Goal: Task Accomplishment & Management: Contribute content

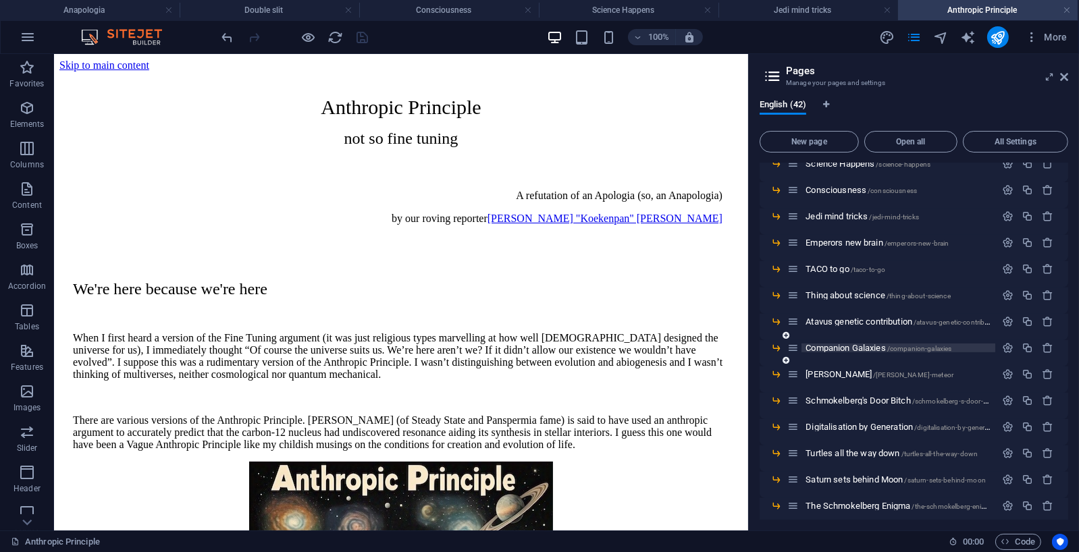
scroll to position [699, 0]
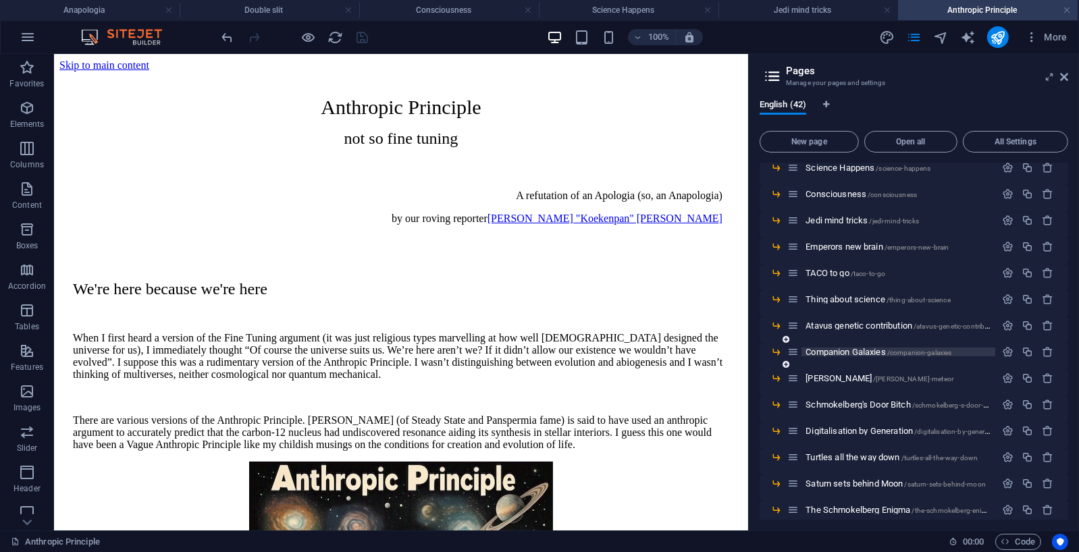
click at [841, 351] on span "Companion Galaxies /companion-galaxies" at bounding box center [878, 352] width 146 height 10
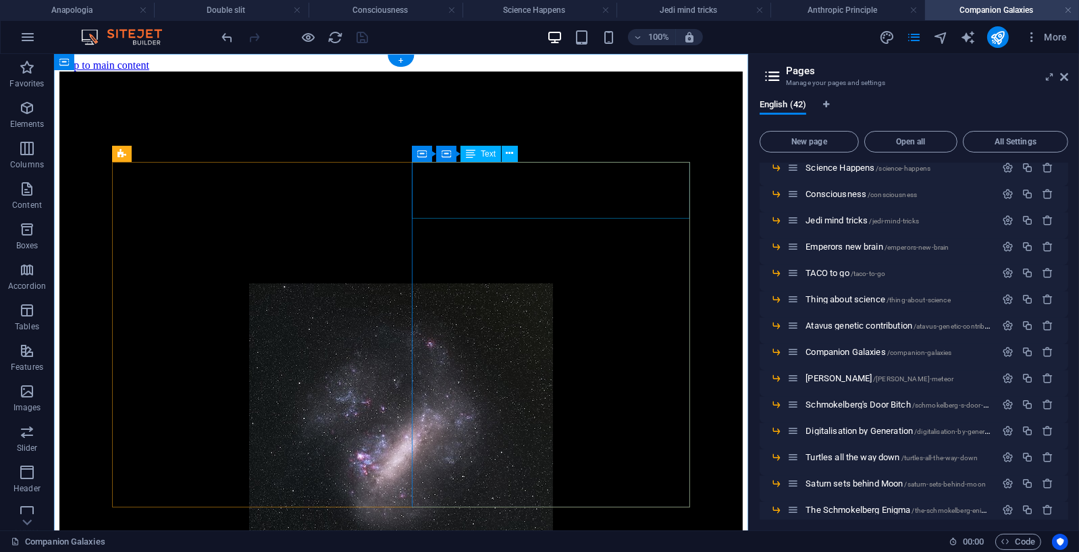
scroll to position [0, 0]
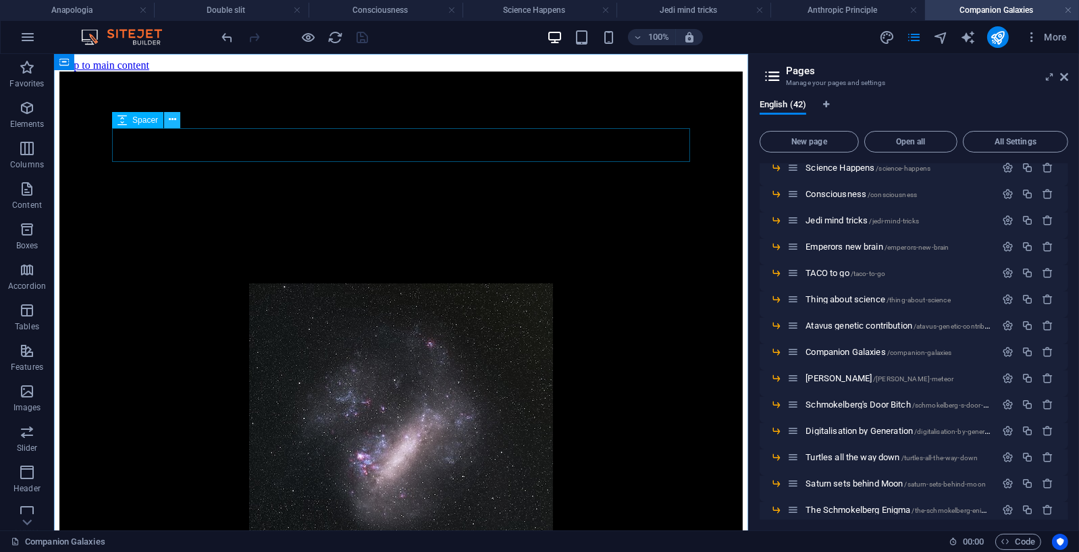
click at [175, 119] on icon at bounding box center [172, 120] width 7 height 14
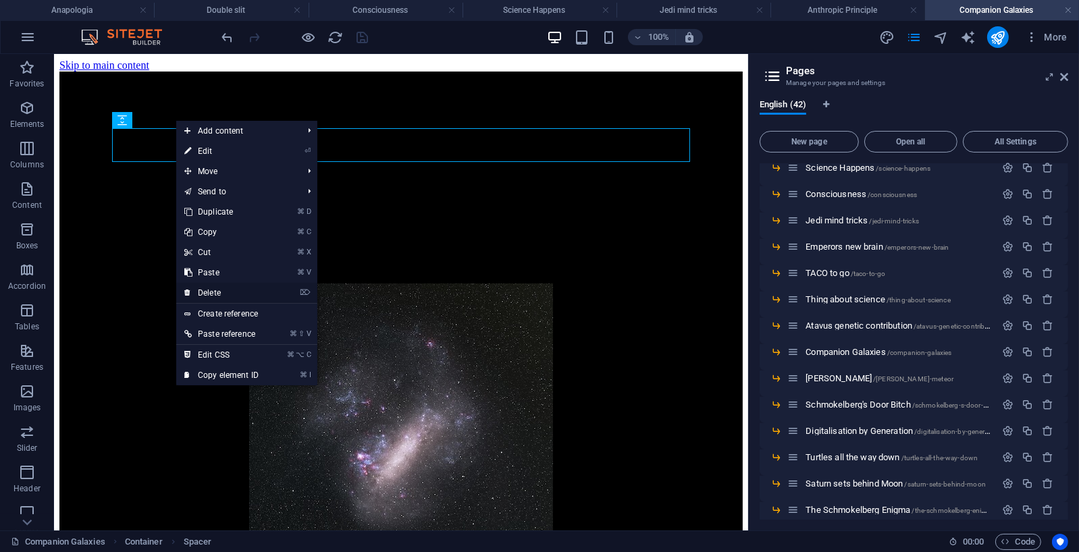
click at [212, 290] on link "⌦ Delete" at bounding box center [221, 293] width 90 height 20
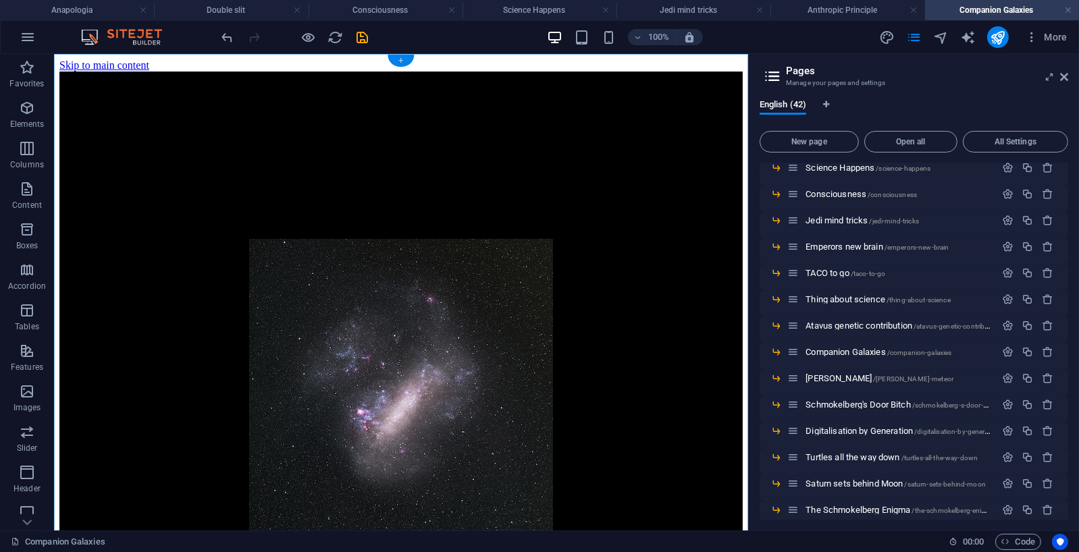
click at [402, 59] on div "+" at bounding box center [400, 61] width 26 height 12
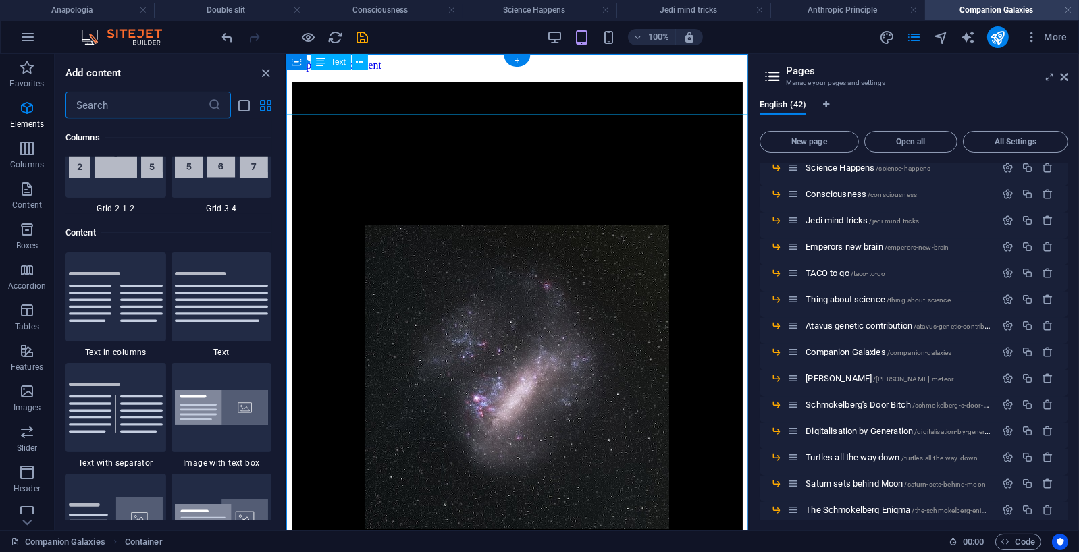
scroll to position [2362, 0]
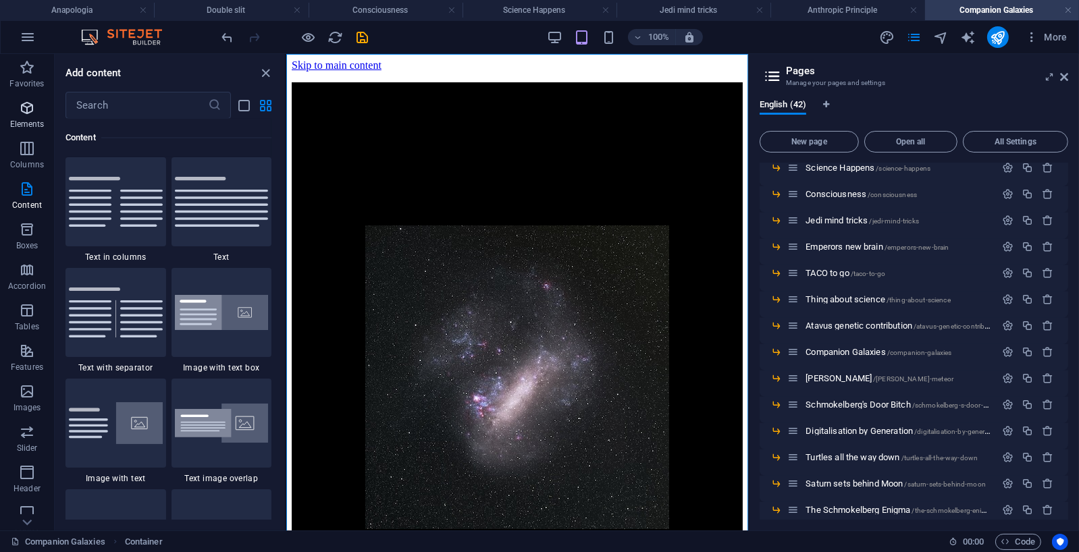
click at [26, 104] on icon "button" at bounding box center [27, 108] width 16 height 16
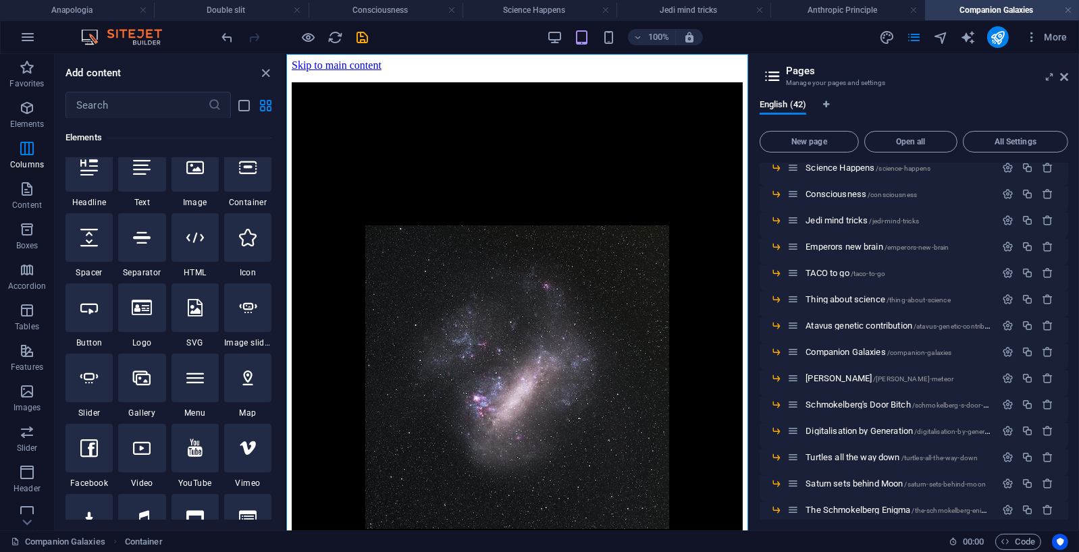
scroll to position [144, 0]
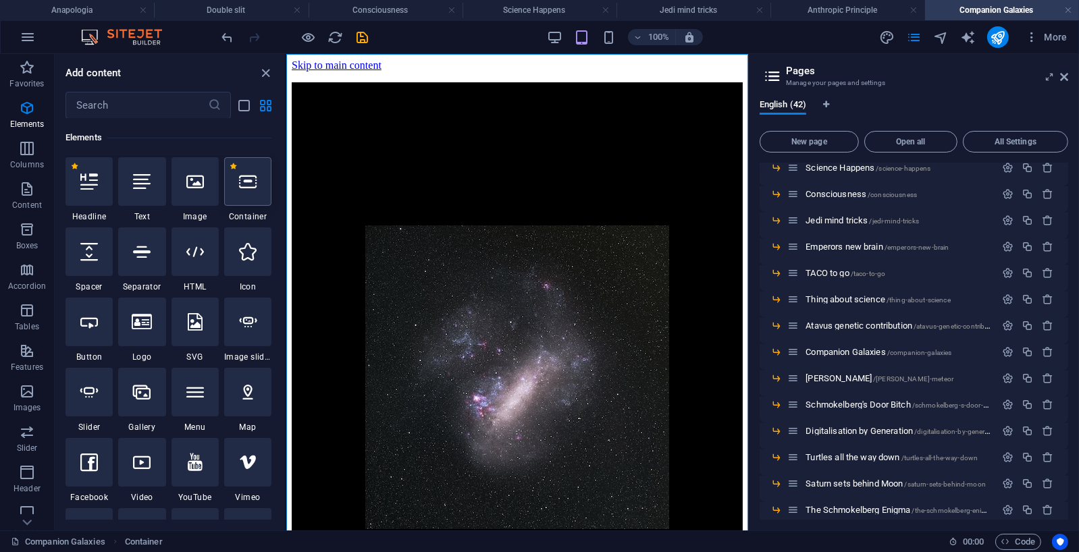
click at [243, 188] on icon at bounding box center [248, 182] width 18 height 18
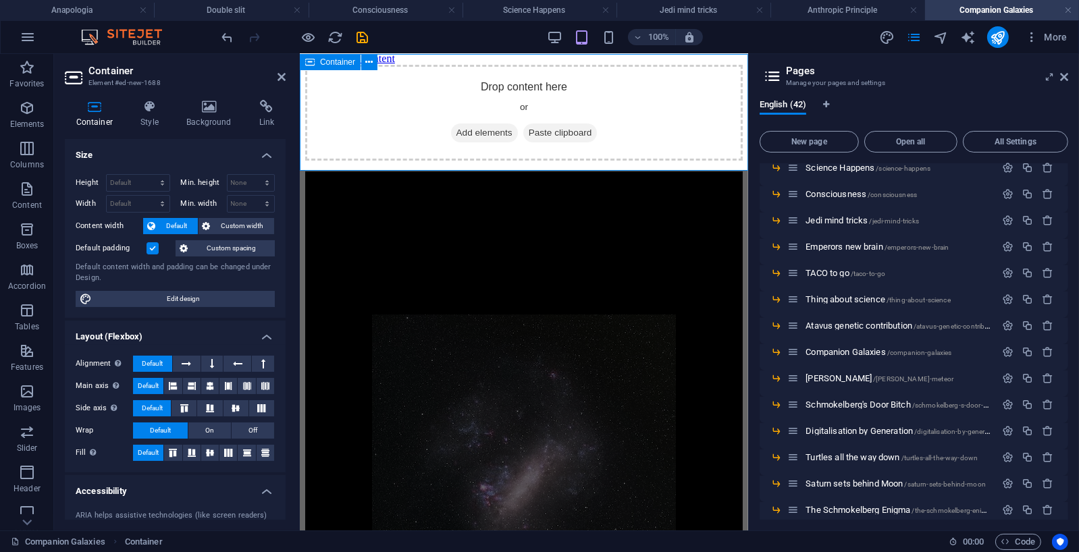
scroll to position [0, 0]
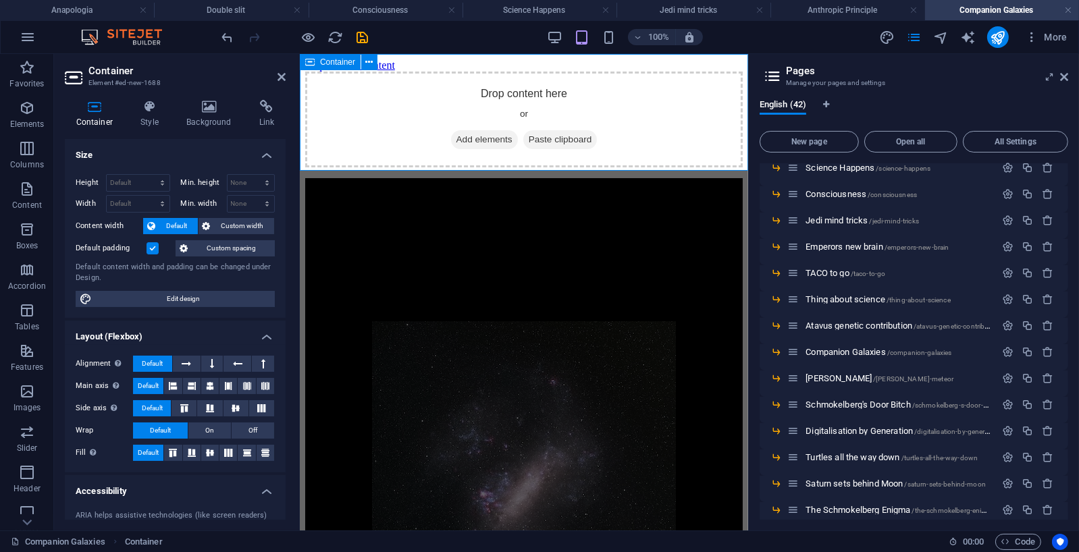
click at [479, 130] on span "Add elements" at bounding box center [483, 139] width 67 height 19
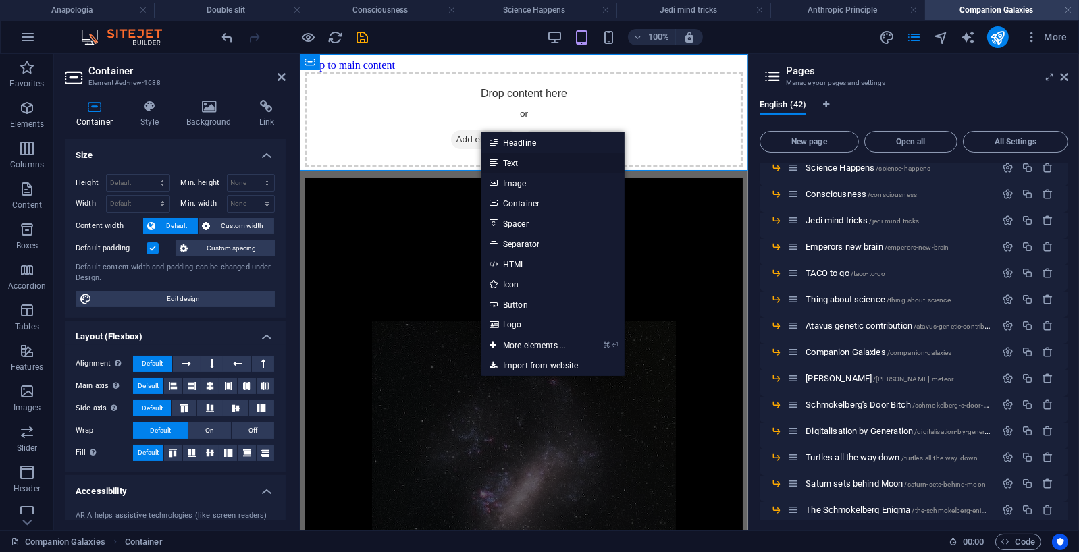
click at [511, 163] on link "Text" at bounding box center [552, 163] width 143 height 20
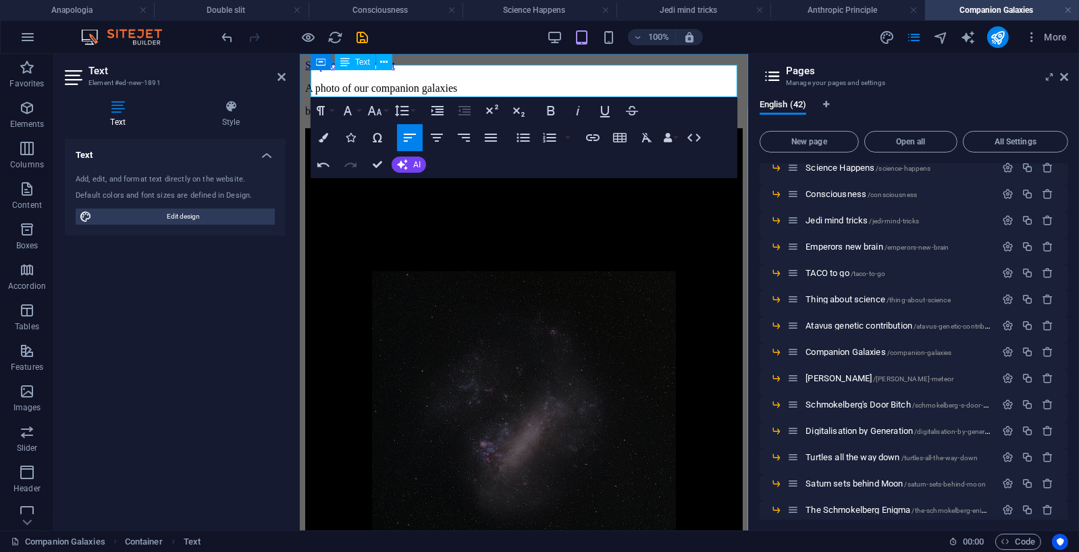
drag, startPoint x: 432, startPoint y: 86, endPoint x: 493, endPoint y: 84, distance: 61.5
click at [493, 105] on p "by our co-Editor-in-Chief Lizard O Oz" at bounding box center [522, 111] width 437 height 12
click at [595, 138] on icon "button" at bounding box center [592, 138] width 16 height 16
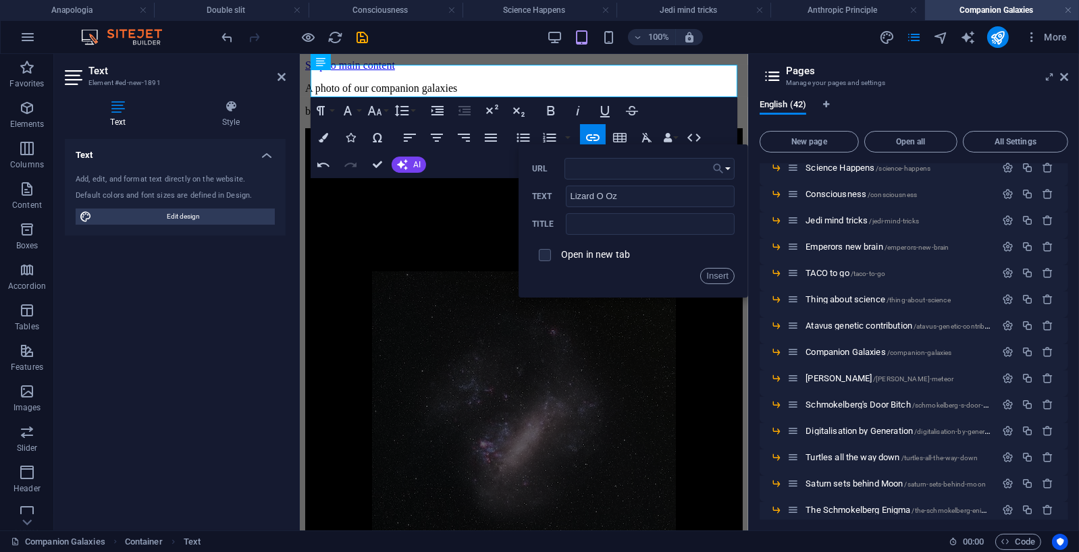
click at [726, 172] on button "Choose Link" at bounding box center [722, 169] width 26 height 22
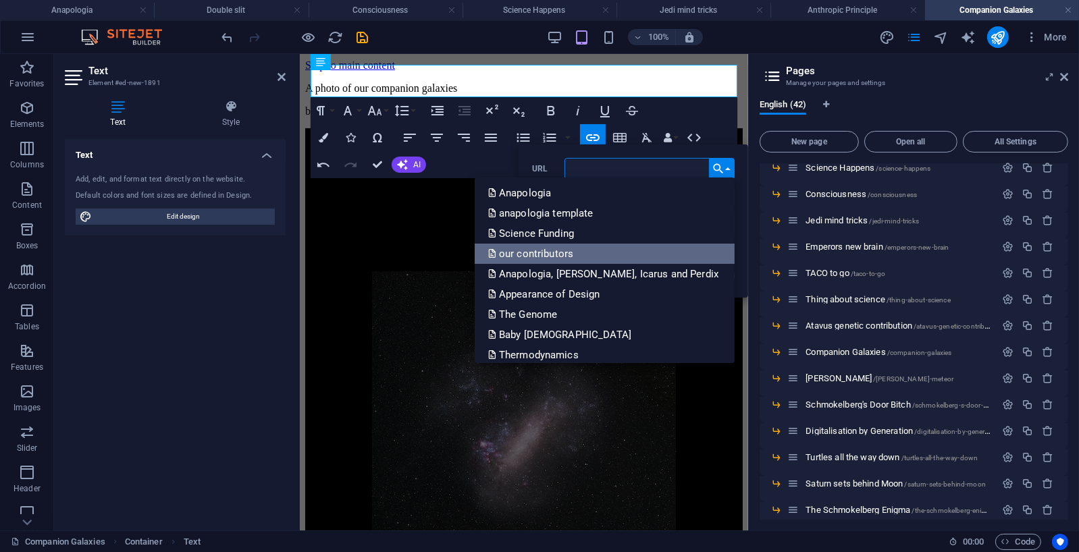
click at [576, 248] on p "our contributors" at bounding box center [532, 254] width 88 height 20
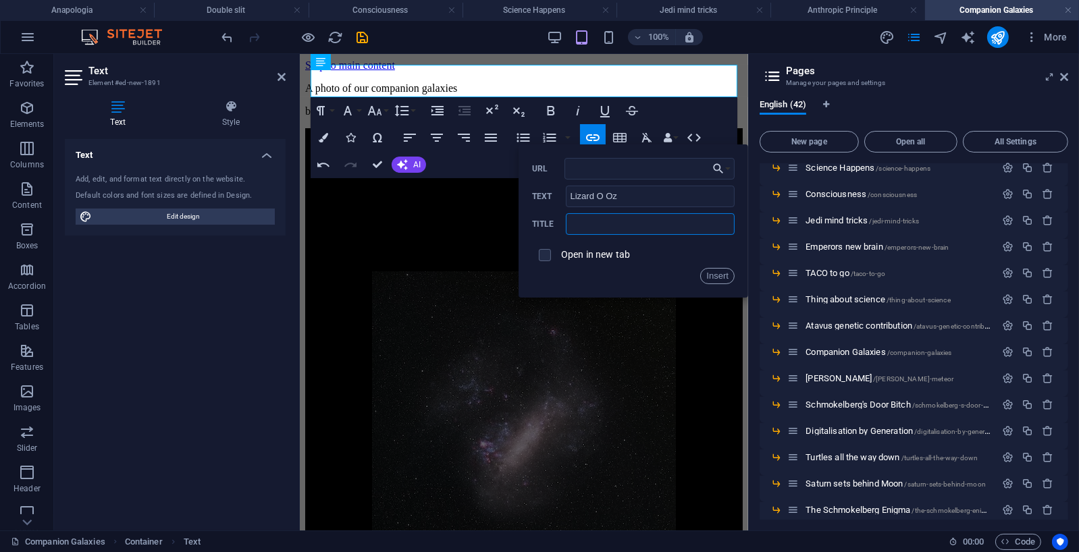
click at [584, 225] on input "text" at bounding box center [650, 224] width 169 height 22
type input "our contributors"
click at [709, 275] on button "Insert" at bounding box center [717, 276] width 34 height 16
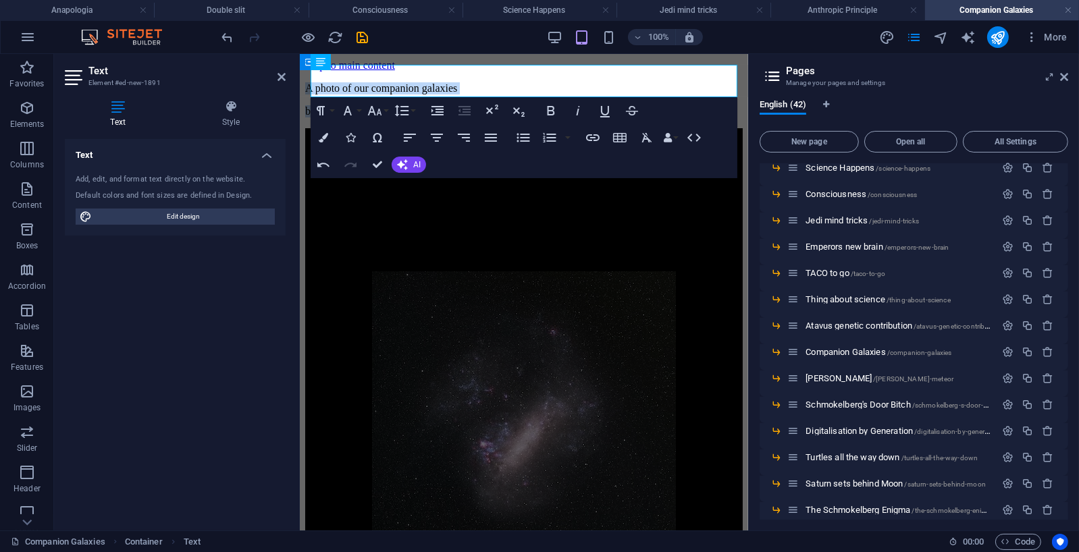
drag, startPoint x: 514, startPoint y: 86, endPoint x: 296, endPoint y: 65, distance: 219.1
click at [462, 136] on icon "button" at bounding box center [464, 138] width 16 height 16
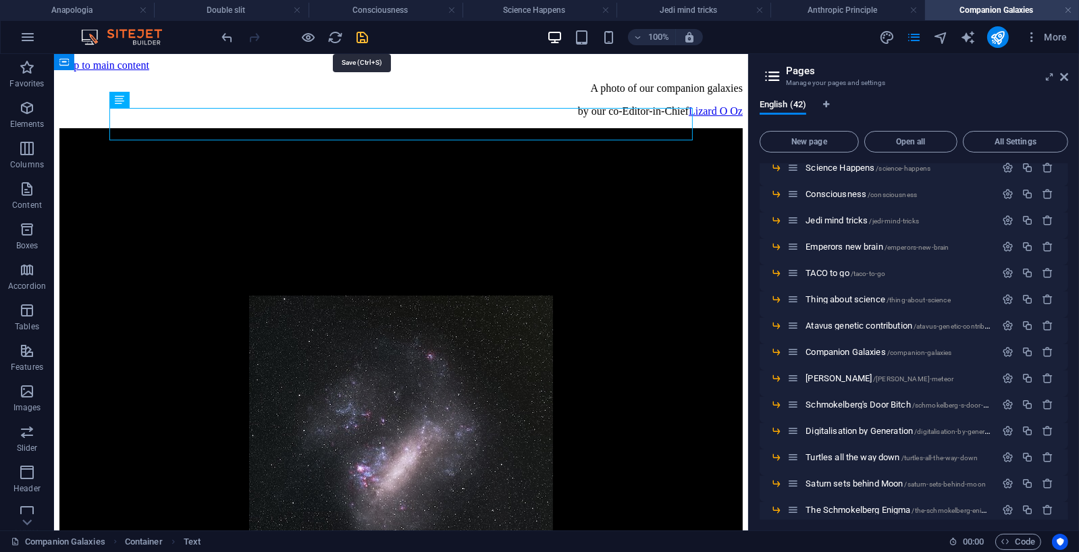
click at [364, 38] on icon "save" at bounding box center [363, 38] width 16 height 16
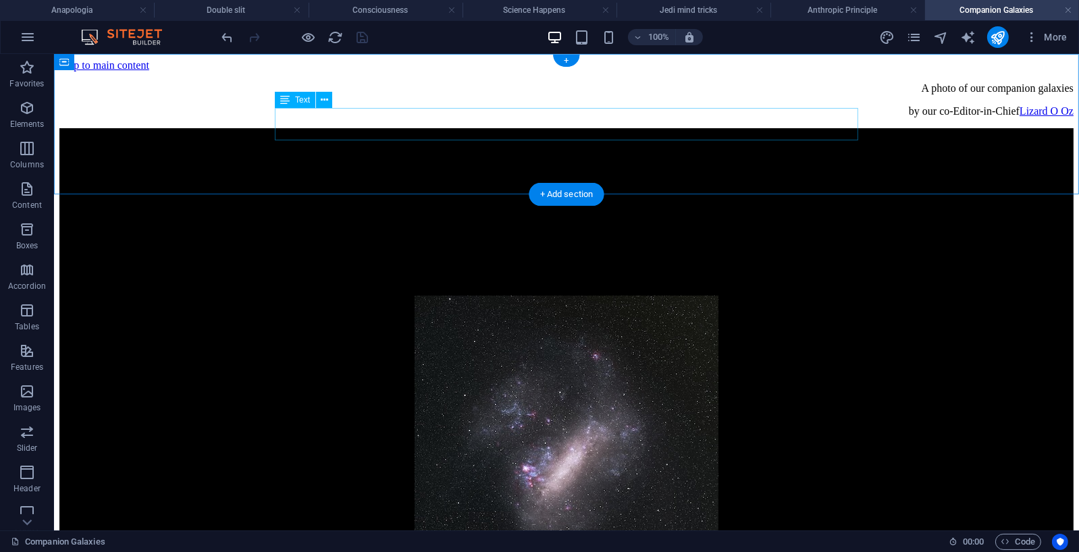
click at [695, 117] on div "A photo of our companion galaxies by our co-Editor-in-Chief Lizard O Oz" at bounding box center [566, 99] width 1014 height 35
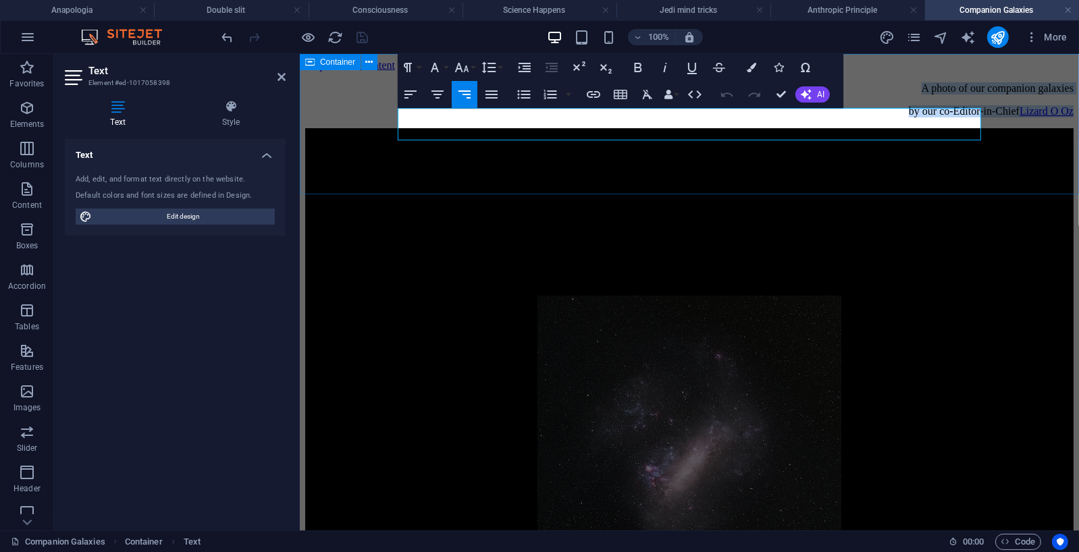
drag, startPoint x: 810, startPoint y: 117, endPoint x: 981, endPoint y: 132, distance: 172.0
click at [981, 117] on div "A photo of our companion galaxies by our co-Editor-in-Chief Lizard O Oz" at bounding box center [688, 99] width 768 height 35
copy div "A photo of our companion galaxies by our co-Editor-in-Chief Lizard O Oz"
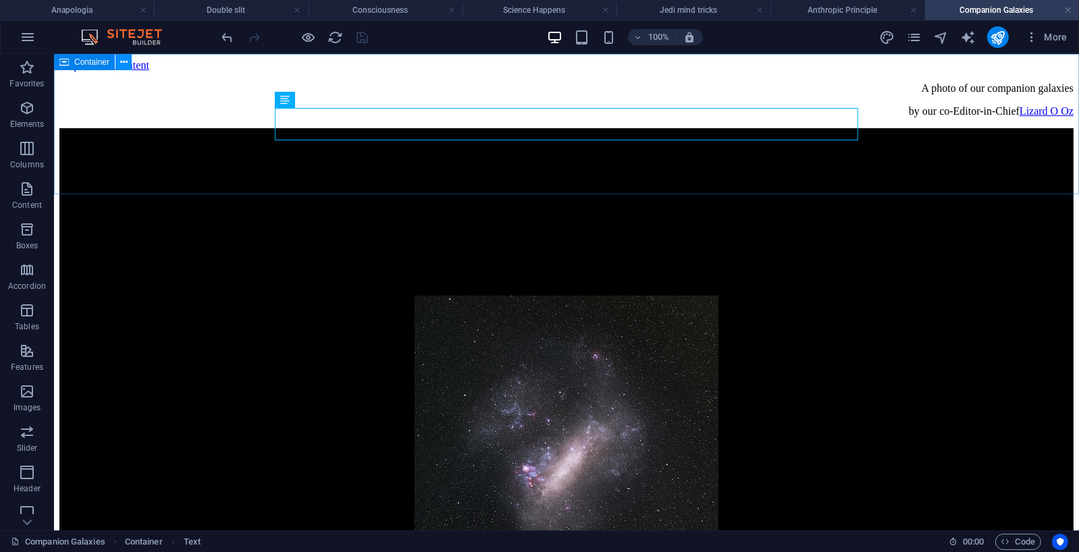
click at [124, 62] on icon at bounding box center [123, 62] width 7 height 14
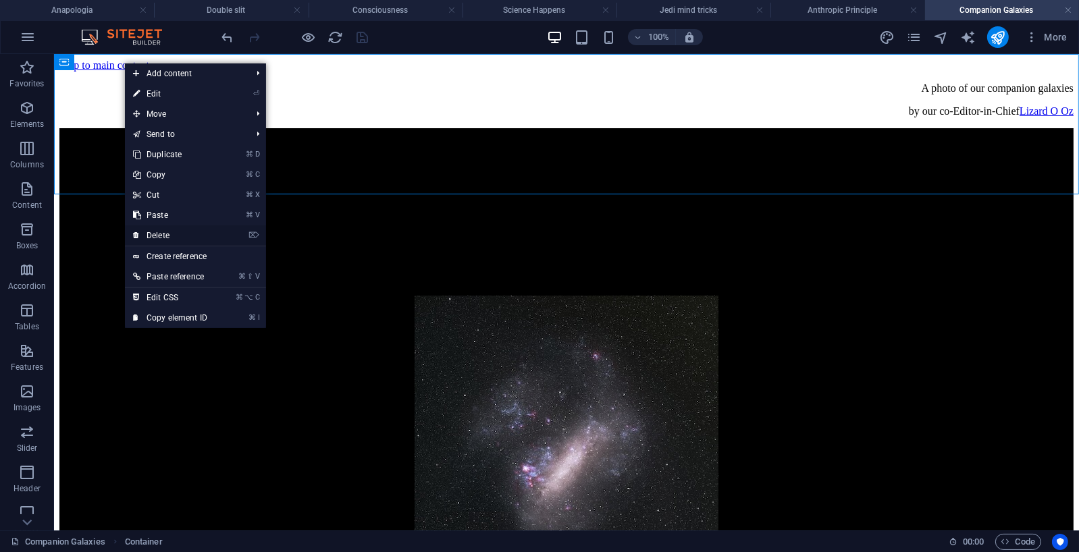
click at [155, 233] on link "⌦ Delete" at bounding box center [170, 235] width 90 height 20
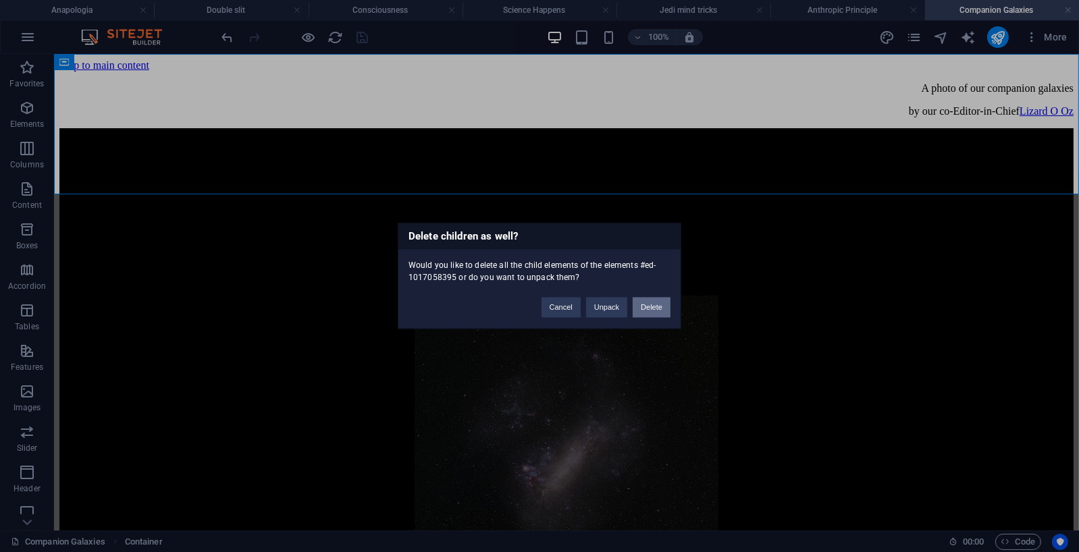
click at [645, 307] on button "Delete" at bounding box center [651, 308] width 38 height 20
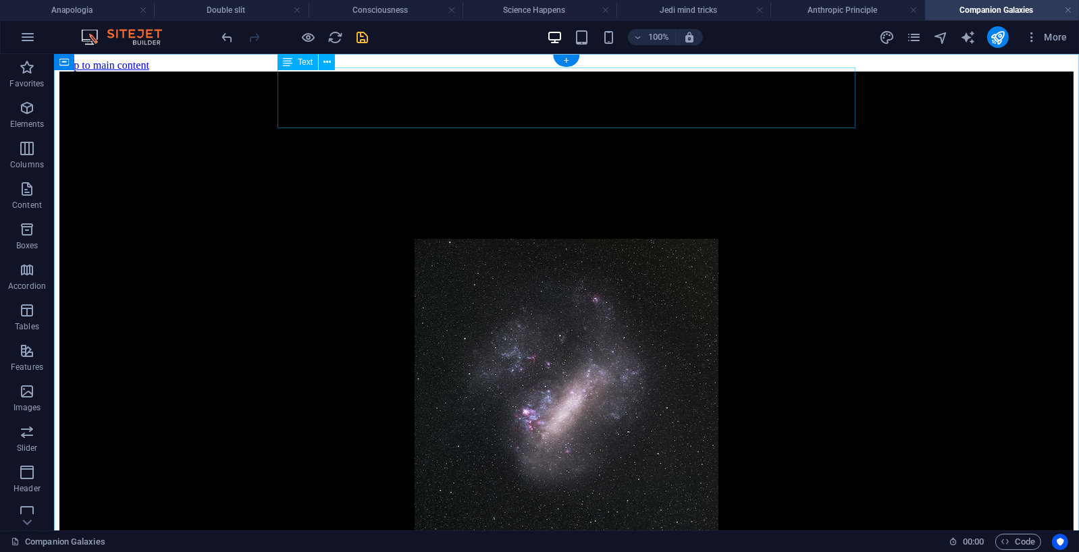
click at [654, 121] on div "Our Comapnion Galaxies the Magellanic Clouds" at bounding box center [565, 123] width 987 height 57
click at [653, 119] on div "Our Comapnion Galaxies the Magellanic Clouds" at bounding box center [565, 123] width 987 height 57
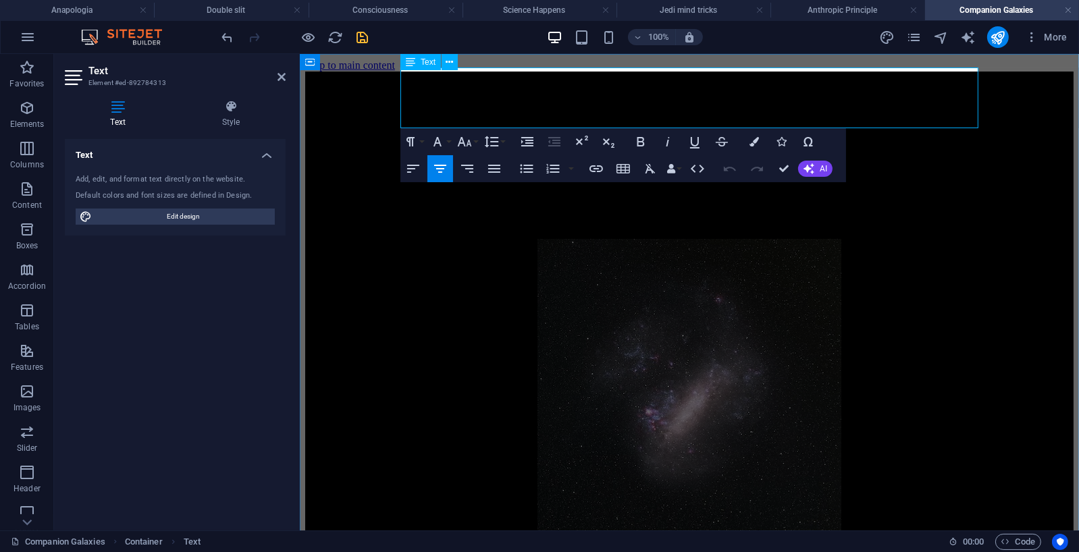
click at [775, 134] on p "the Magellanic Clouds" at bounding box center [688, 143] width 741 height 18
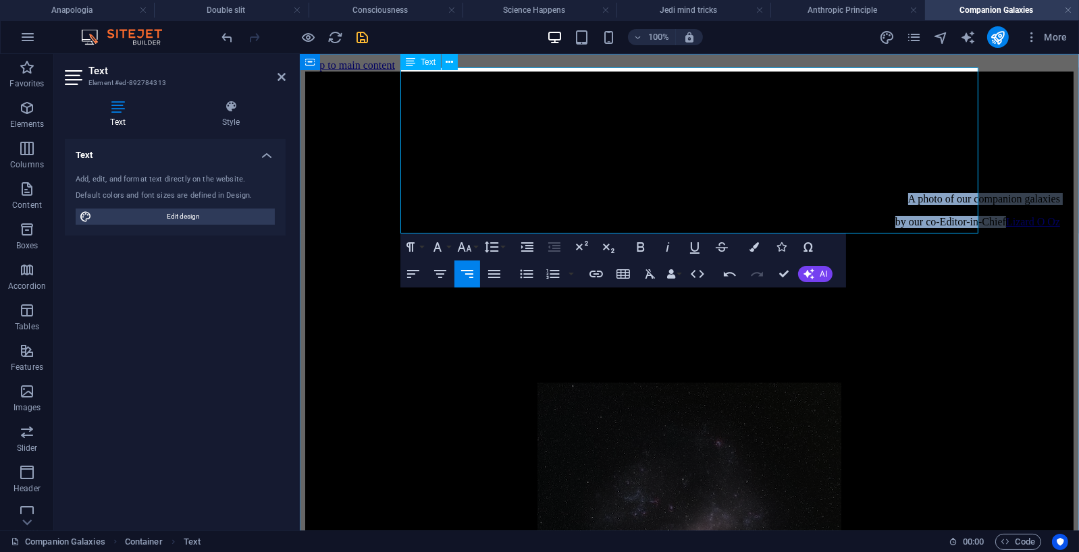
drag, startPoint x: 918, startPoint y: 178, endPoint x: 792, endPoint y: 164, distance: 126.3
click at [791, 162] on div "Our Comapnion Galaxies the Magellanic Clouds ​ A photo of our companion galaxie…" at bounding box center [688, 195] width 741 height 201
click at [755, 247] on icon "button" at bounding box center [753, 246] width 9 height 9
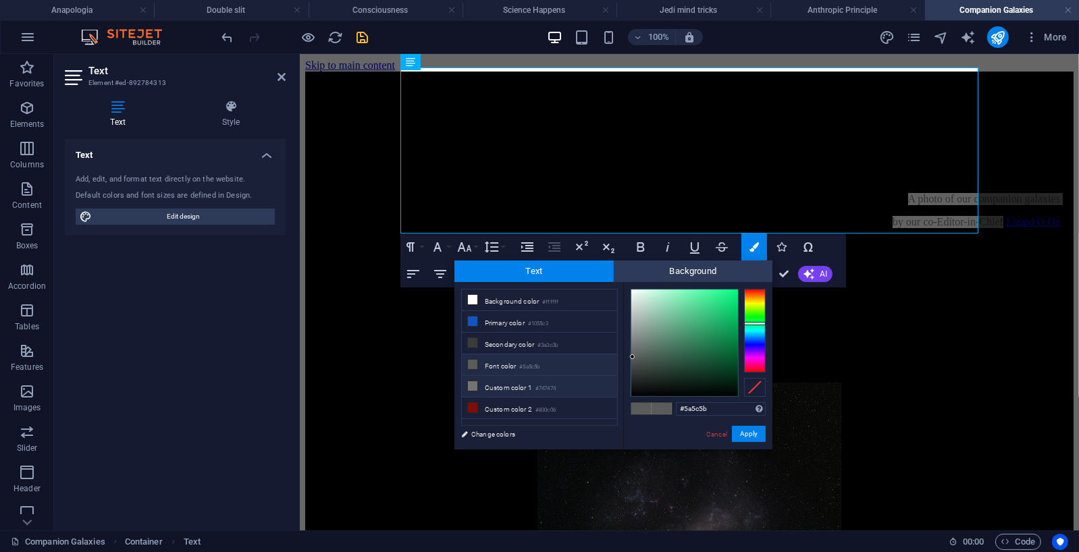
click at [474, 383] on icon at bounding box center [472, 385] width 9 height 9
type input "#747474"
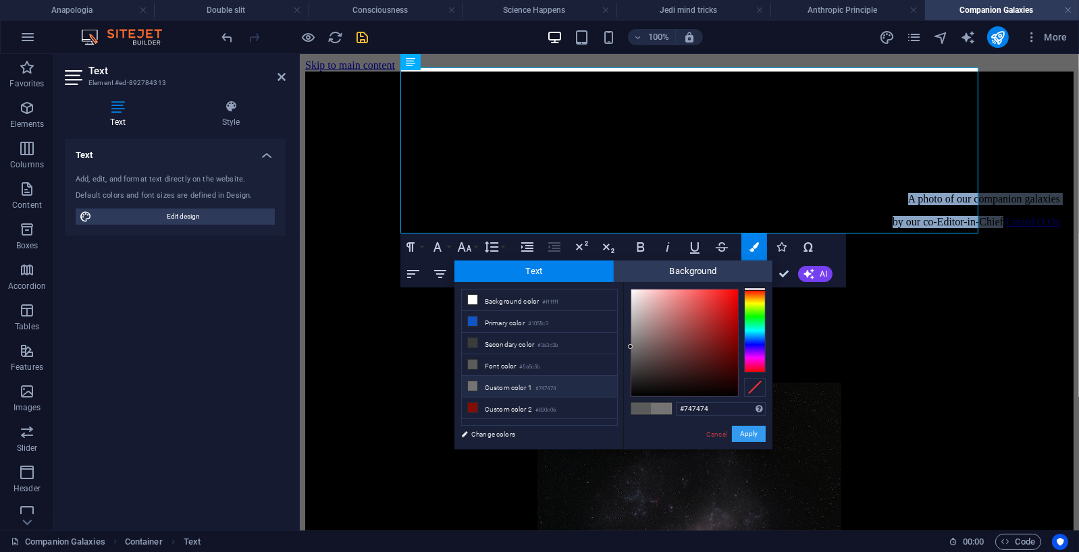
click at [748, 432] on button "Apply" at bounding box center [749, 434] width 34 height 16
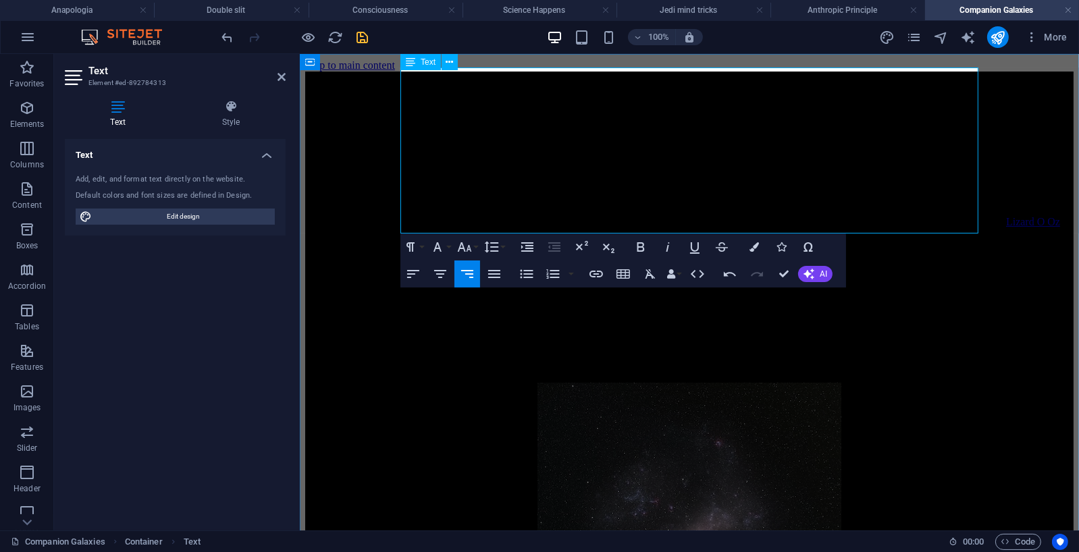
click at [777, 238] on p at bounding box center [688, 244] width 741 height 12
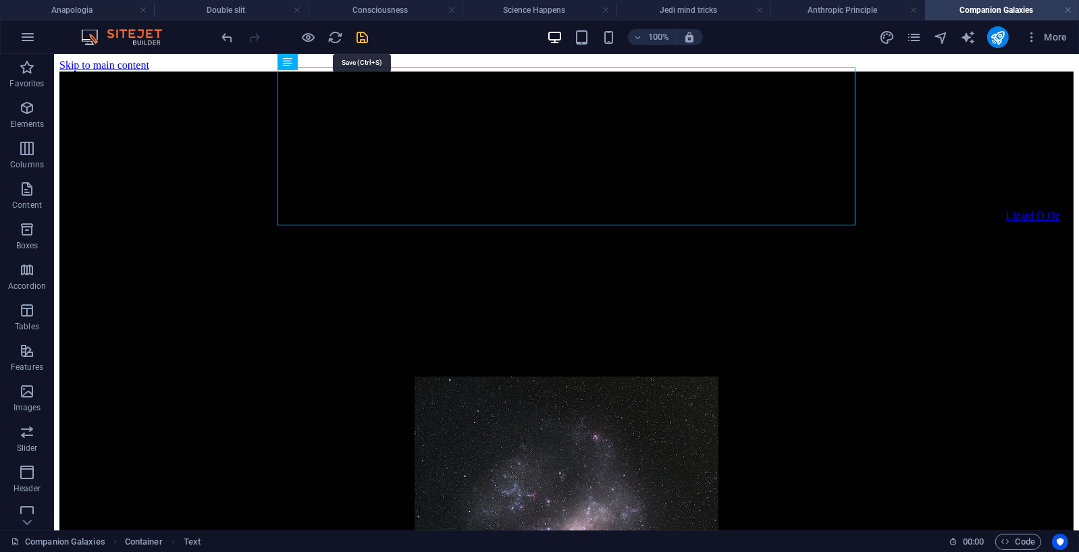
click at [360, 36] on icon "save" at bounding box center [363, 38] width 16 height 16
click at [817, 170] on div "Our Comapnion Galaxies the Magellanic Clouds A photo of our companion galaxies …" at bounding box center [565, 192] width 987 height 195
click at [826, 172] on div "Our Comapnion Galaxies the Magellanic Clouds A photo of our companion galaxies …" at bounding box center [565, 192] width 987 height 195
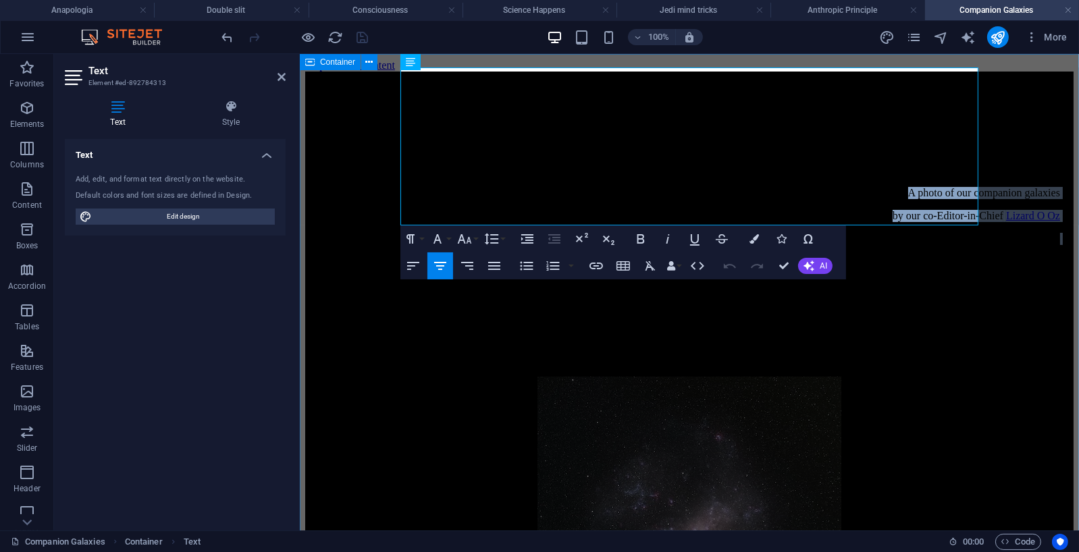
drag, startPoint x: 808, startPoint y: 152, endPoint x: 983, endPoint y: 176, distance: 177.2
copy div "A photo of our companion galaxies by our co-Editor-in-Chief Lizard O Oz"
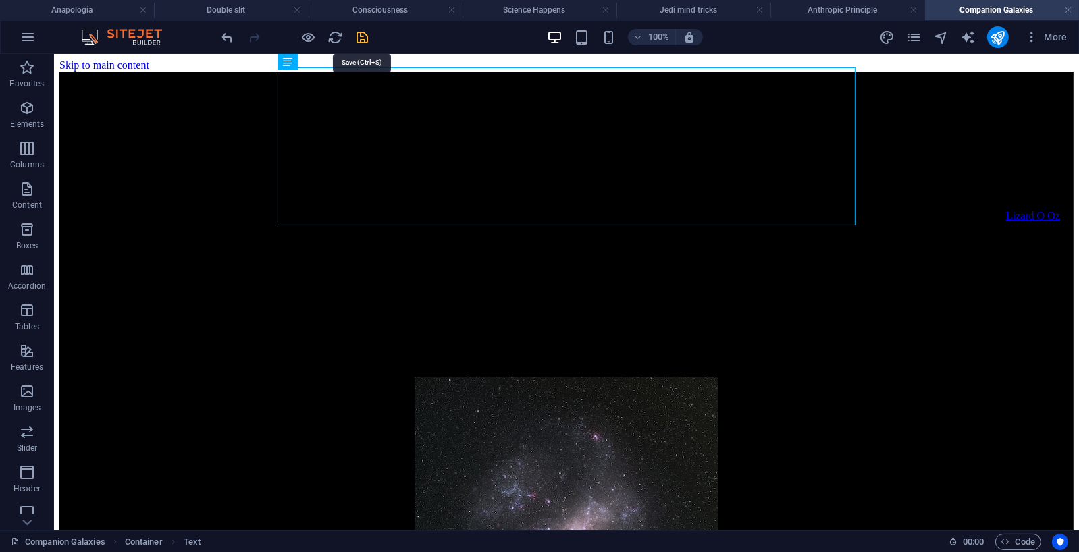
click at [363, 37] on icon "save" at bounding box center [363, 38] width 16 height 16
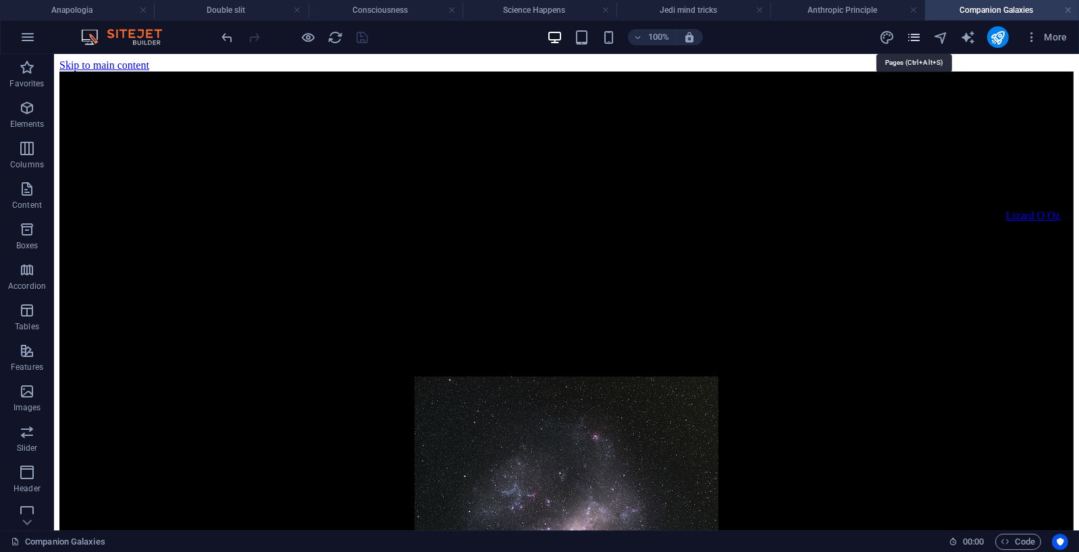
click at [920, 38] on icon "pages" at bounding box center [914, 38] width 16 height 16
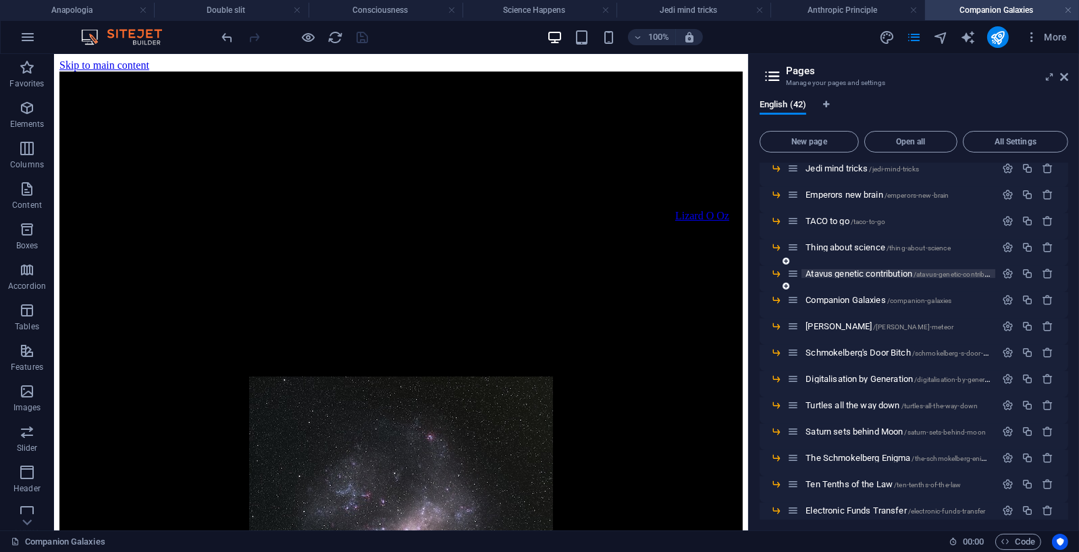
scroll to position [765, 0]
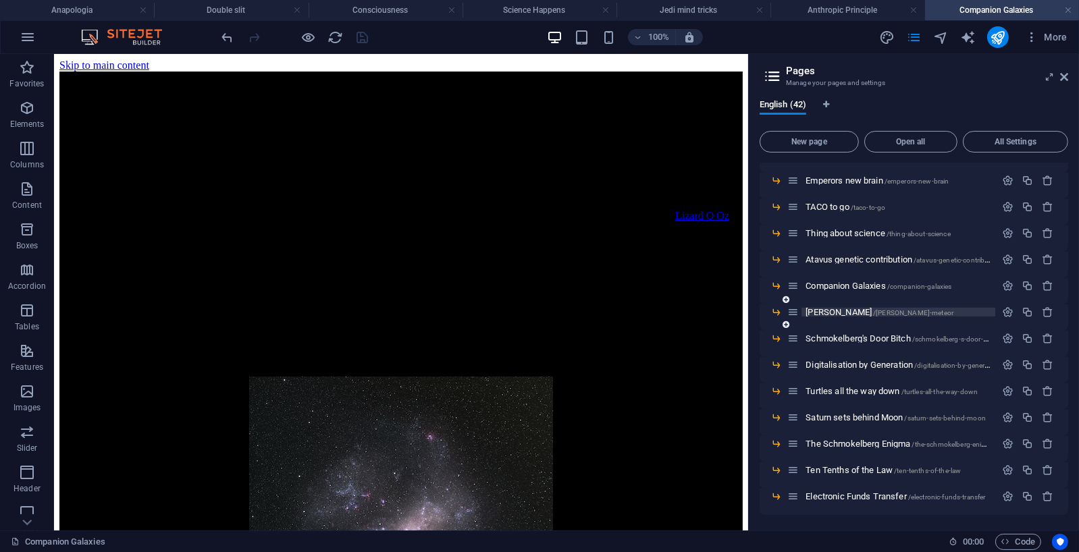
click at [846, 309] on span "Leonid Meteor /leonid-meteor" at bounding box center [879, 312] width 148 height 10
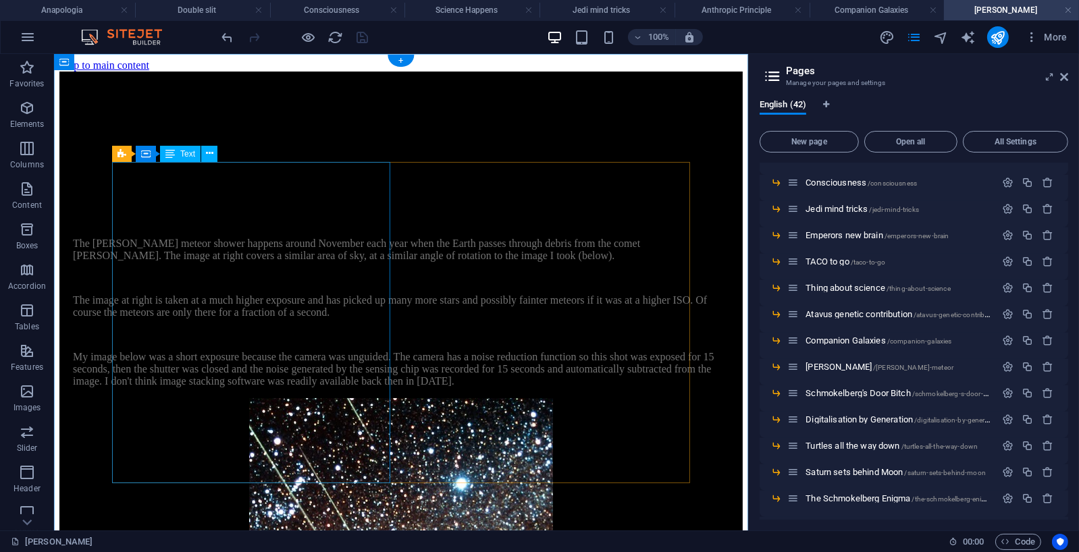
scroll to position [0, 0]
click at [438, 116] on div "Leonid Meteor caught by 15 second exposure" at bounding box center [400, 123] width 656 height 57
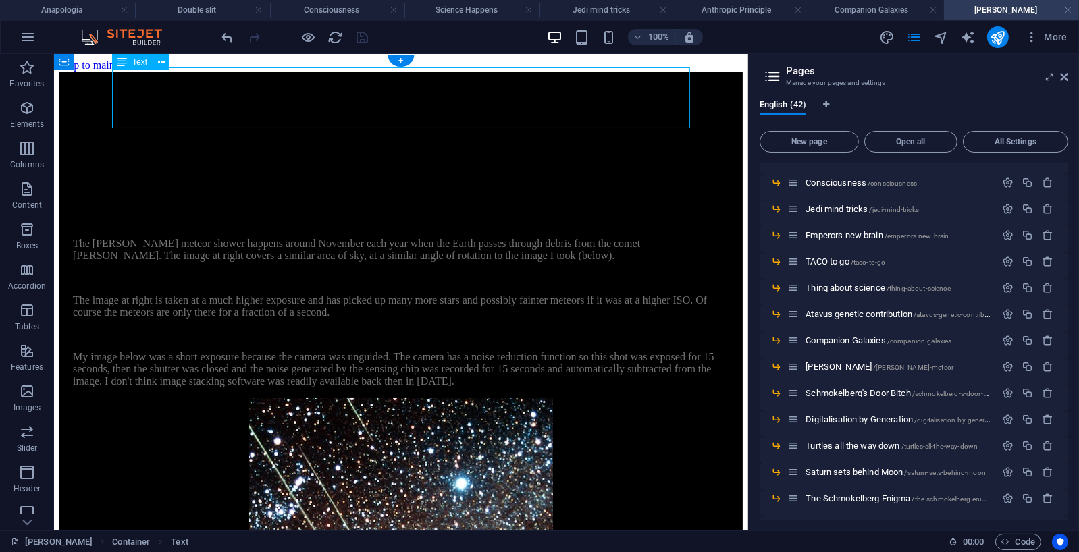
click at [452, 115] on div "Leonid Meteor caught by 15 second exposure" at bounding box center [400, 123] width 656 height 57
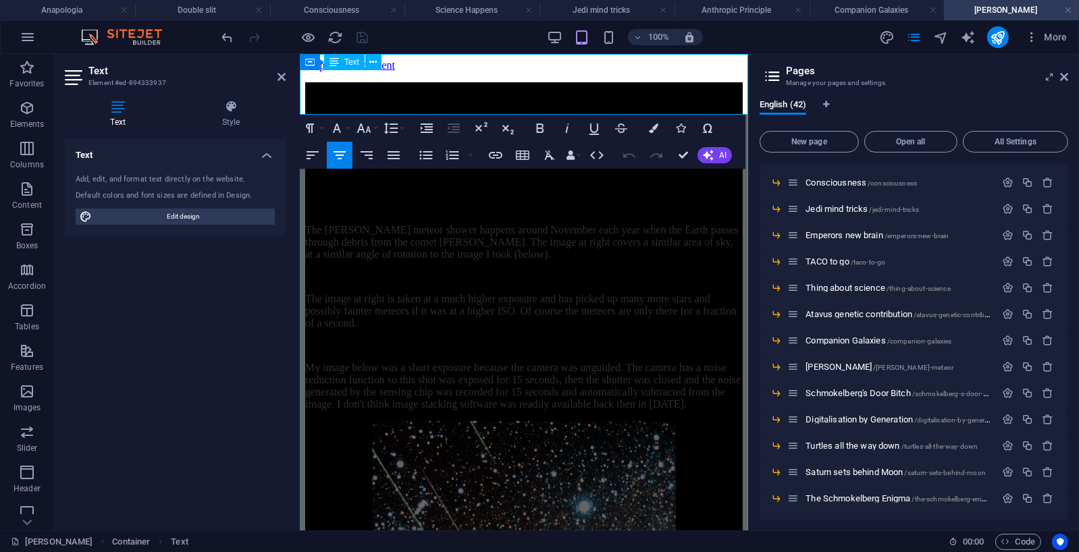
click at [651, 121] on p "caught by 15 second exposure" at bounding box center [522, 130] width 437 height 18
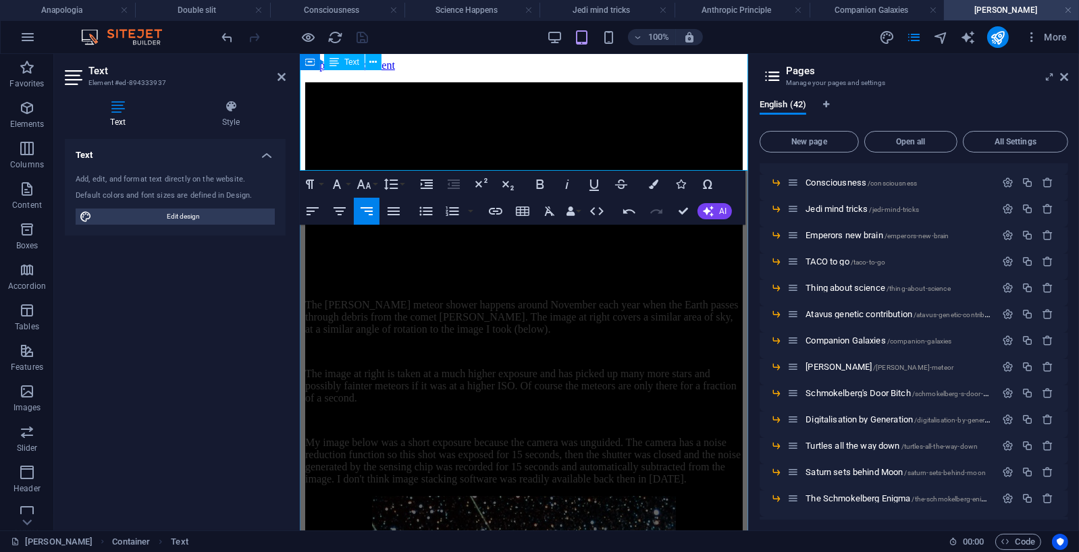
click at [590, 179] on span "A photo of our companion galaxies" at bounding box center [666, 184] width 152 height 11
drag, startPoint x: 589, startPoint y: 148, endPoint x: 744, endPoint y: 147, distance: 154.6
click at [742, 179] on span "A photo of our companion galaxies" at bounding box center [666, 184] width 152 height 11
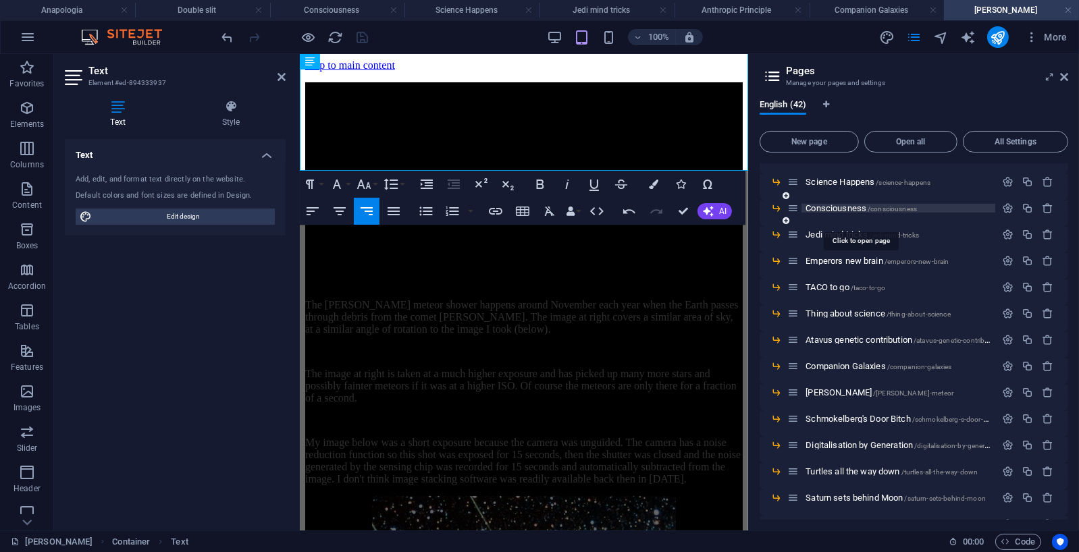
scroll to position [675, 0]
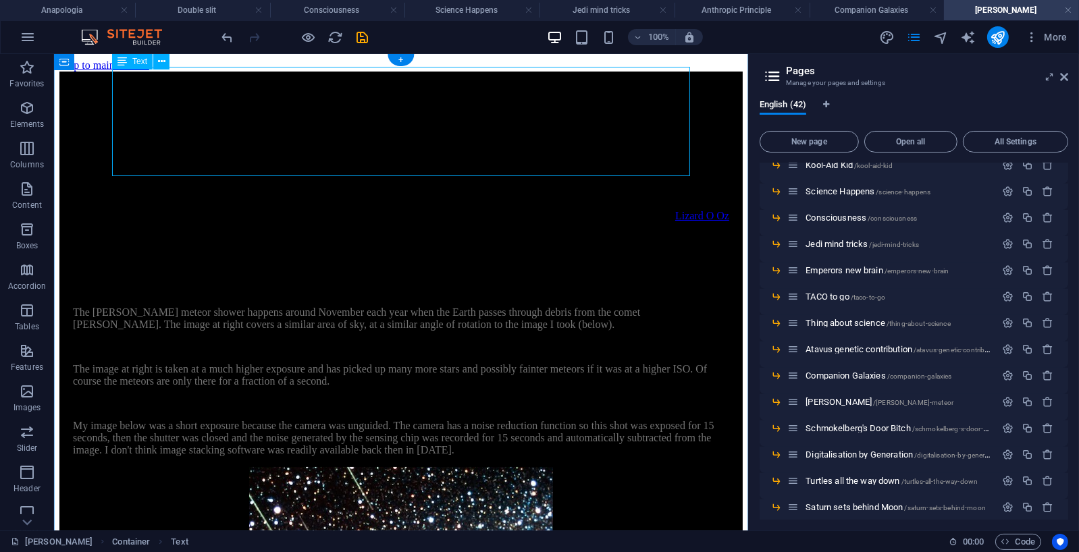
click at [658, 159] on div "Leonid Meteor caught by 15 second exposure A Leonid meteor captured in a 15 sec…" at bounding box center [400, 158] width 656 height 126
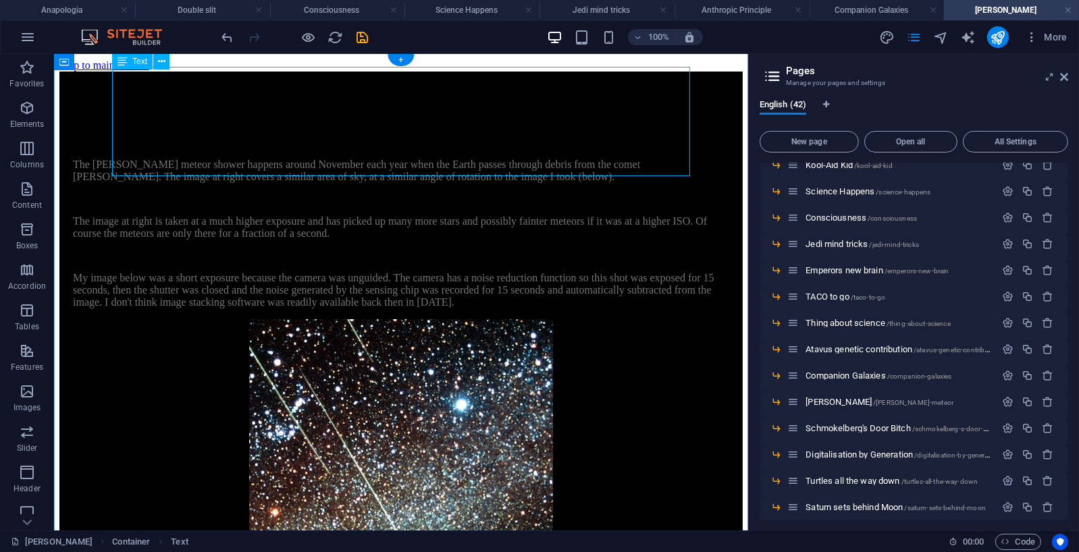
scroll to position [0, 0]
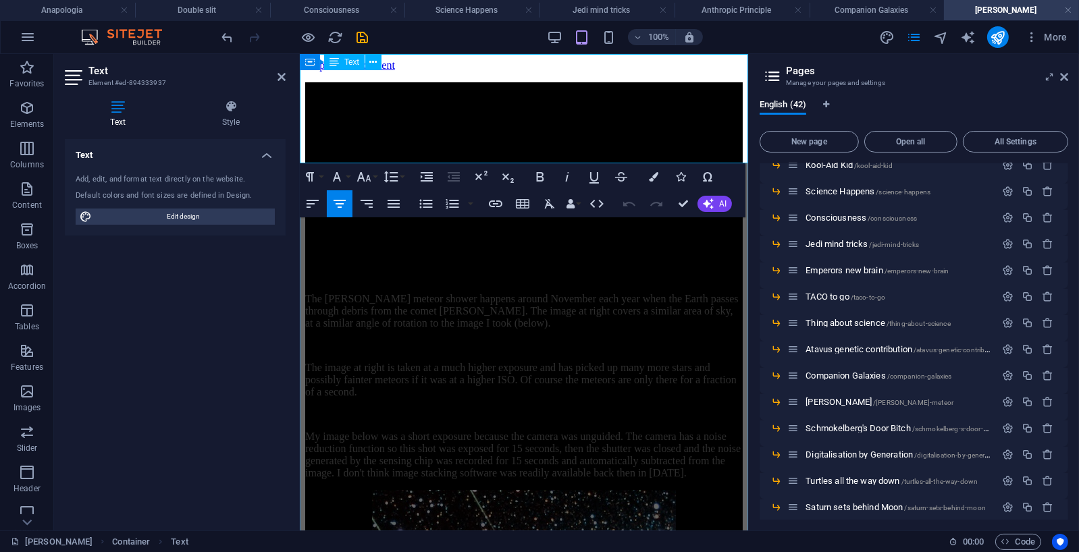
click at [742, 196] on link "Lizard O Oz" at bounding box center [715, 201] width 54 height 11
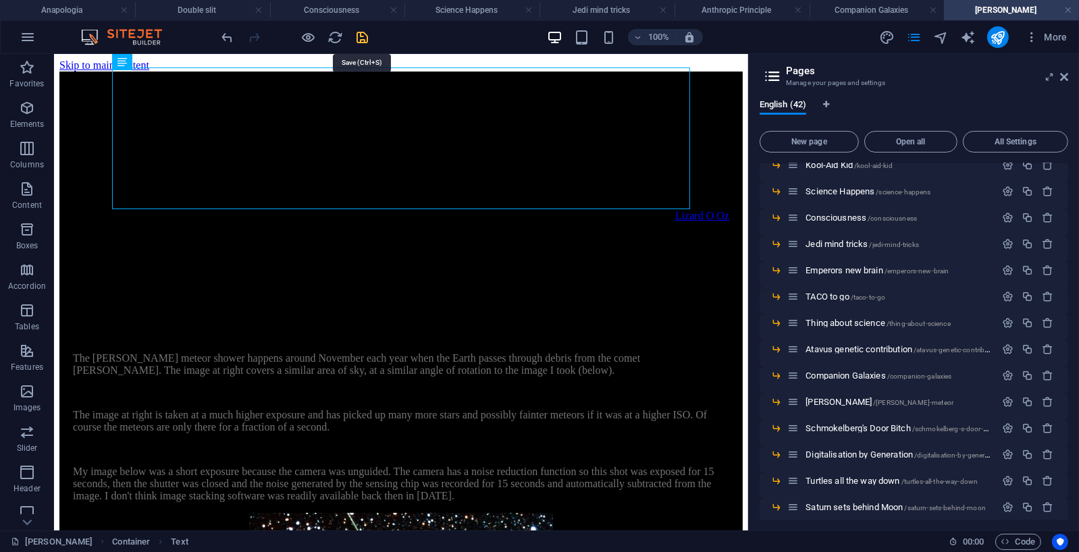
click at [366, 38] on icon "save" at bounding box center [363, 38] width 16 height 16
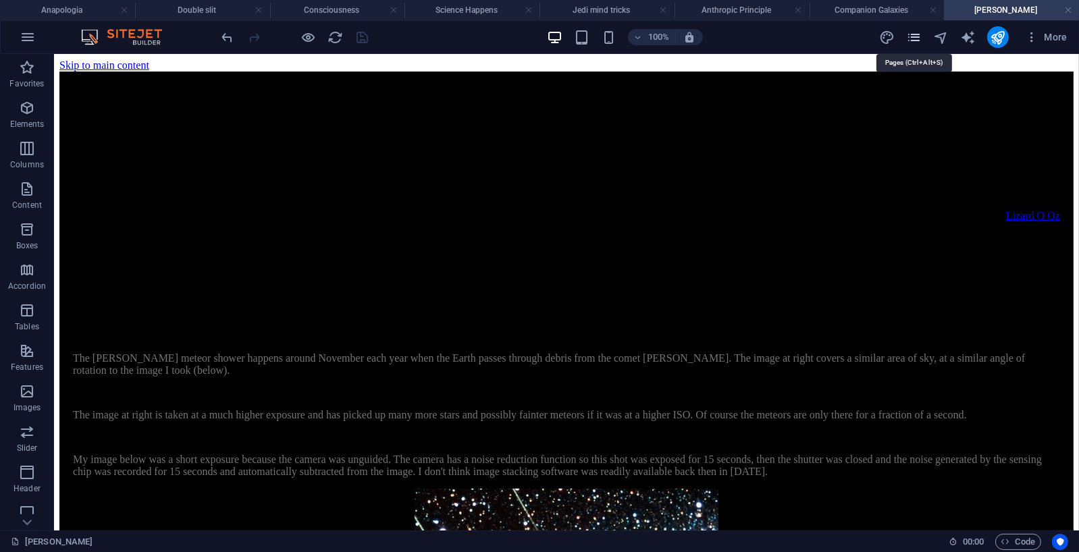
click at [911, 35] on icon "pages" at bounding box center [914, 38] width 16 height 16
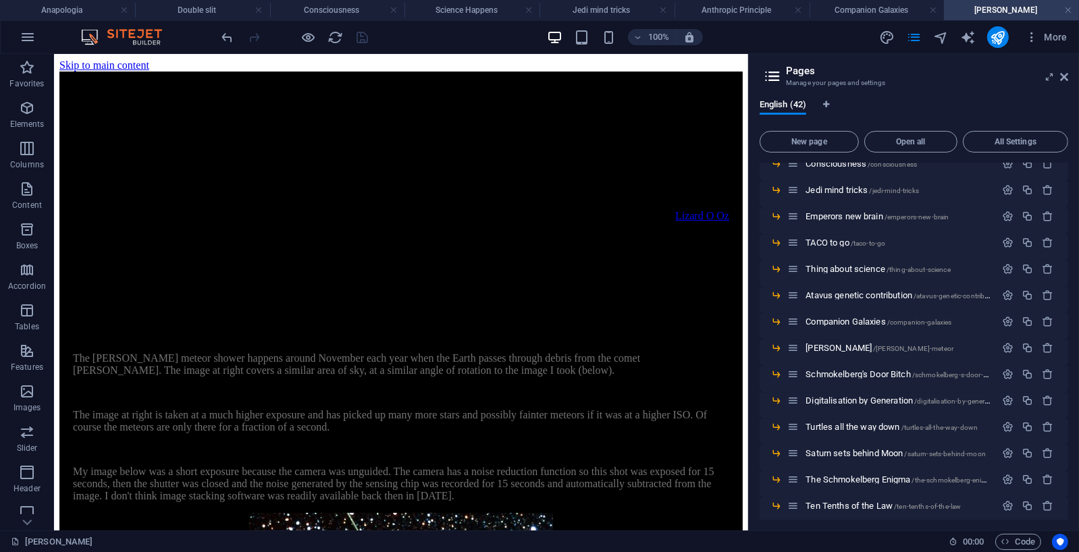
scroll to position [765, 0]
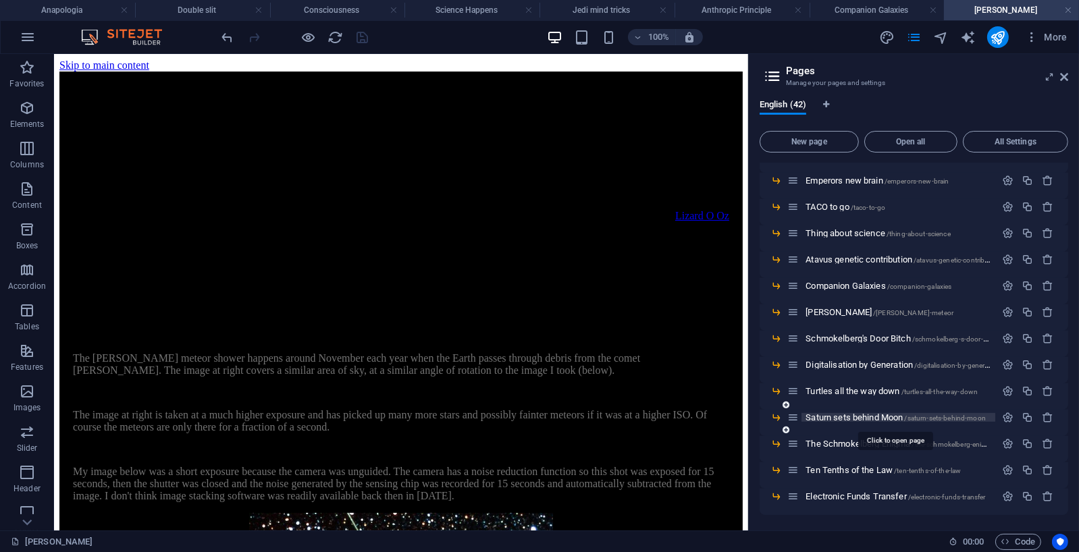
click at [886, 414] on span "Saturn sets behind Moon /saturn-sets-behind-moon" at bounding box center [895, 417] width 180 height 10
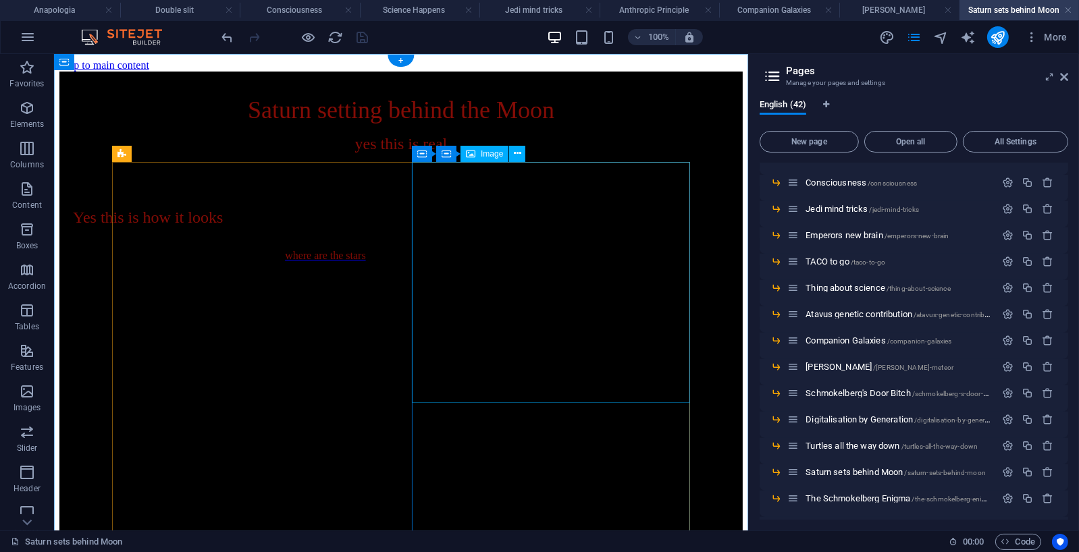
scroll to position [0, 0]
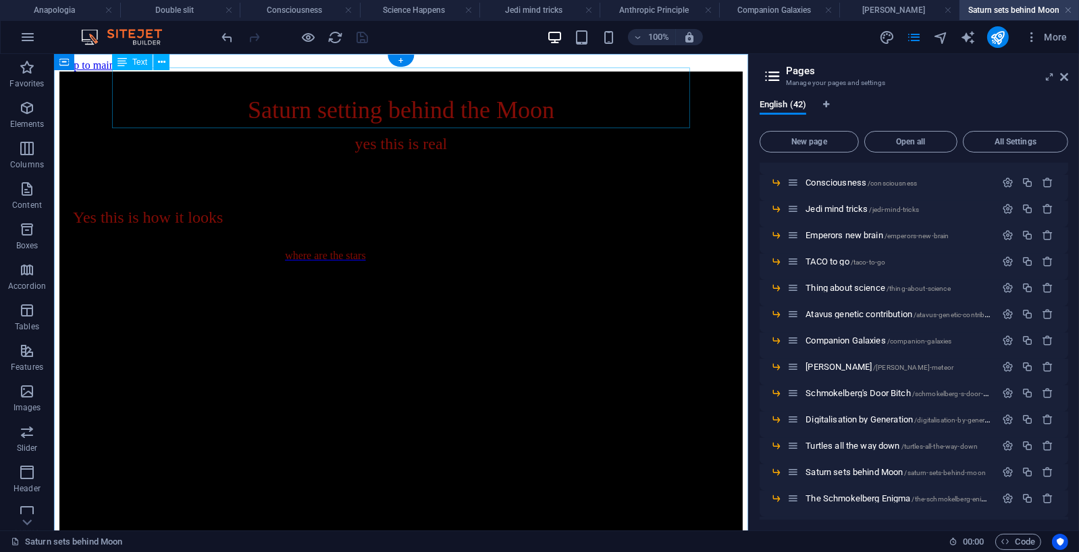
click at [467, 118] on div "Saturn setting behind the Moon yes this is real" at bounding box center [400, 123] width 656 height 57
click at [493, 117] on div "Saturn setting behind the Moon yes this is real" at bounding box center [400, 123] width 656 height 57
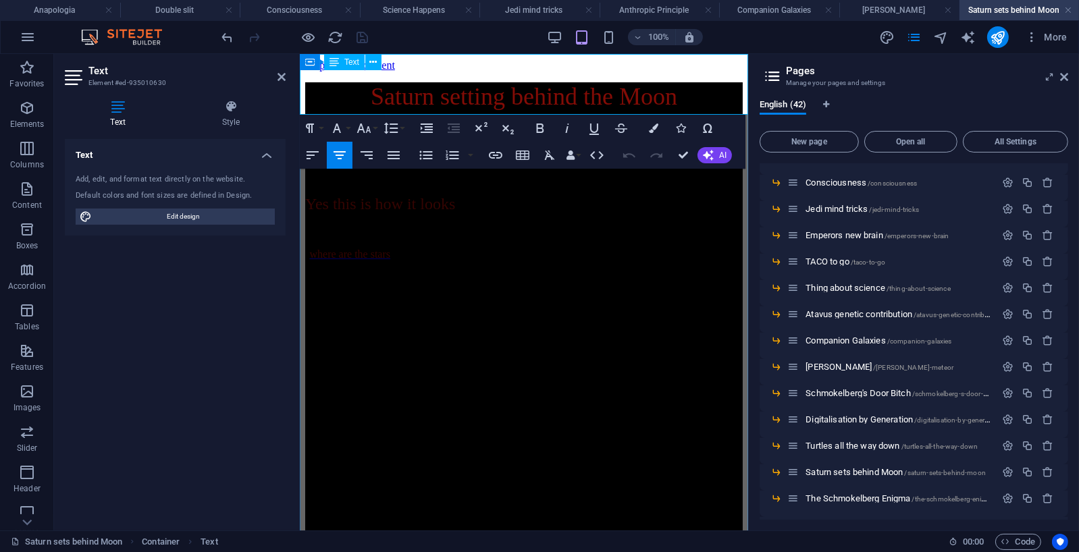
click at [605, 121] on p "yes this is real" at bounding box center [522, 130] width 437 height 18
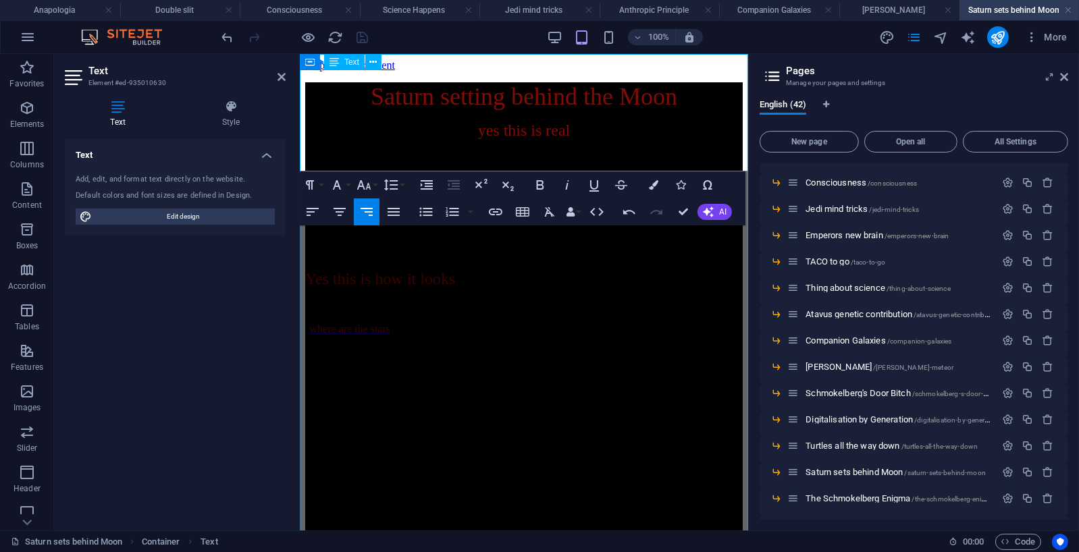
click at [618, 202] on span "by our co-Editor-in-Chief" at bounding box center [629, 207] width 111 height 11
drag, startPoint x: 647, startPoint y: 165, endPoint x: 688, endPoint y: 162, distance: 41.3
click at [688, 202] on p "by our roving Editor-in-Chief Lizard O Oz" at bounding box center [522, 208] width 437 height 12
drag, startPoint x: 692, startPoint y: 165, endPoint x: 748, endPoint y: 163, distance: 56.0
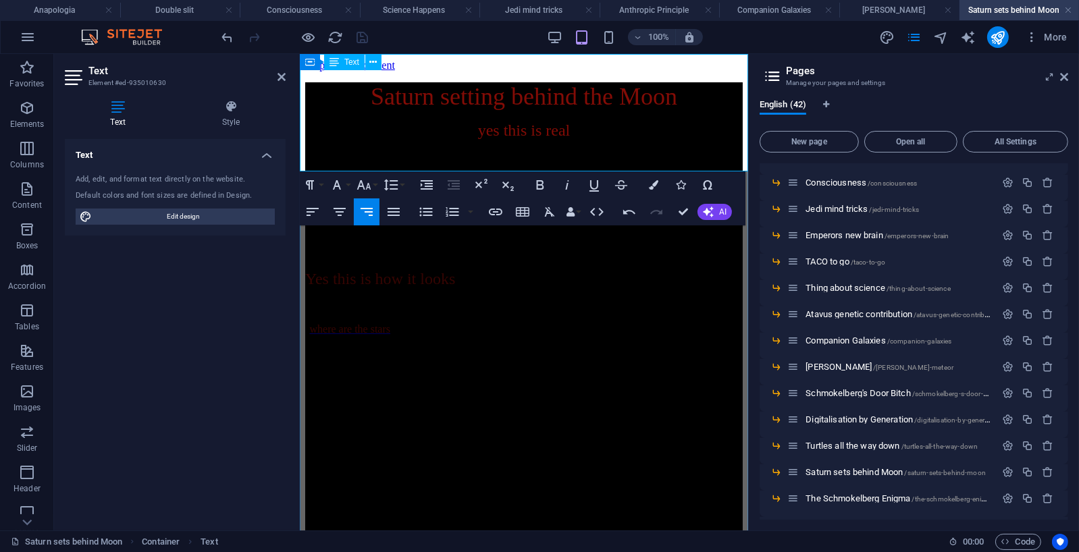
drag, startPoint x: 632, startPoint y: 165, endPoint x: 649, endPoint y: 162, distance: 17.9
click at [660, 202] on p "by our roving Editor at large Shmooey Schmokelberg" at bounding box center [522, 208] width 437 height 12
drag, startPoint x: 628, startPoint y: 164, endPoint x: 746, endPoint y: 164, distance: 118.8
click at [742, 202] on p "by our roving Editor at large Shmooey Schmokelberg" at bounding box center [522, 208] width 437 height 12
click at [497, 212] on icon "button" at bounding box center [495, 212] width 13 height 7
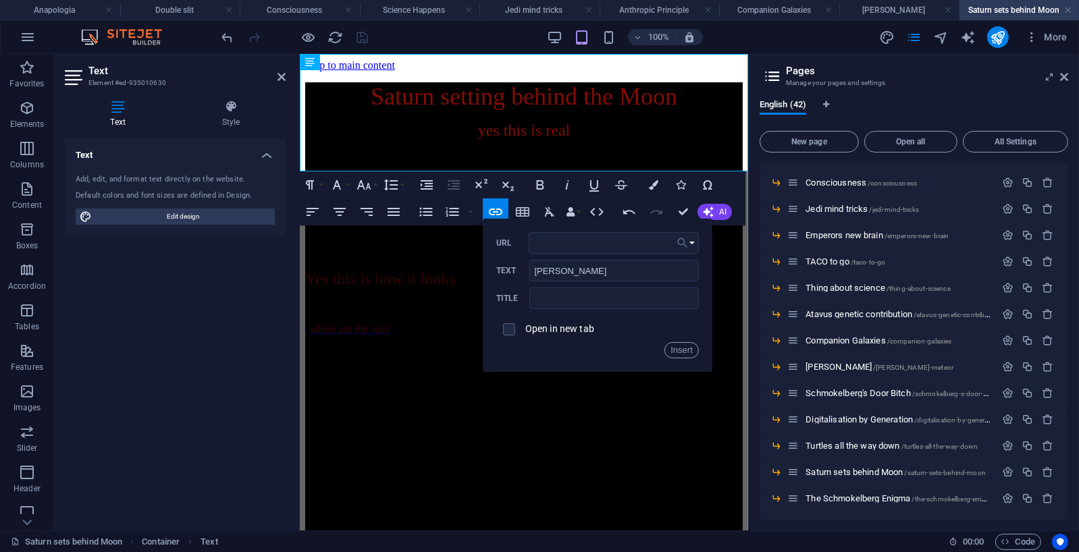
click at [692, 242] on button "Choose Link" at bounding box center [686, 243] width 26 height 22
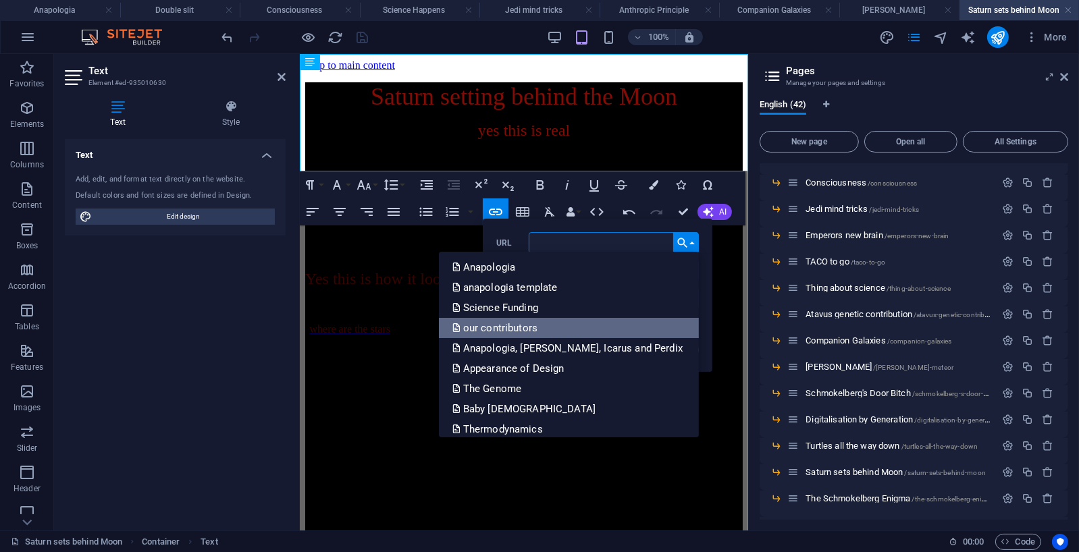
click at [540, 324] on p "our contributors" at bounding box center [496, 328] width 88 height 20
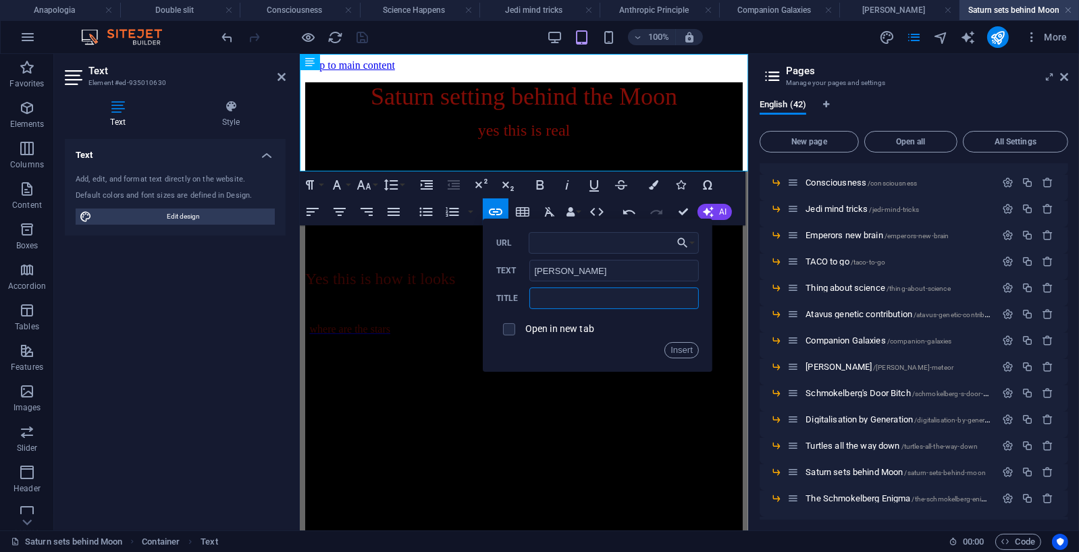
click at [580, 297] on input "text" at bounding box center [613, 299] width 169 height 22
type input "our contributors"
click at [688, 352] on button "Insert" at bounding box center [681, 350] width 34 height 16
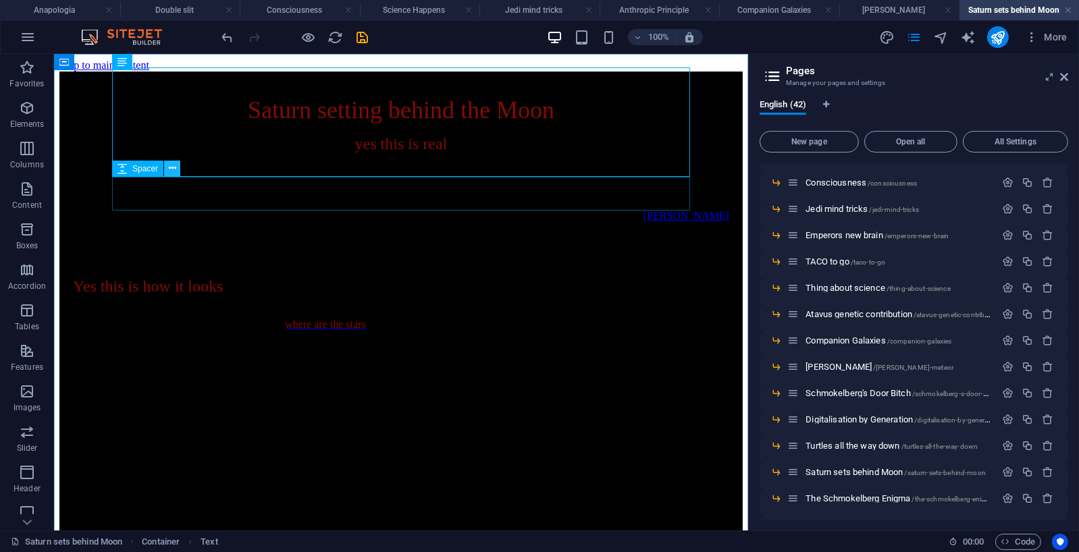
click at [174, 167] on icon at bounding box center [172, 168] width 7 height 14
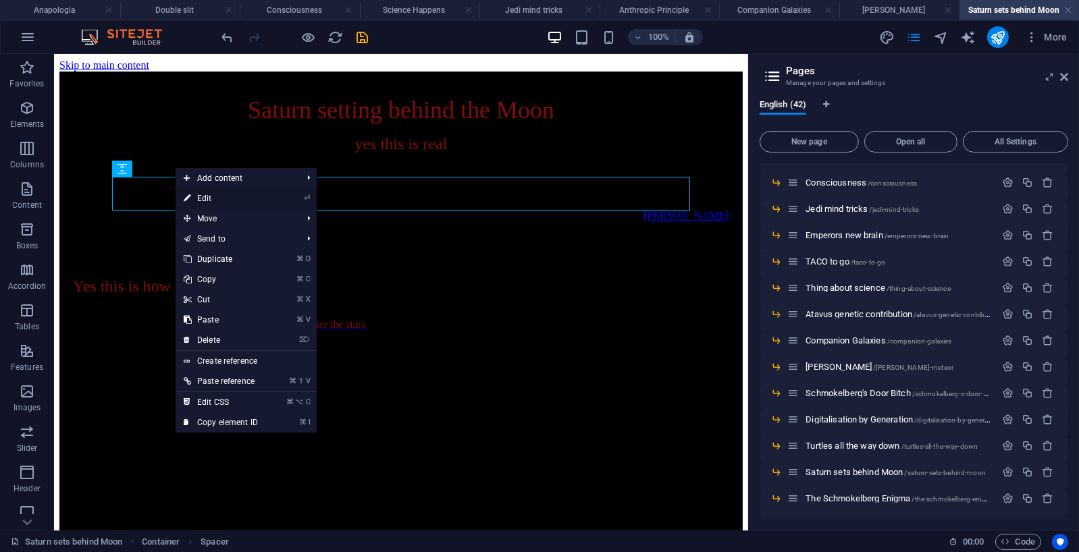
click at [202, 196] on link "⏎ Edit" at bounding box center [220, 198] width 90 height 20
select select "px"
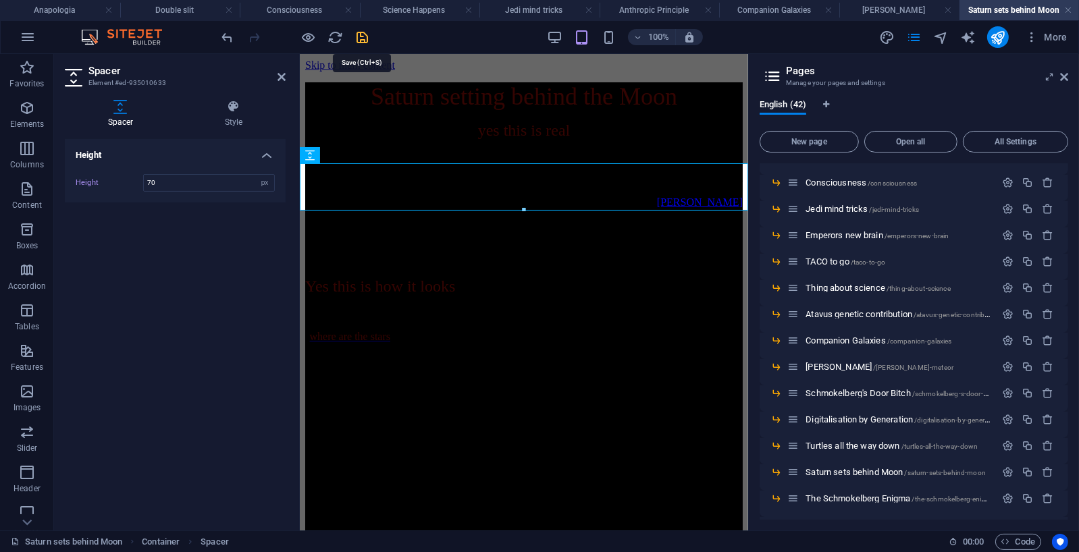
type input "70"
click at [366, 33] on icon "save" at bounding box center [363, 38] width 16 height 16
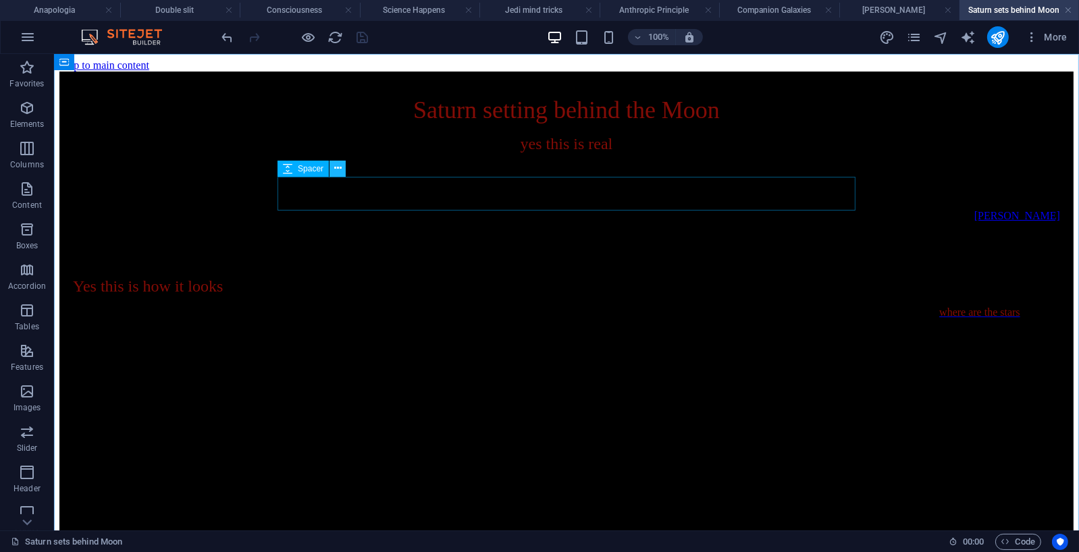
click at [337, 168] on icon at bounding box center [337, 168] width 7 height 14
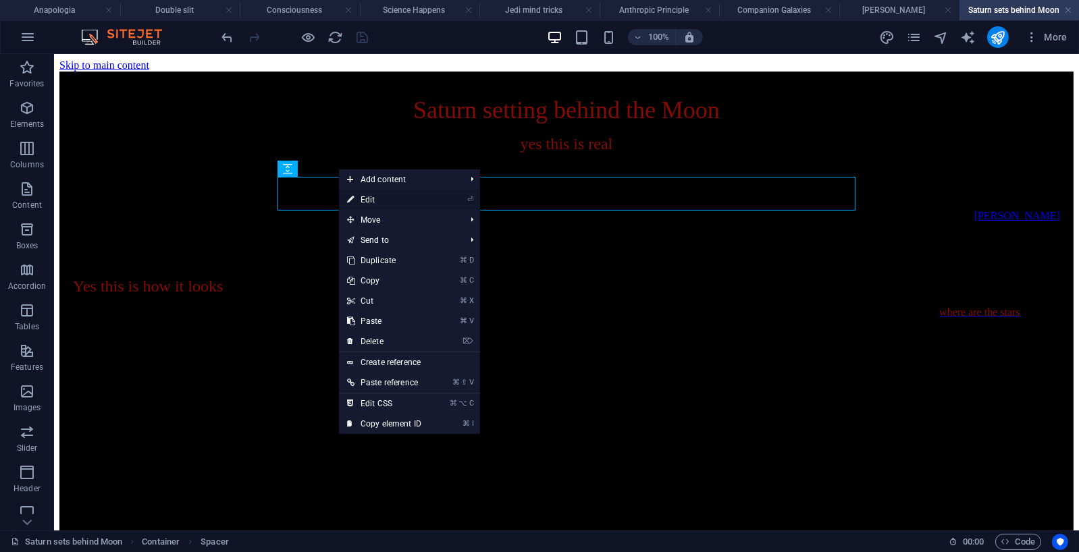
click at [375, 199] on link "⏎ Edit" at bounding box center [384, 200] width 90 height 20
select select "px"
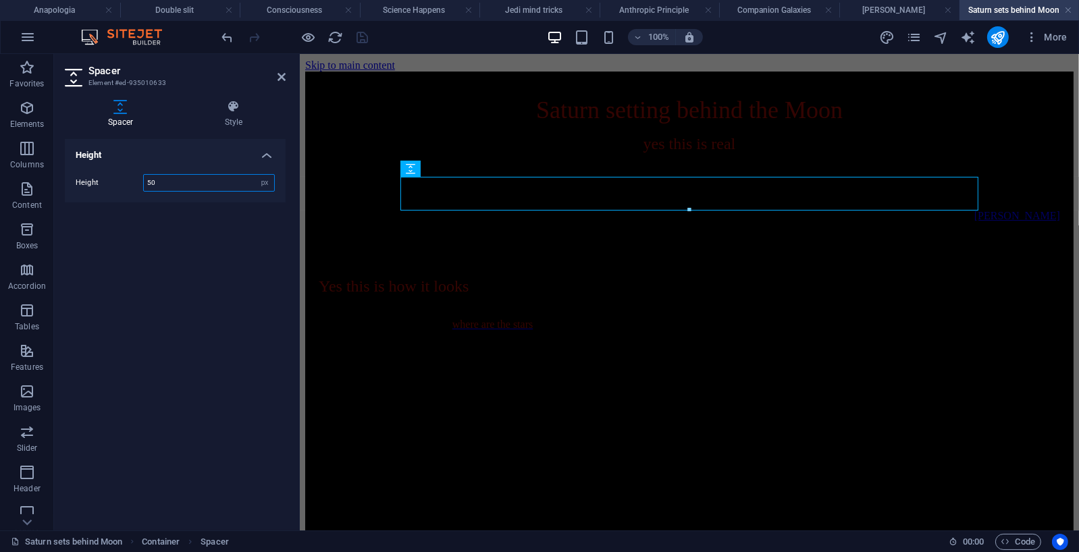
drag, startPoint x: 159, startPoint y: 183, endPoint x: 136, endPoint y: 182, distance: 23.0
click at [136, 182] on div "Height 50 px rem vh vw" at bounding box center [175, 183] width 199 height 18
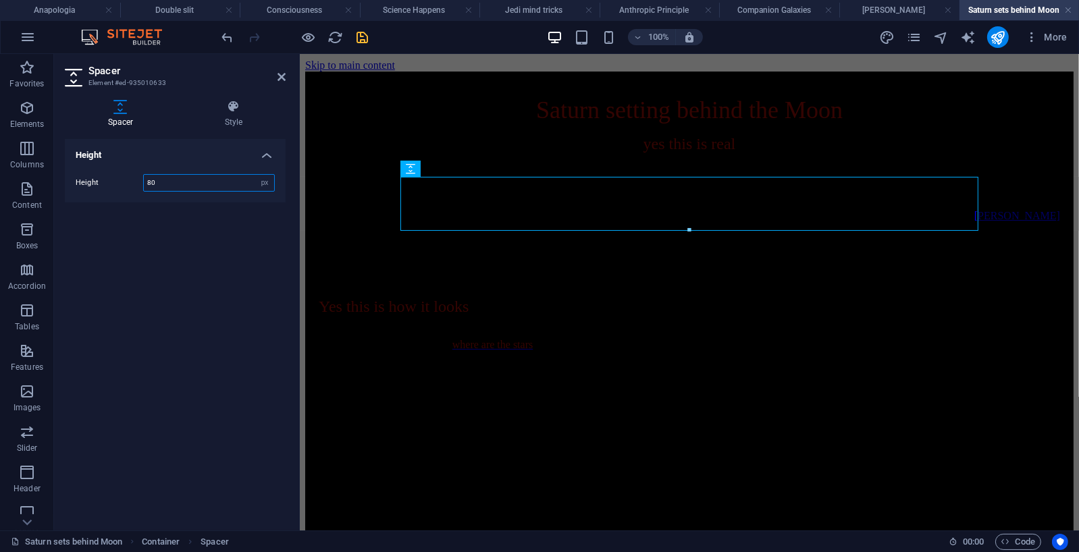
type input "80"
click at [356, 37] on icon "save" at bounding box center [363, 38] width 16 height 16
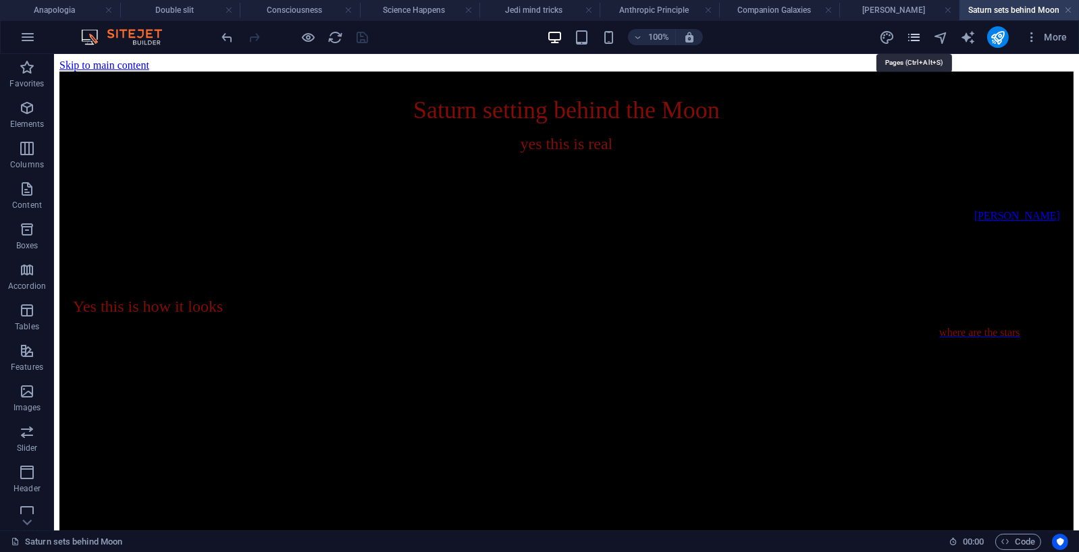
click at [915, 37] on icon "pages" at bounding box center [914, 38] width 16 height 16
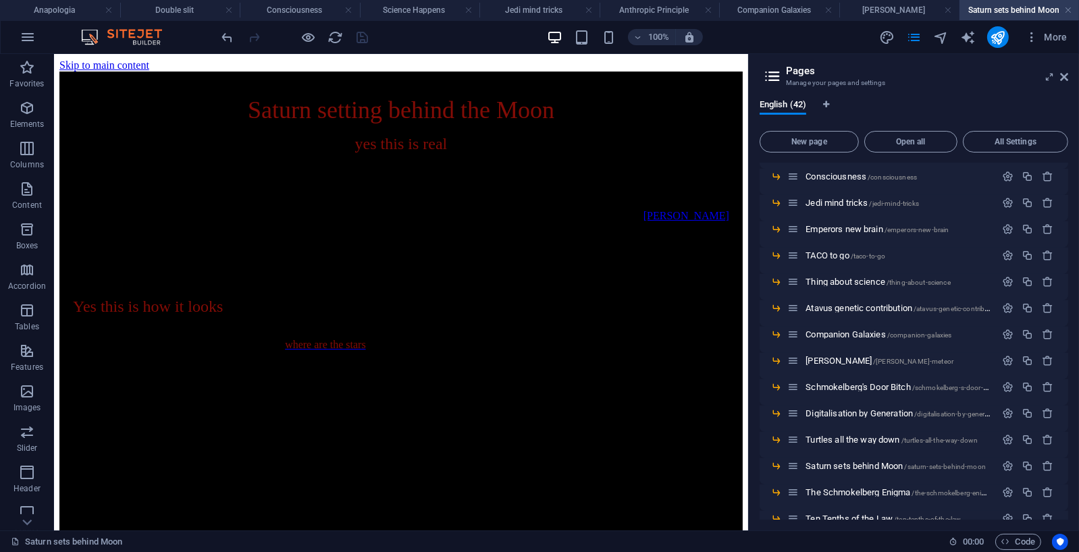
scroll to position [765, 0]
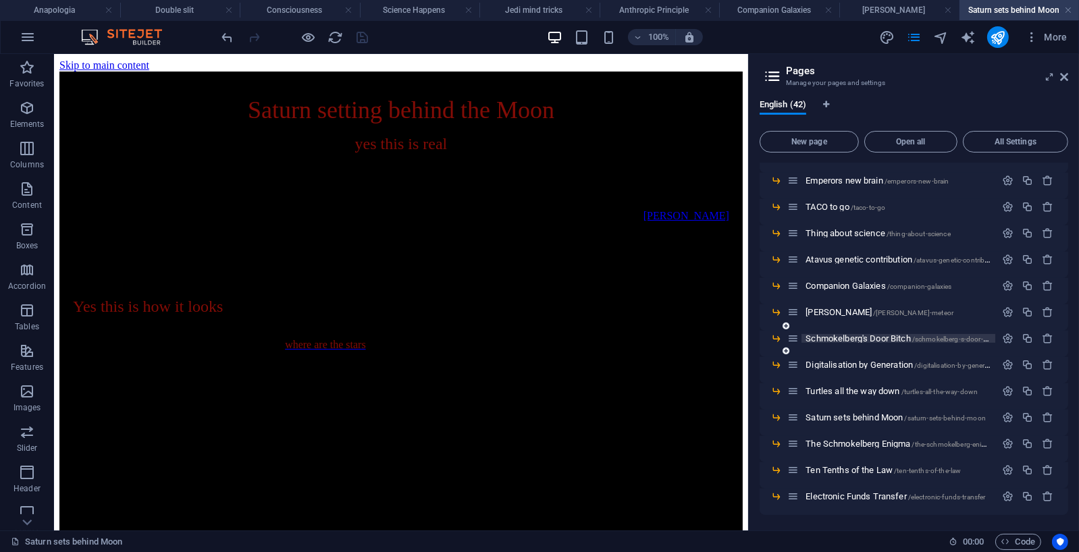
click at [844, 338] on span "Schmokelberg's Door Bitch /schmokelberg-s-door-bitch" at bounding box center [901, 338] width 192 height 10
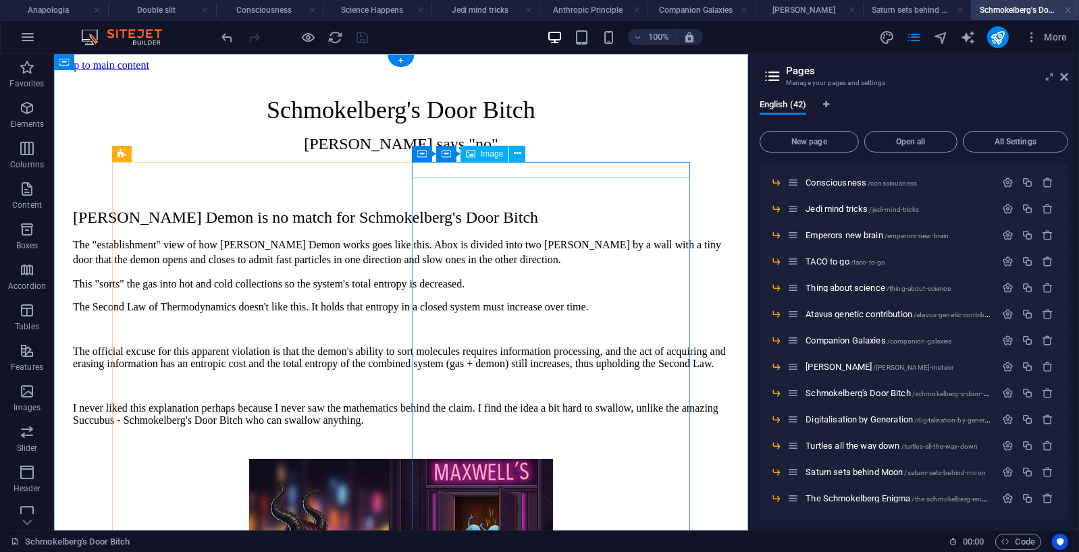
scroll to position [0, 0]
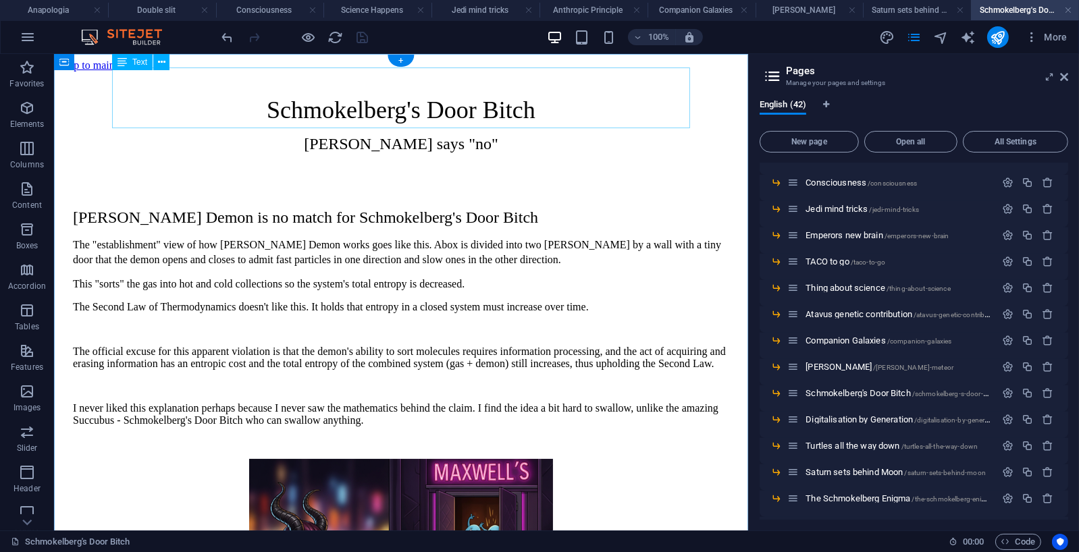
click at [465, 113] on div "Schmokelberg's Door Bitch Maxwell says "no"" at bounding box center [400, 123] width 656 height 57
click at [439, 119] on div "Schmokelberg's Door Bitch Maxwell says "no"" at bounding box center [400, 123] width 656 height 57
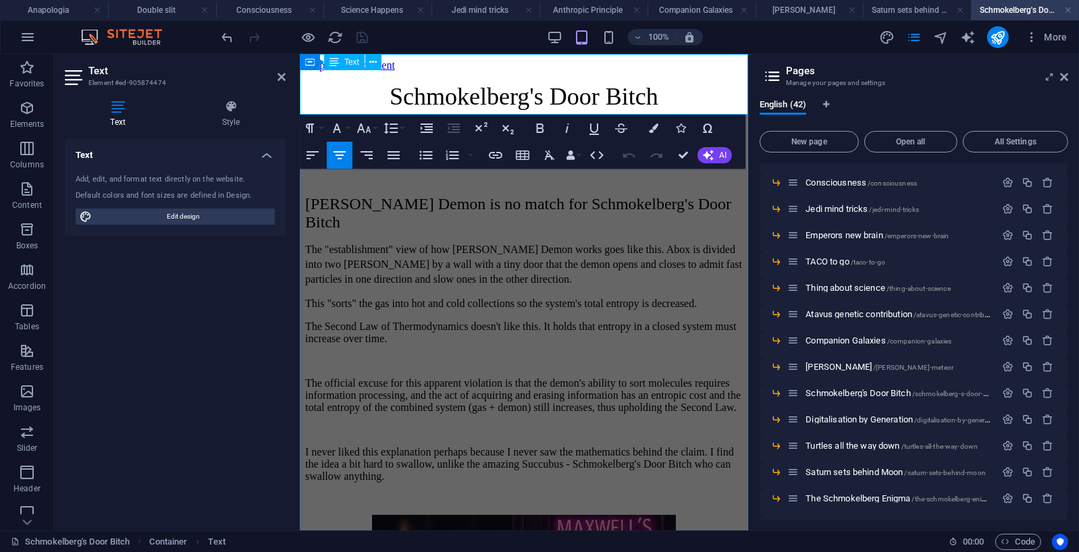
click at [607, 121] on p "Maxwell says "no"" at bounding box center [522, 130] width 437 height 18
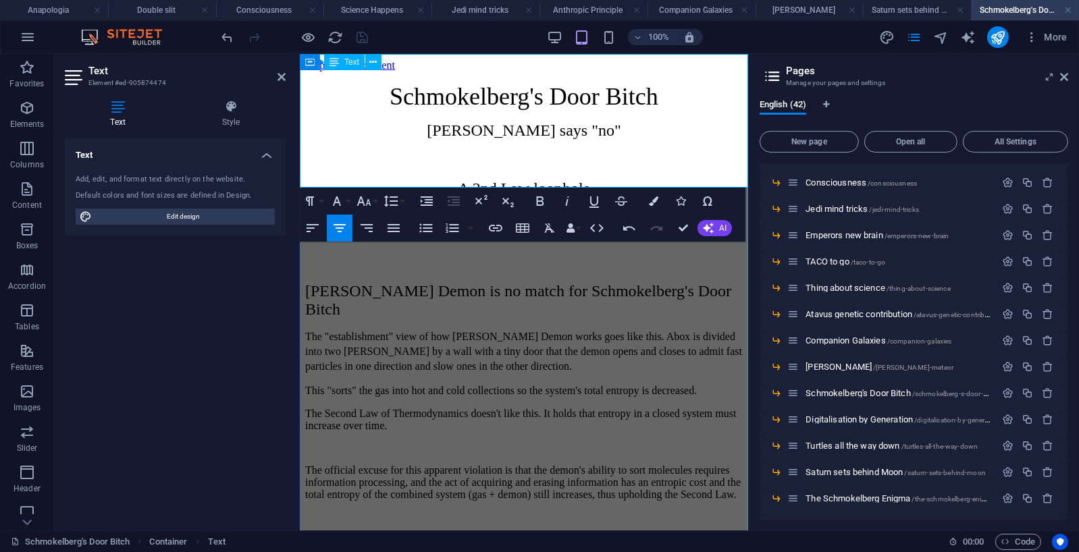
drag, startPoint x: 447, startPoint y: 152, endPoint x: 709, endPoint y: 180, distance: 262.7
click at [713, 174] on div "Schmokelberg's Door Bitch Maxwell says "no" ​ A 2nd Law loophole by our roving …" at bounding box center [522, 154] width 437 height 144
click at [550, 227] on icon "button" at bounding box center [549, 228] width 16 height 16
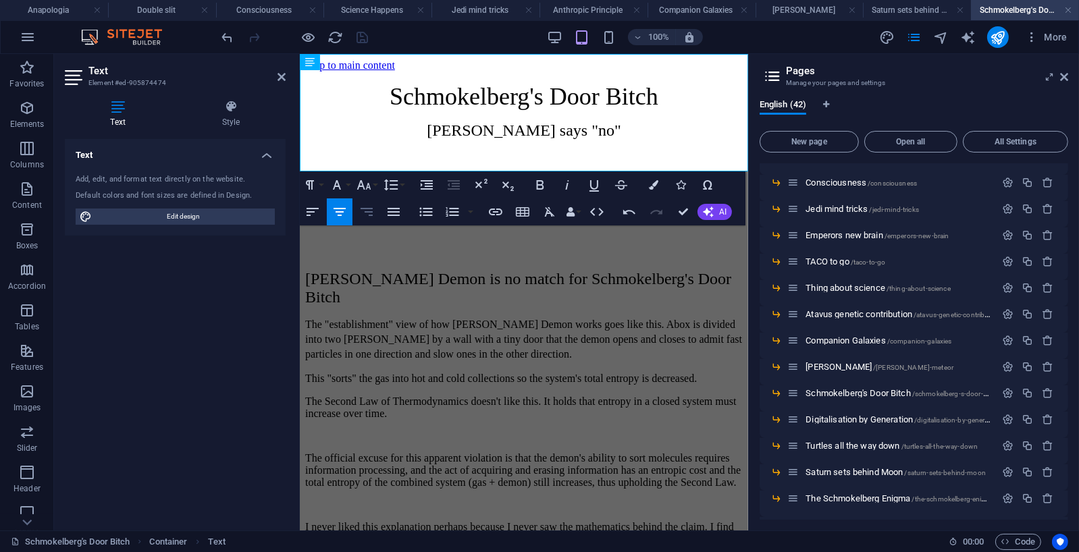
click at [370, 211] on icon "button" at bounding box center [366, 212] width 16 height 16
click at [628, 202] on p "by our roving Editor at large Shmooey Schmokelberg" at bounding box center [522, 208] width 437 height 12
drag, startPoint x: 630, startPoint y: 164, endPoint x: 763, endPoint y: 163, distance: 133.0
click at [493, 213] on icon "button" at bounding box center [495, 212] width 16 height 16
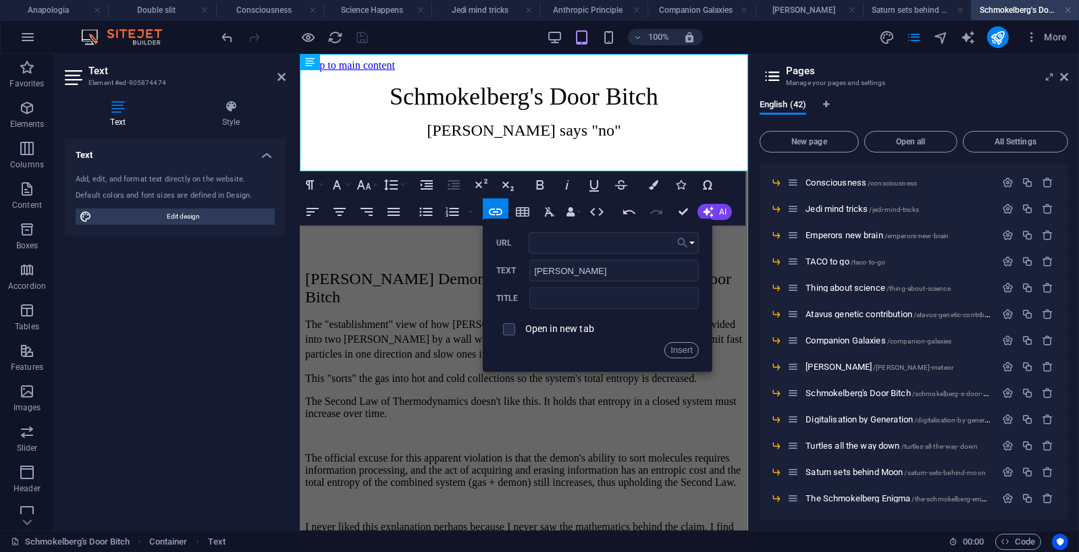
click at [690, 238] on button "Choose Link" at bounding box center [686, 243] width 26 height 22
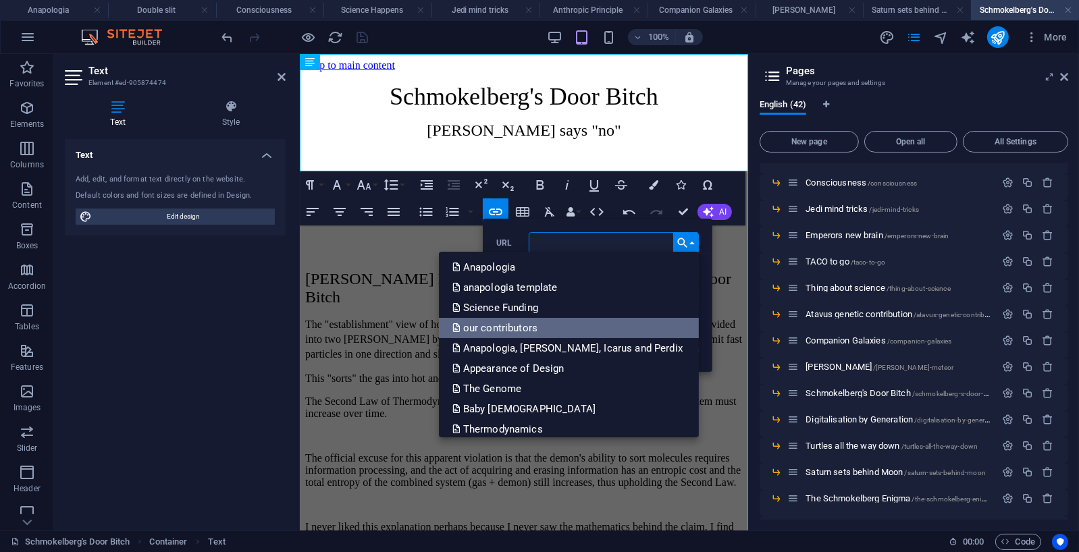
click at [540, 325] on p "our contributors" at bounding box center [496, 328] width 88 height 20
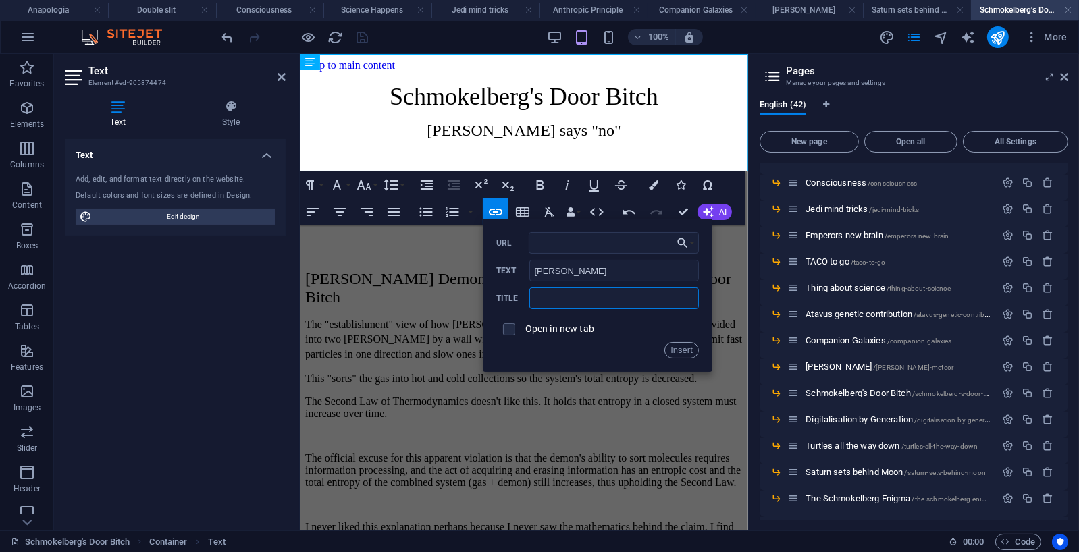
click at [566, 298] on input "text" at bounding box center [613, 299] width 169 height 22
type input "our contributors"
click at [690, 348] on button "Insert" at bounding box center [681, 350] width 34 height 16
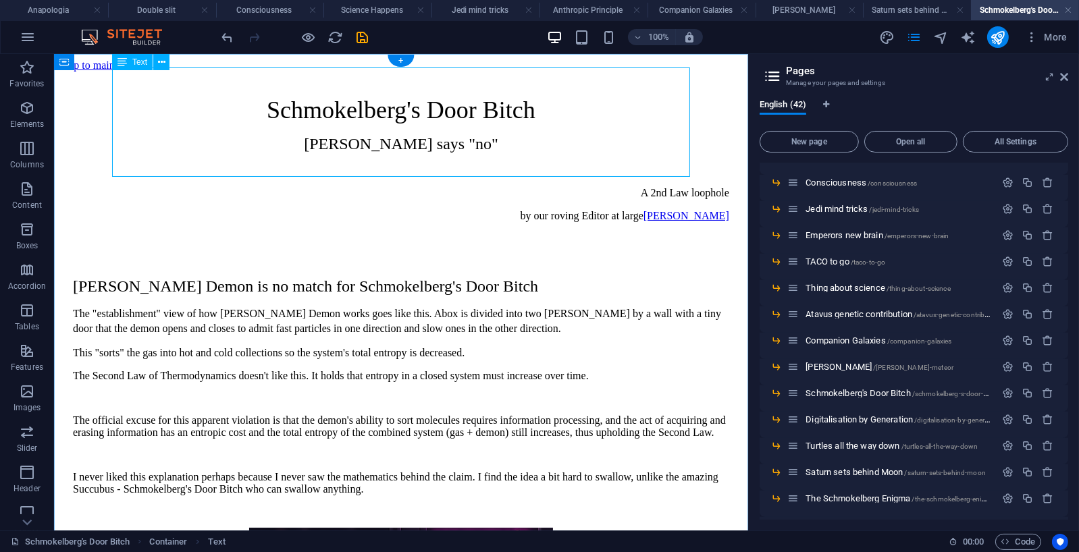
click at [615, 169] on div "Schmokelberg's Door Bitch Maxwell says "no" A 2nd Law loophole by our roving Ed…" at bounding box center [400, 158] width 656 height 126
click at [539, 167] on div "Schmokelberg's Door Bitch Maxwell says "no" A 2nd Law loophole by our roving Ed…" at bounding box center [400, 158] width 656 height 126
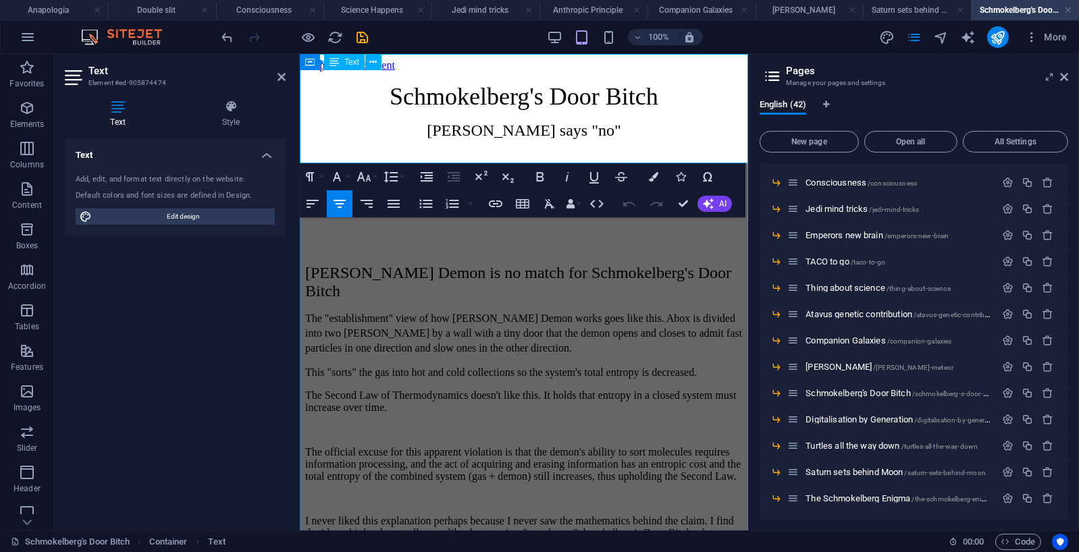
click at [742, 196] on link "Shmooey Schmokelberg" at bounding box center [699, 201] width 86 height 11
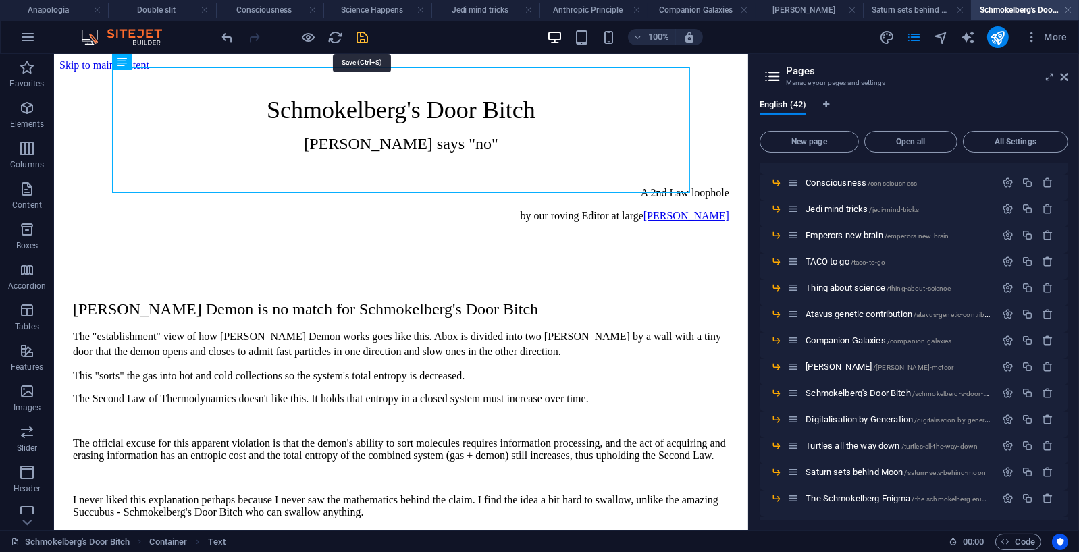
drag, startPoint x: 360, startPoint y: 34, endPoint x: 279, endPoint y: 71, distance: 88.8
click at [360, 34] on icon "save" at bounding box center [363, 38] width 16 height 16
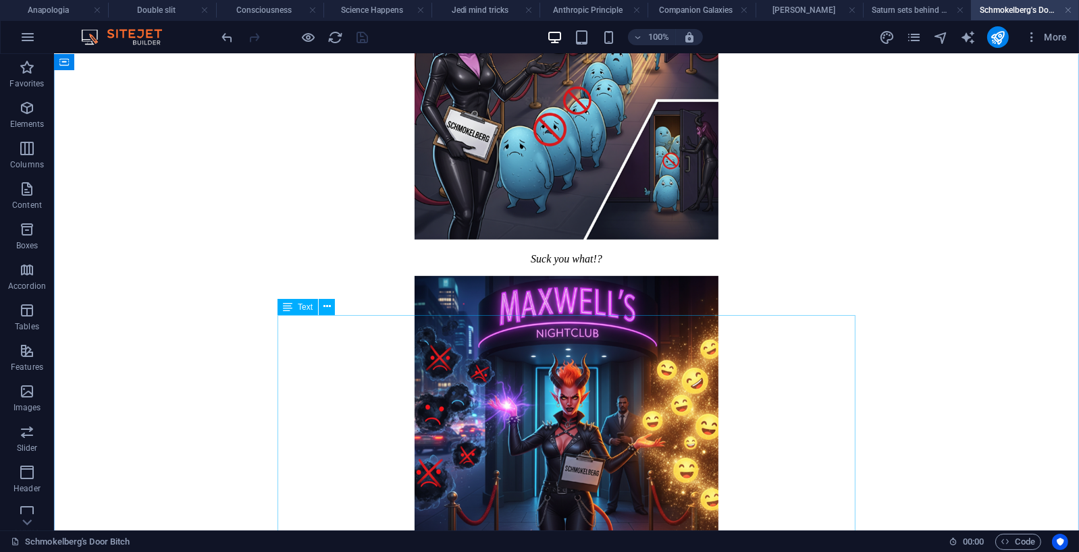
scroll to position [607, 0]
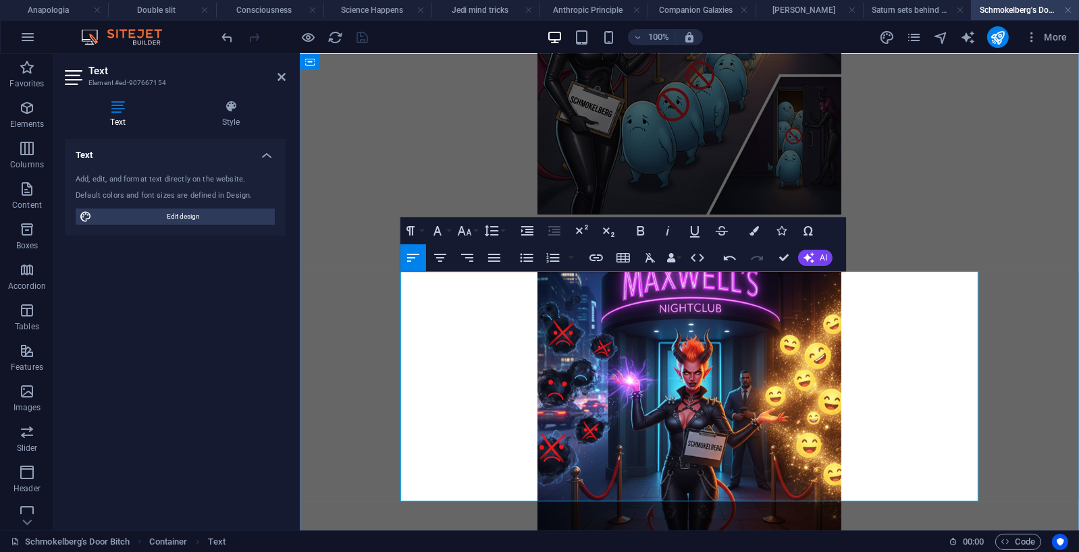
scroll to position [634, 0]
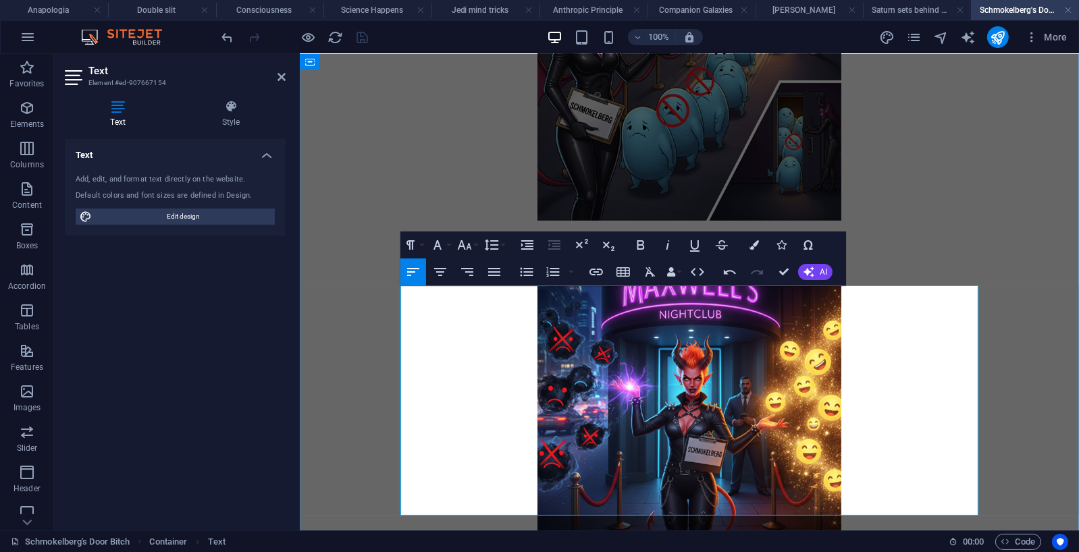
drag, startPoint x: 431, startPoint y: 481, endPoint x: 399, endPoint y: 481, distance: 32.4
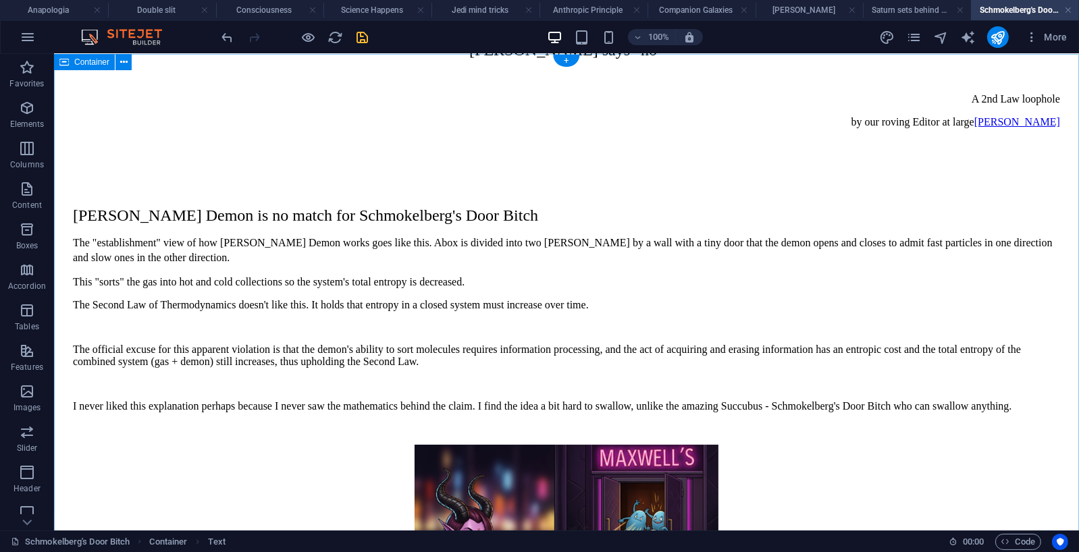
scroll to position [0, 0]
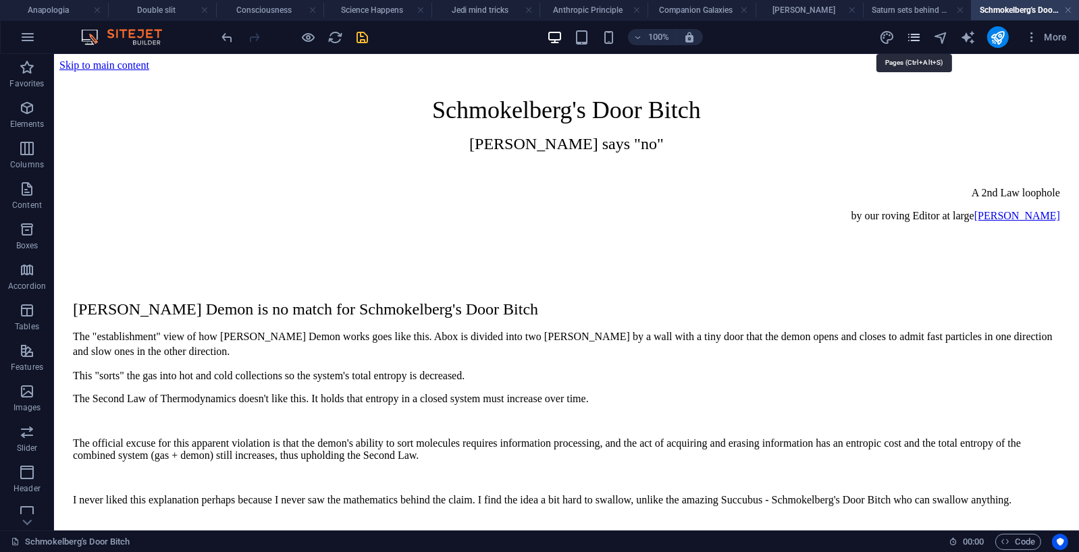
click at [918, 38] on icon "pages" at bounding box center [914, 38] width 16 height 16
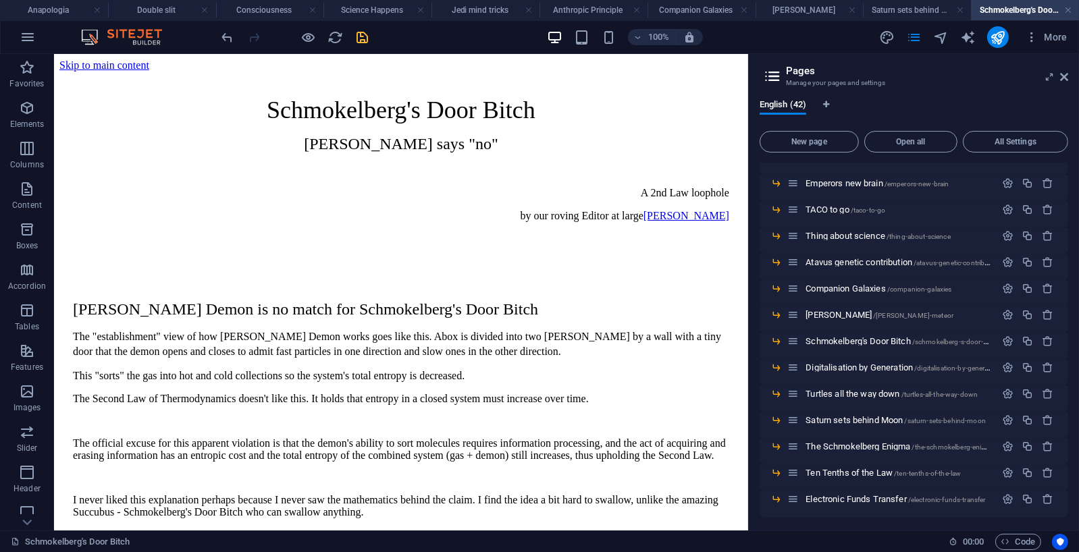
scroll to position [765, 0]
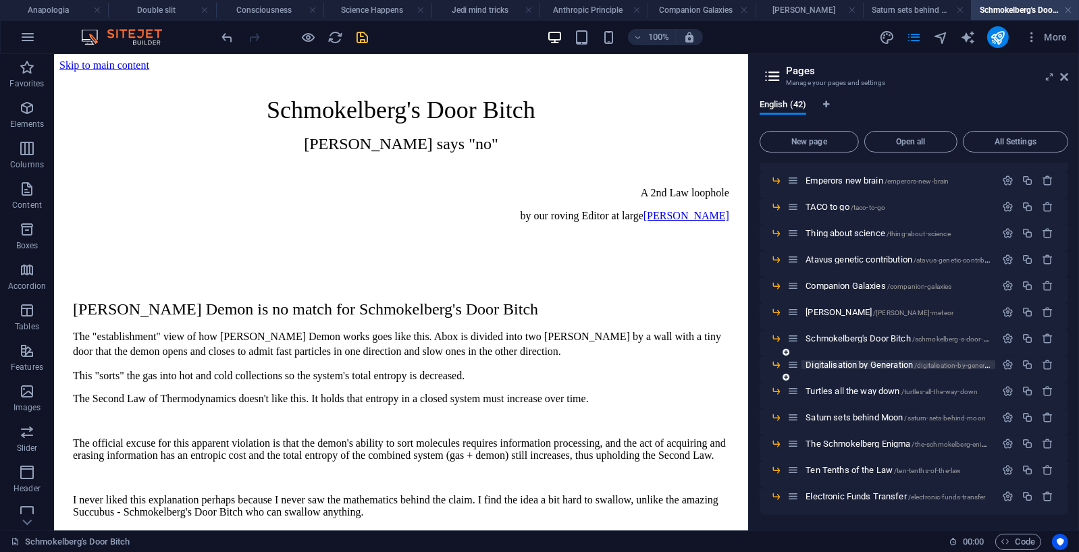
click at [876, 362] on span "Digitalisation by Generation /digitalisation-by-generation" at bounding box center [902, 365] width 194 height 10
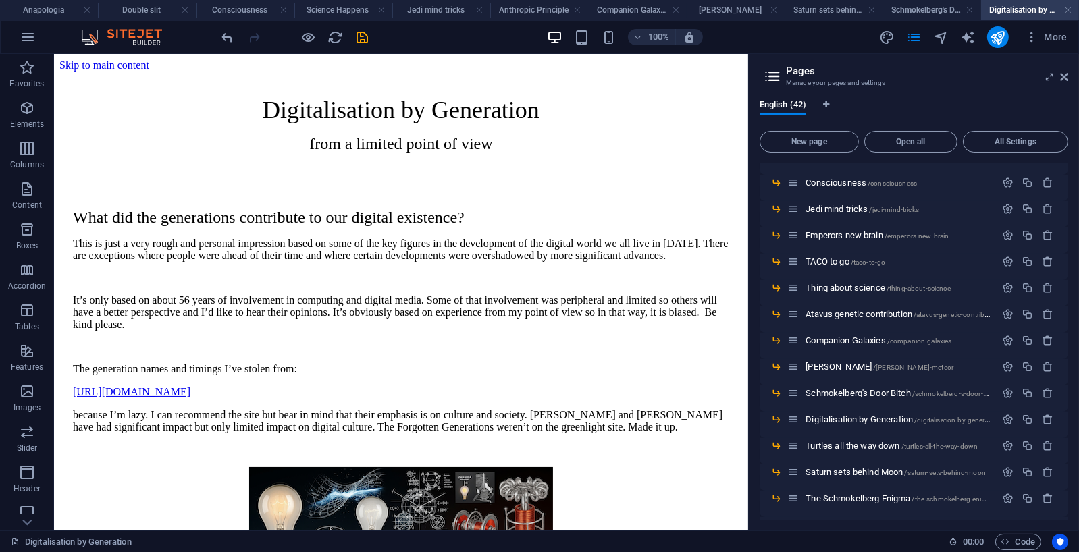
scroll to position [0, 0]
click at [497, 114] on div "Digitalisation by Generation from a limited point of view" at bounding box center [400, 123] width 656 height 57
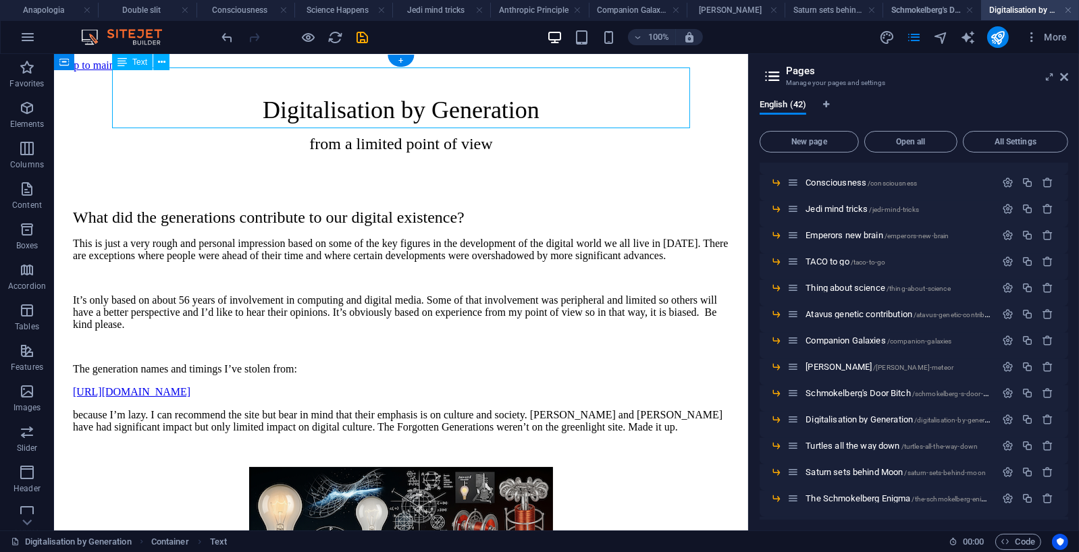
click at [497, 114] on div "Digitalisation by Generation from a limited point of view" at bounding box center [400, 123] width 656 height 57
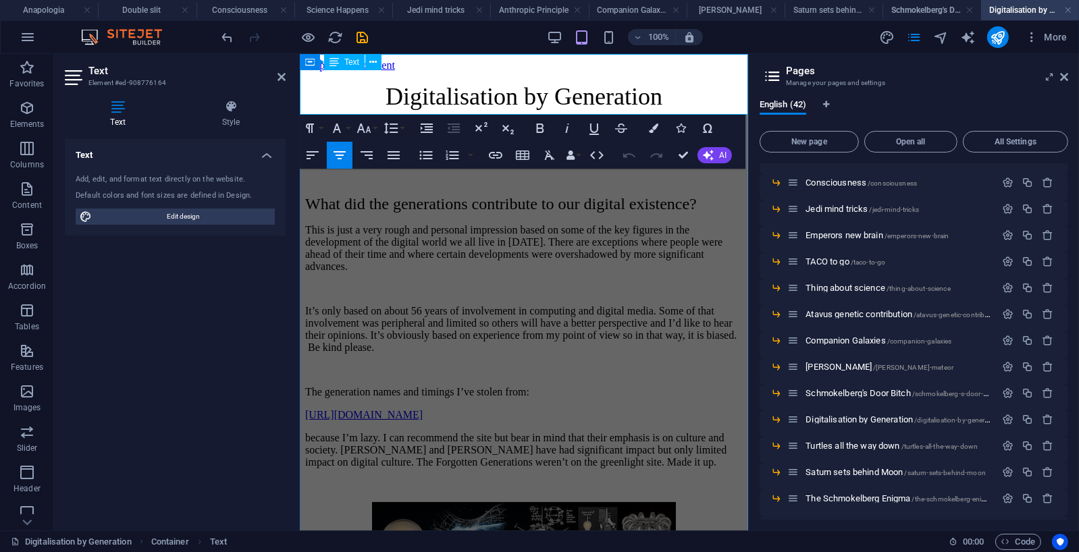
click at [626, 121] on p "from a limited point of view" at bounding box center [522, 130] width 437 height 18
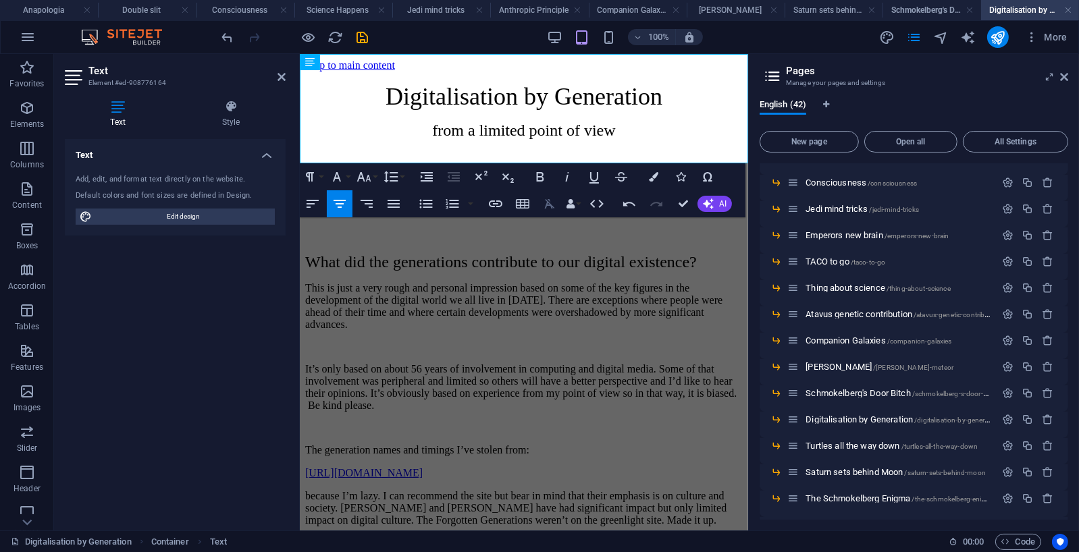
click at [554, 202] on icon "button" at bounding box center [549, 204] width 16 height 16
click at [371, 202] on icon "button" at bounding box center [366, 204] width 16 height 16
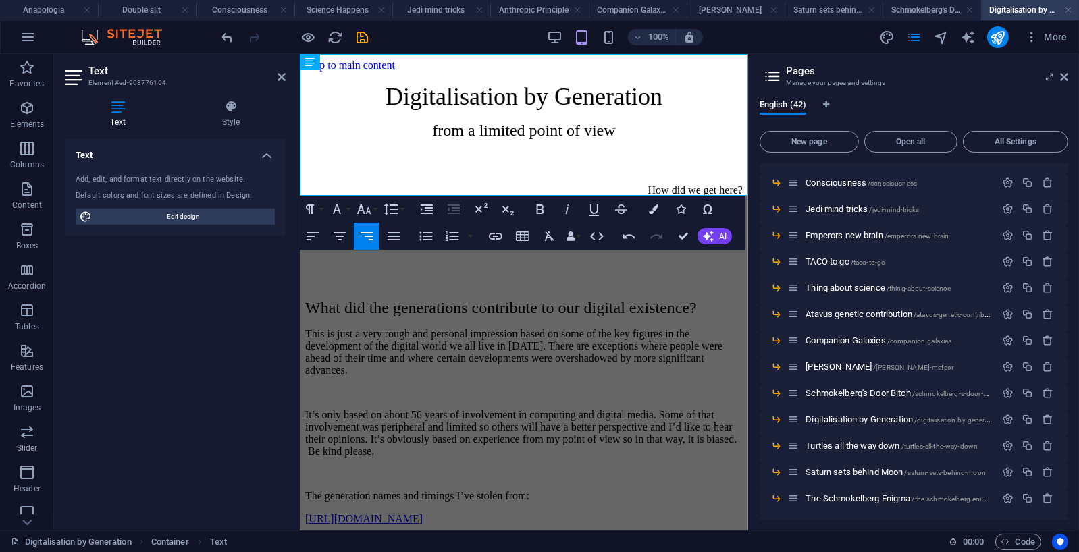
drag, startPoint x: 630, startPoint y: 171, endPoint x: 973, endPoint y: 249, distance: 351.5
click at [495, 236] on icon "button" at bounding box center [495, 236] width 13 height 7
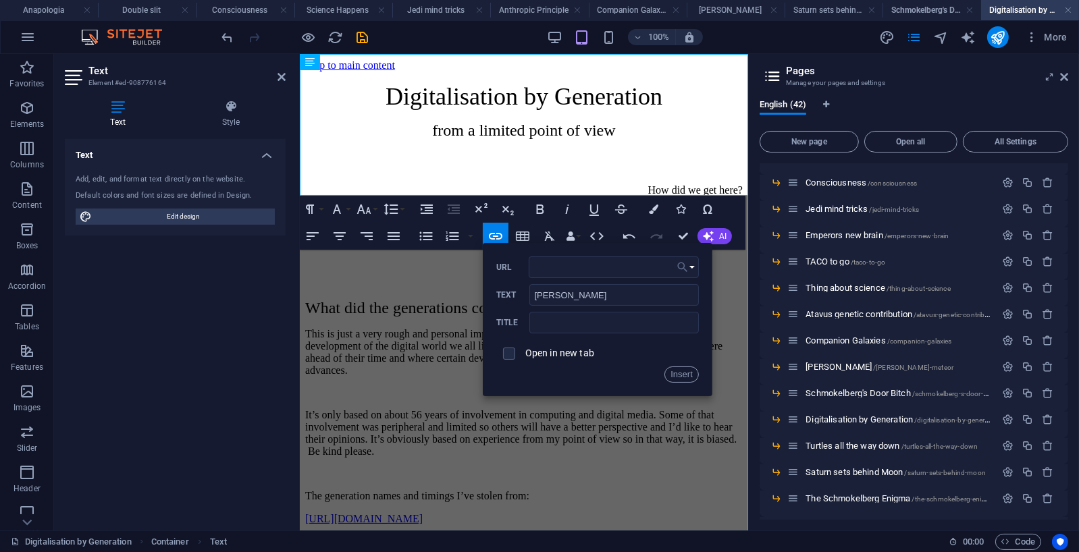
click at [690, 266] on button "Choose Link" at bounding box center [686, 267] width 26 height 22
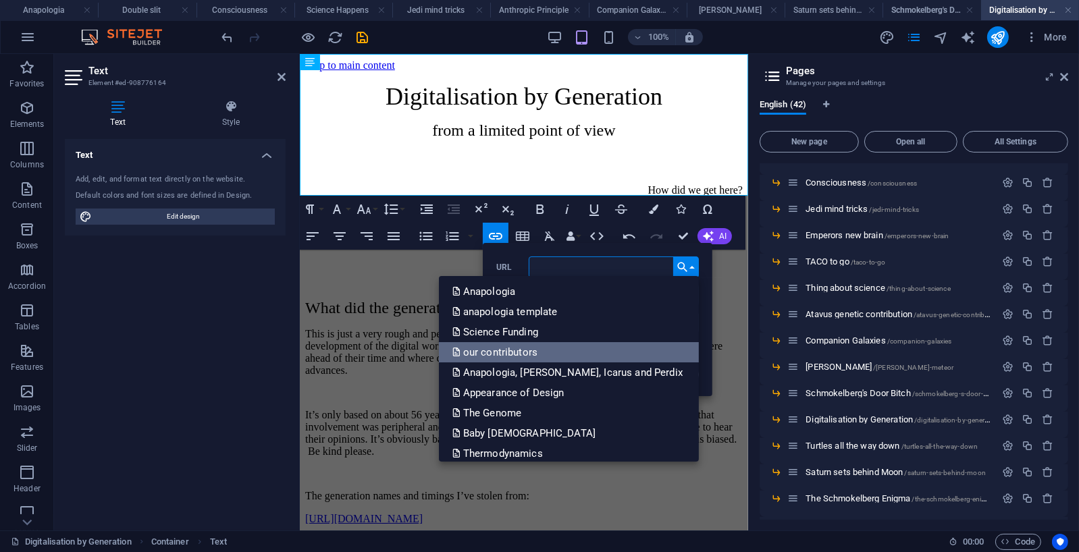
click at [508, 347] on p "our contributors" at bounding box center [496, 352] width 88 height 20
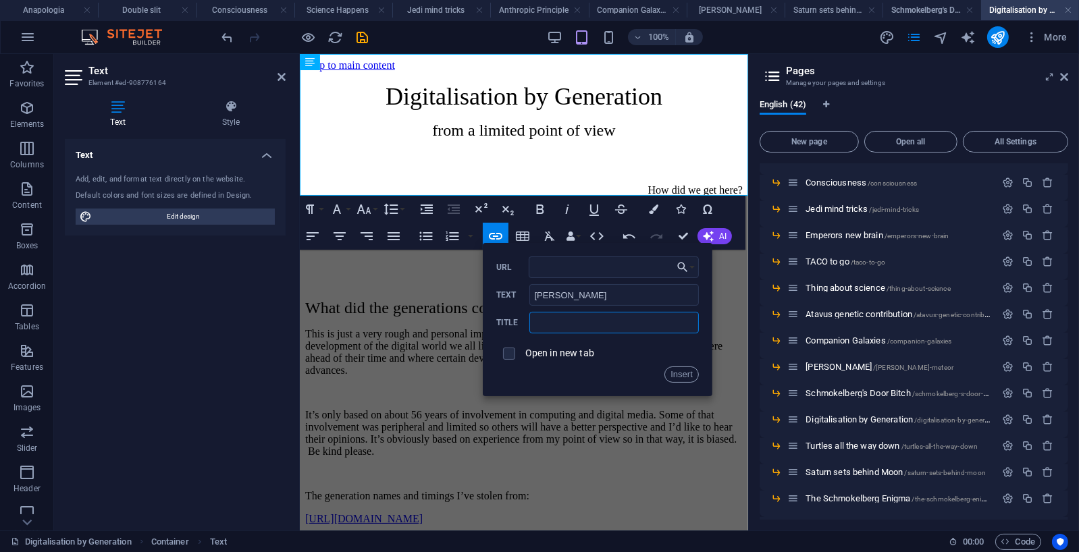
click at [550, 319] on input "text" at bounding box center [613, 323] width 169 height 22
type input "our contribitors"
click at [678, 370] on button "Insert" at bounding box center [681, 374] width 34 height 16
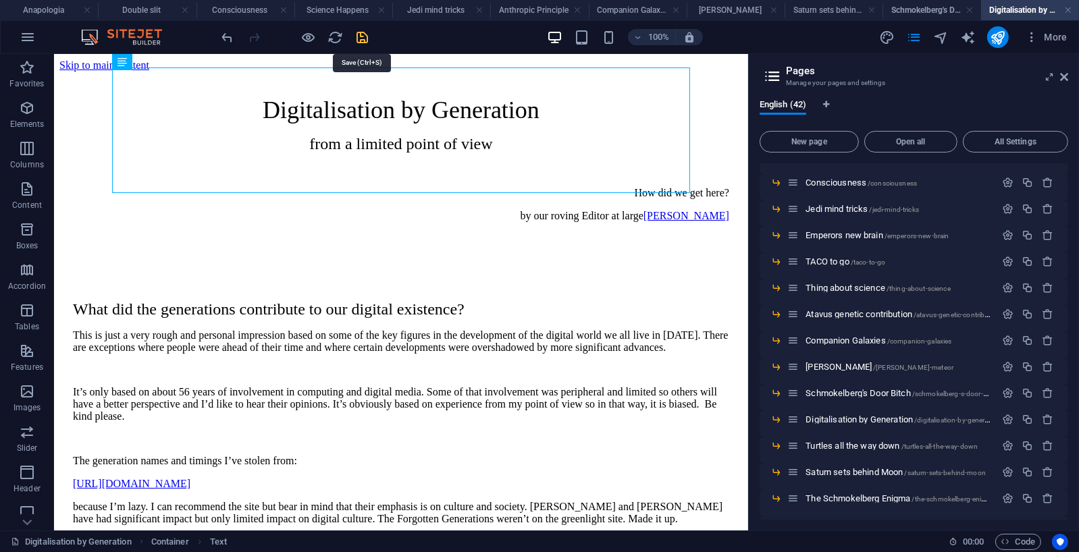
click at [363, 36] on icon "save" at bounding box center [363, 38] width 16 height 16
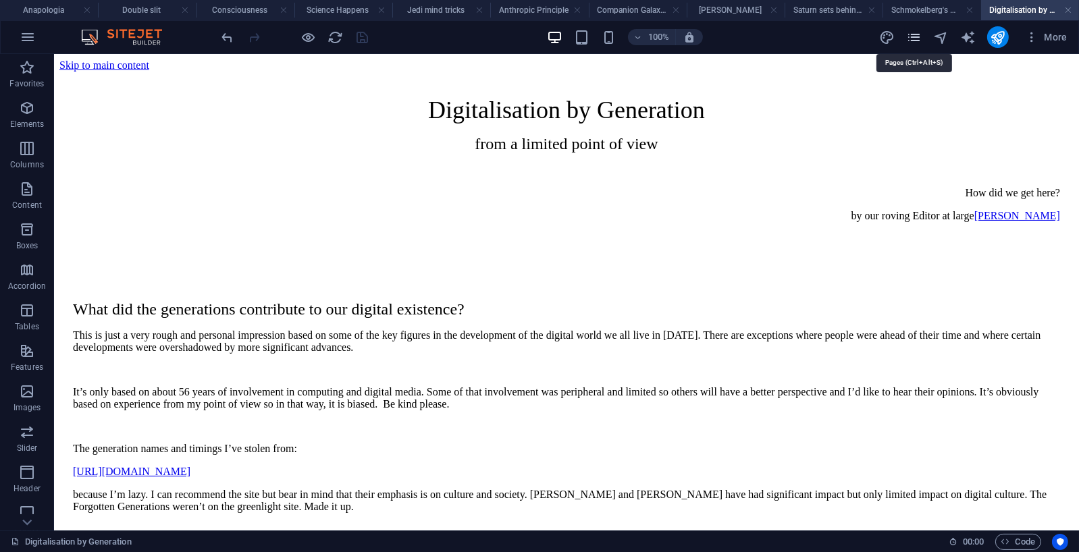
click at [917, 39] on icon "pages" at bounding box center [914, 38] width 16 height 16
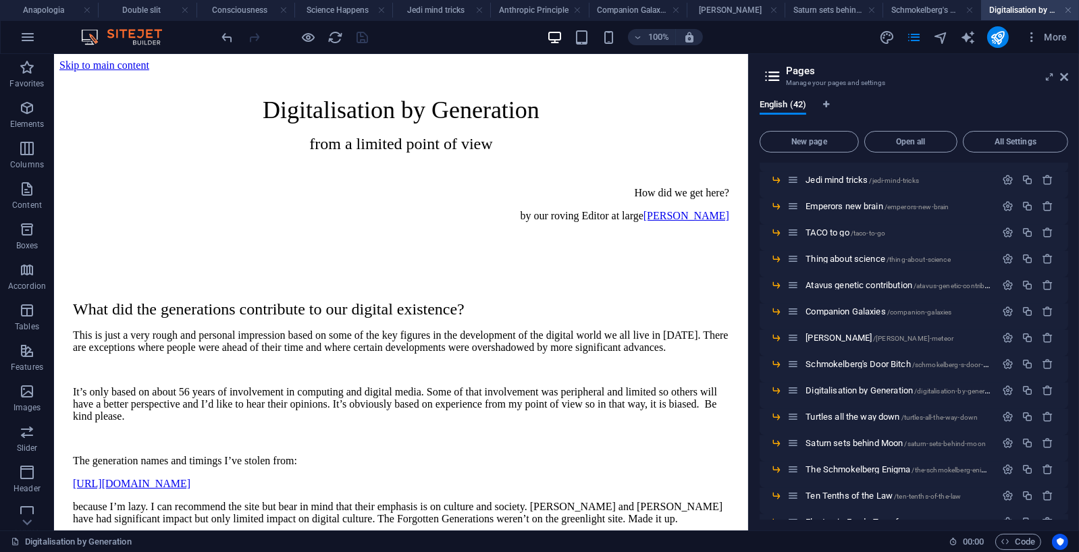
scroll to position [765, 0]
click at [842, 390] on span "Turtles all the way down /turtles-all-the-way-down" at bounding box center [891, 391] width 172 height 10
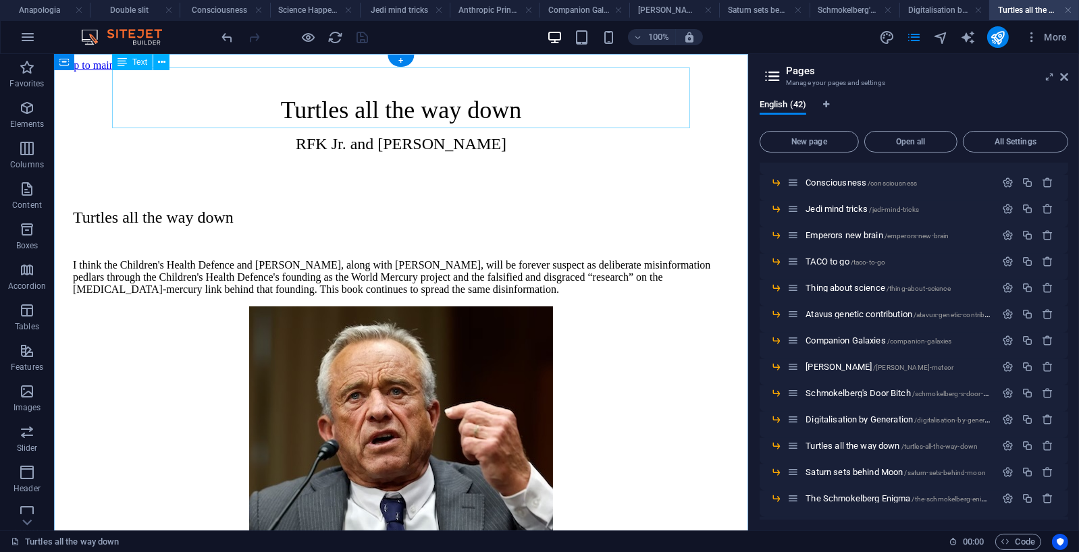
scroll to position [0, 0]
click at [522, 118] on div "Turtles all the way down RFK Jr. and Mary Holland" at bounding box center [400, 123] width 656 height 57
click at [517, 114] on div "Turtles all the way down RFK Jr. and Mary Holland" at bounding box center [400, 123] width 656 height 57
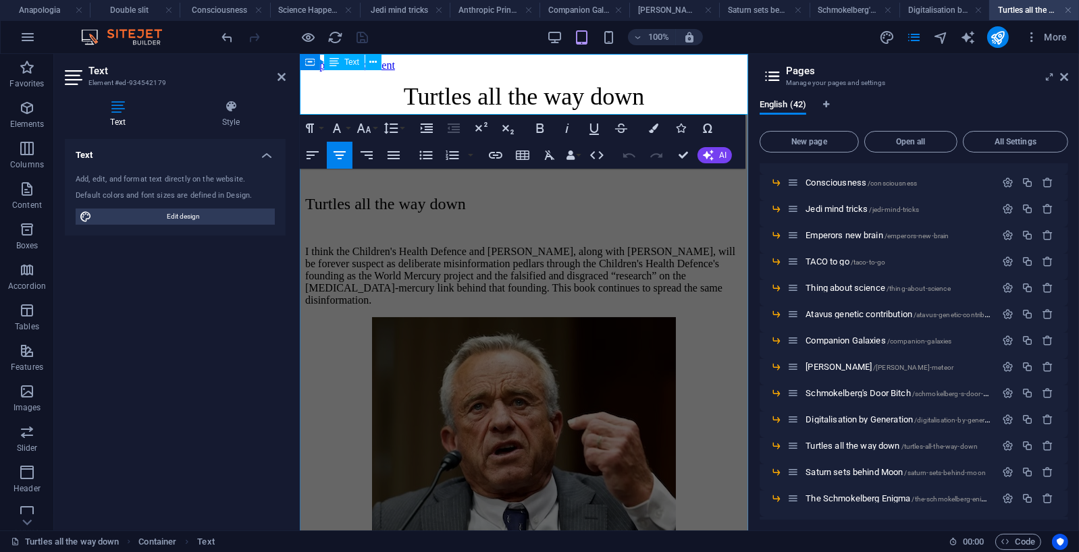
click at [621, 121] on p "RFK Jr. and Mary Holland" at bounding box center [522, 130] width 437 height 18
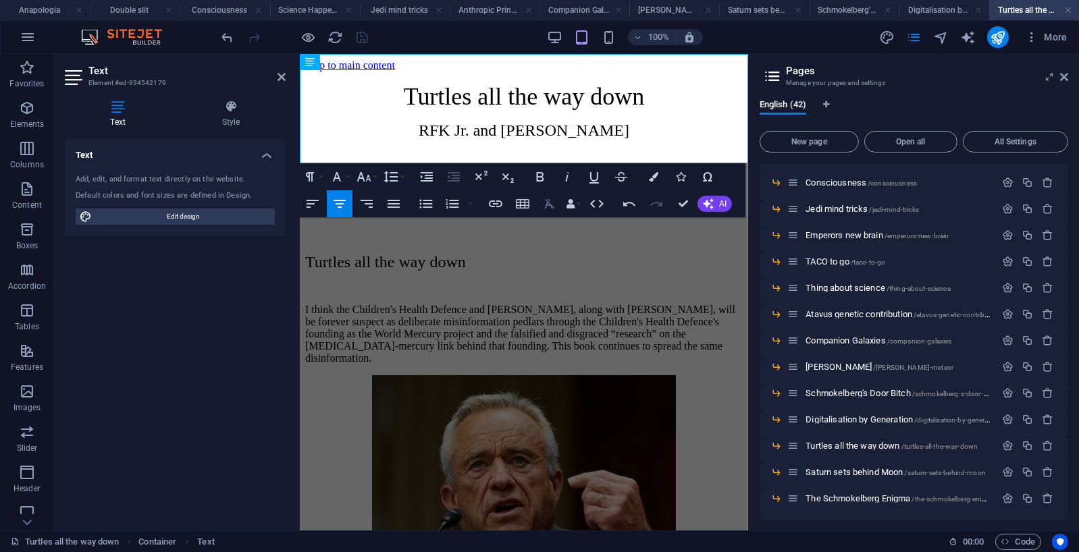
click at [546, 202] on icon "button" at bounding box center [550, 203] width 10 height 9
click at [367, 202] on icon "button" at bounding box center [366, 204] width 16 height 16
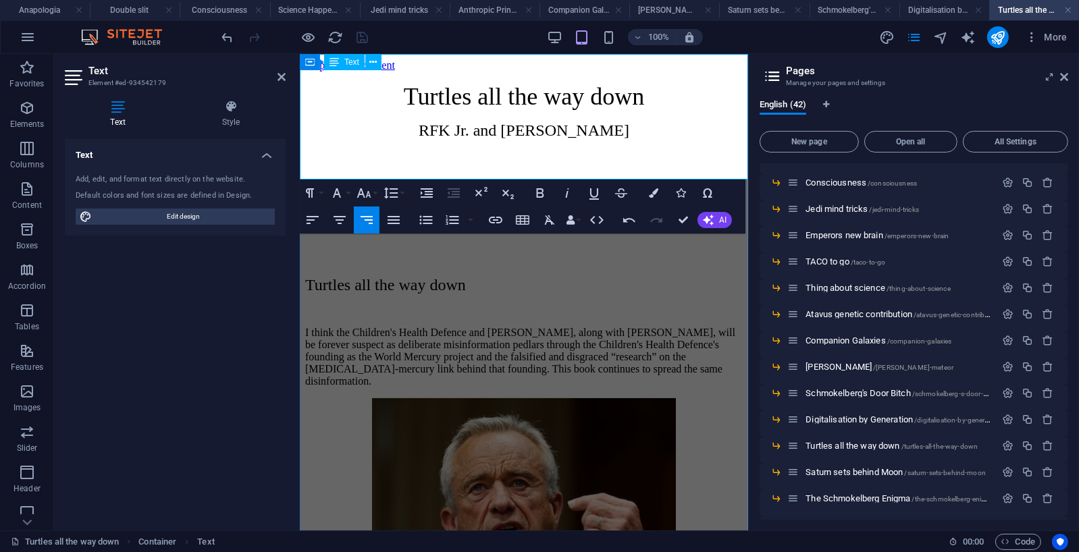
click at [726, 208] on p "by our roving Editor at large Irma "Koekenpan" Fricken Kant" at bounding box center [522, 214] width 437 height 12
click at [742, 208] on p "by our roving Editor at large Irma "Koekenpan" Fricken-Kant" at bounding box center [522, 214] width 437 height 12
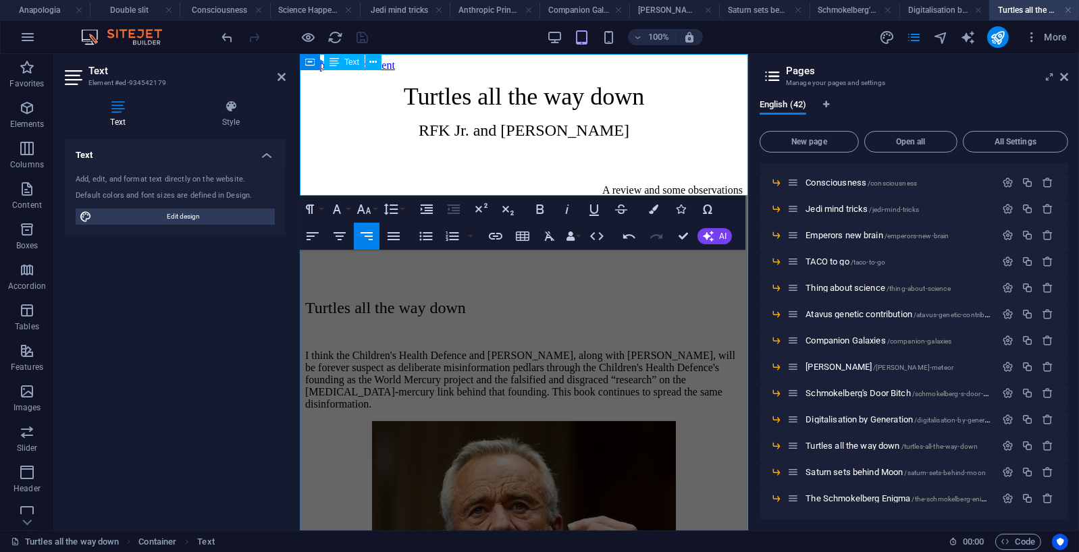
drag, startPoint x: 593, startPoint y: 174, endPoint x: 746, endPoint y: 171, distance: 152.6
click at [742, 208] on p "by our roving Editor at large Irma "Koekenpan" Fricken-Kant" at bounding box center [522, 214] width 437 height 12
click at [496, 237] on icon "button" at bounding box center [495, 236] width 16 height 16
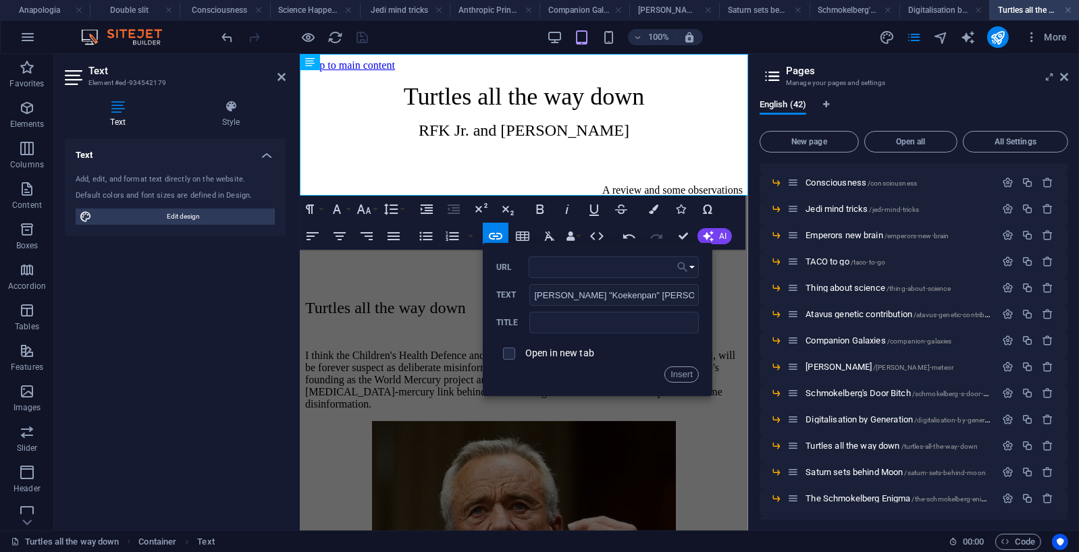
click at [685, 264] on icon "button" at bounding box center [682, 267] width 13 height 16
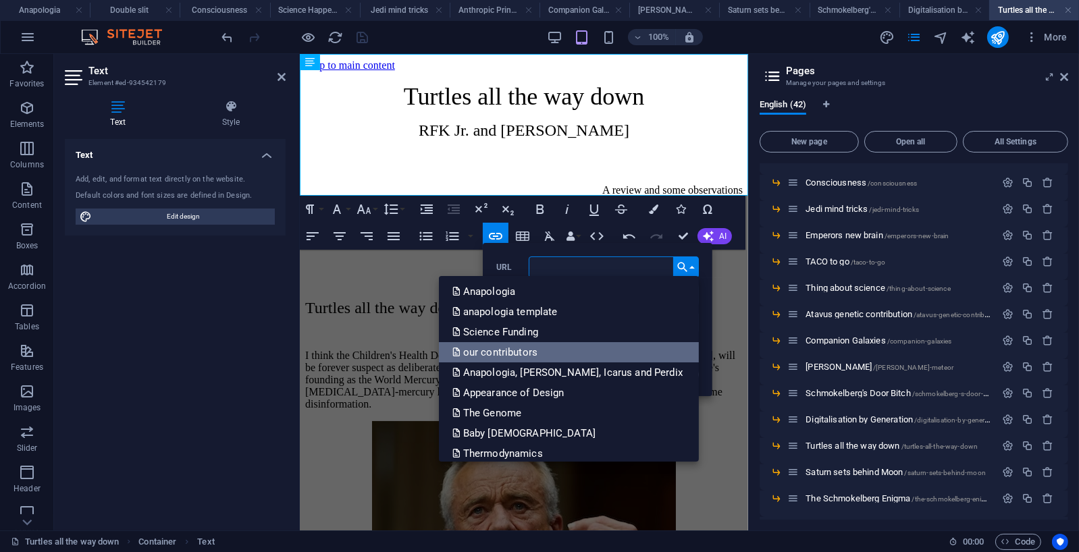
click at [539, 344] on p "our contributors" at bounding box center [496, 352] width 88 height 20
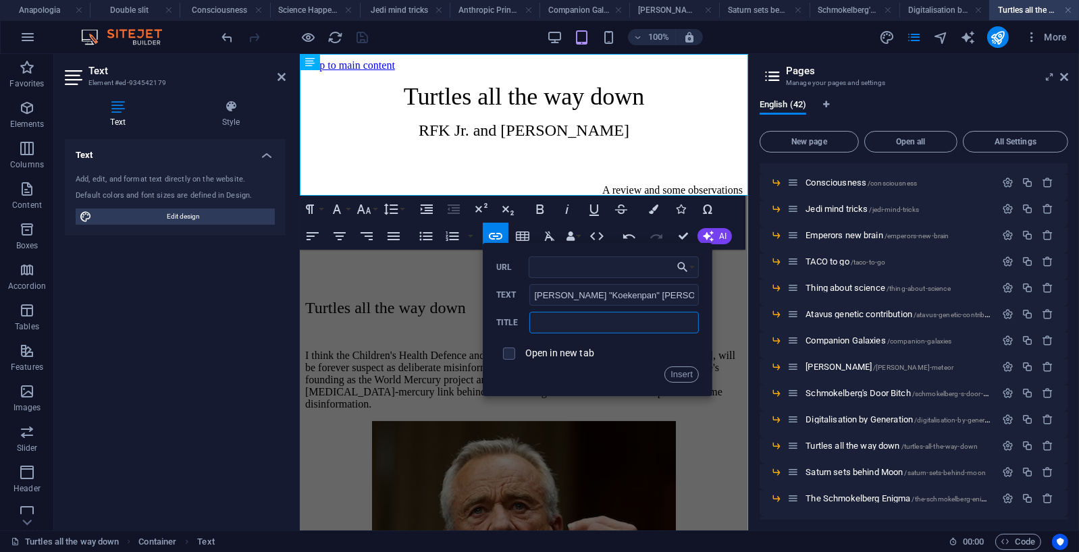
click at [589, 325] on input "text" at bounding box center [613, 323] width 169 height 22
type input "our contributors"
click at [690, 376] on button "Insert" at bounding box center [681, 374] width 34 height 16
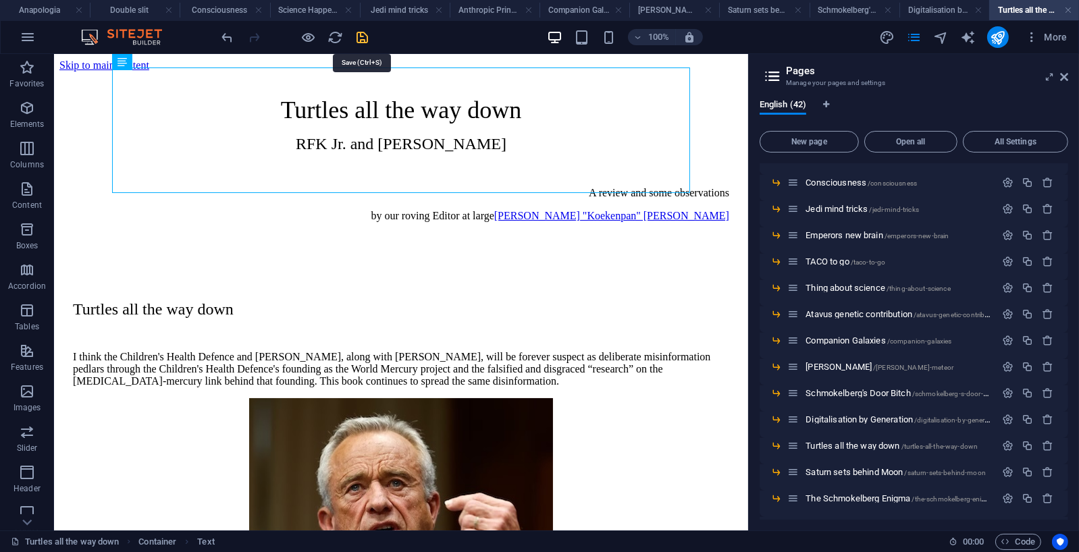
click at [362, 31] on icon "save" at bounding box center [363, 38] width 16 height 16
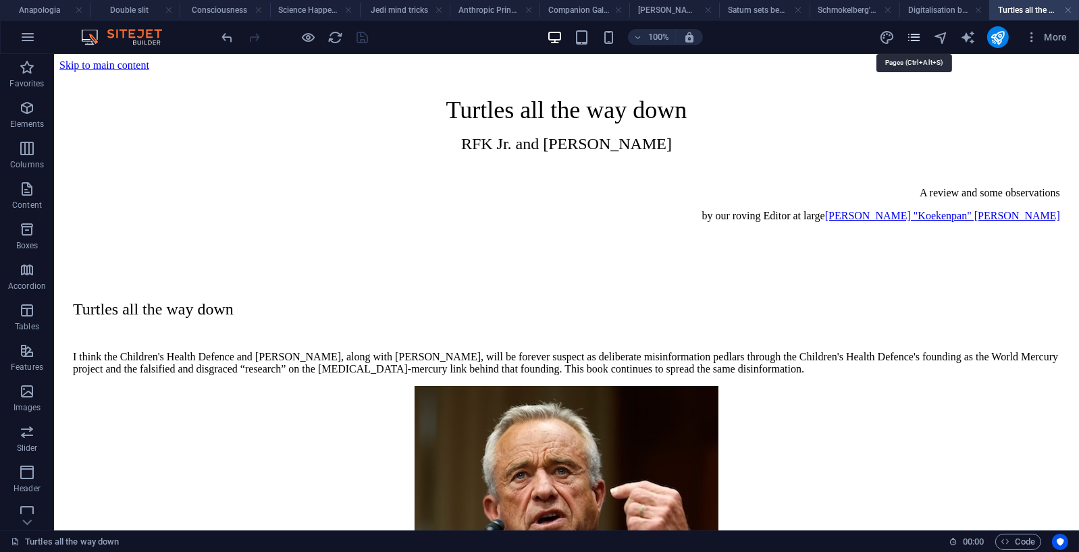
click at [915, 39] on icon "pages" at bounding box center [914, 38] width 16 height 16
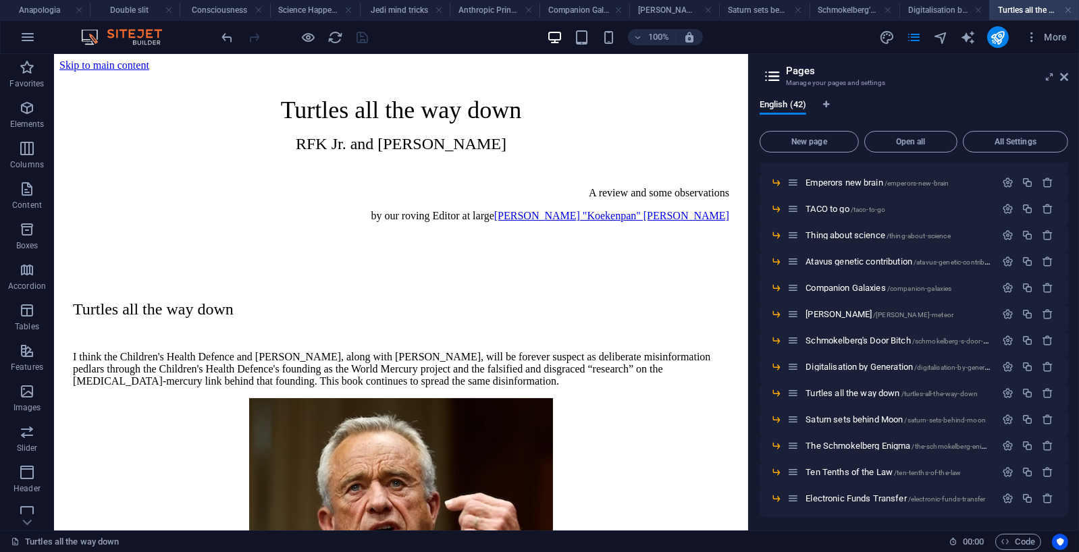
scroll to position [765, 0]
click at [888, 442] on span "The Schmokelberg Enigma /the-schmokelberg-enigma" at bounding box center [900, 444] width 190 height 10
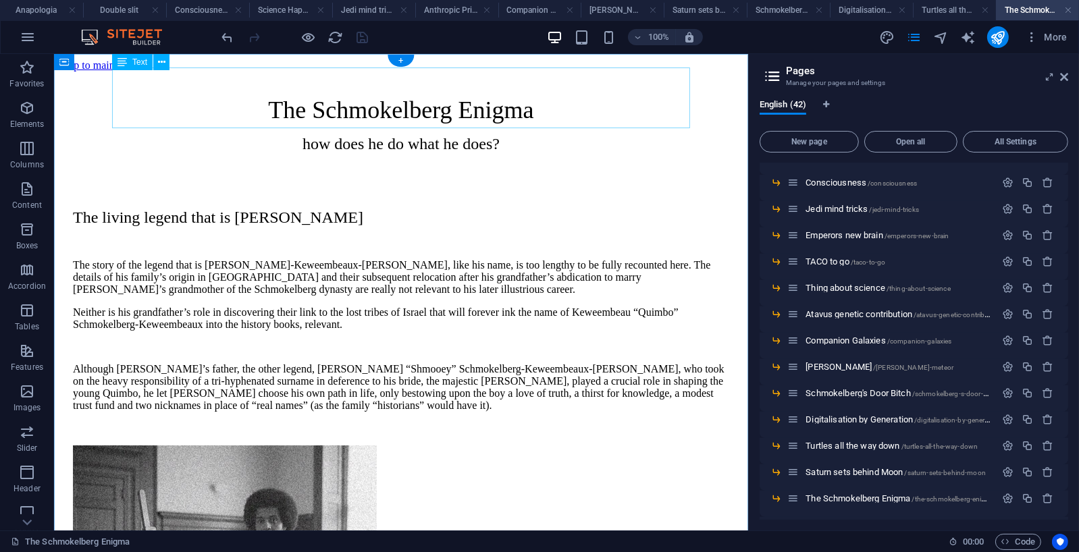
scroll to position [0, 0]
click at [533, 112] on div "The Schmokelberg Enigma how does he do what he does?" at bounding box center [400, 123] width 656 height 57
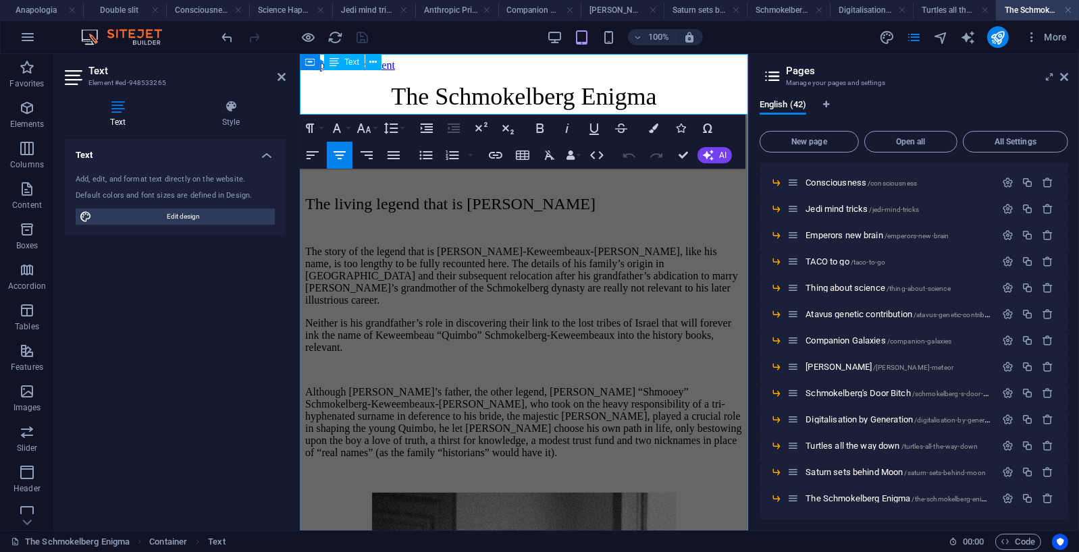
click at [655, 121] on p "how does he do what he does?" at bounding box center [522, 130] width 437 height 18
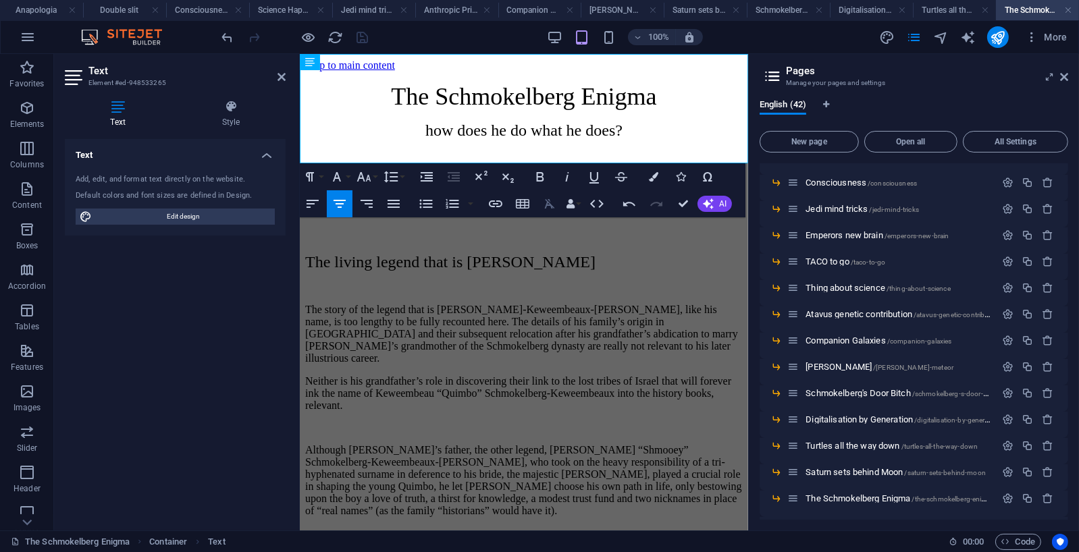
click at [551, 202] on icon "button" at bounding box center [549, 204] width 16 height 16
click at [369, 202] on icon "button" at bounding box center [366, 204] width 16 height 16
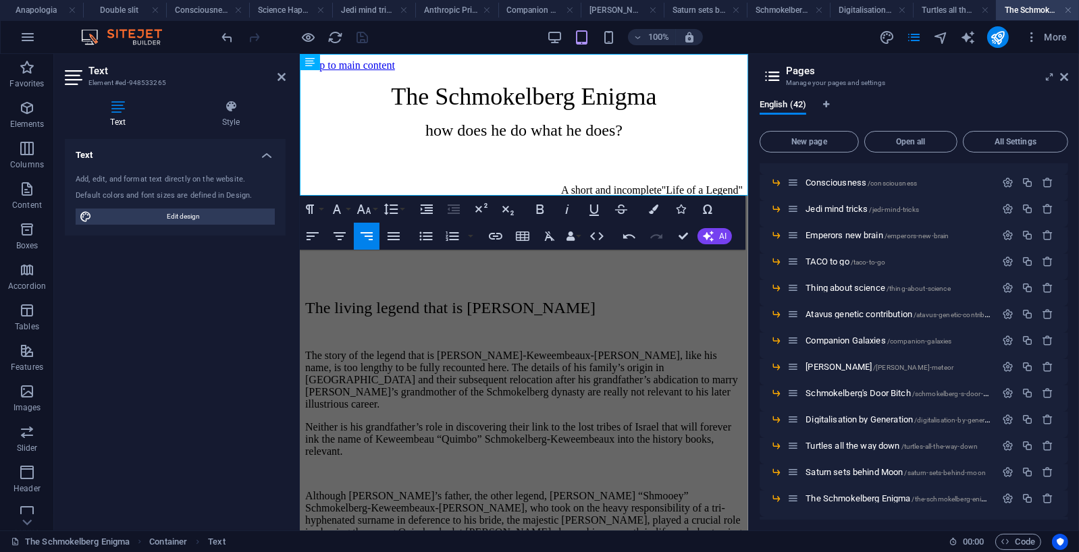
drag, startPoint x: 690, startPoint y: 172, endPoint x: 753, endPoint y: 171, distance: 63.5
click at [495, 238] on icon "button" at bounding box center [495, 236] width 16 height 16
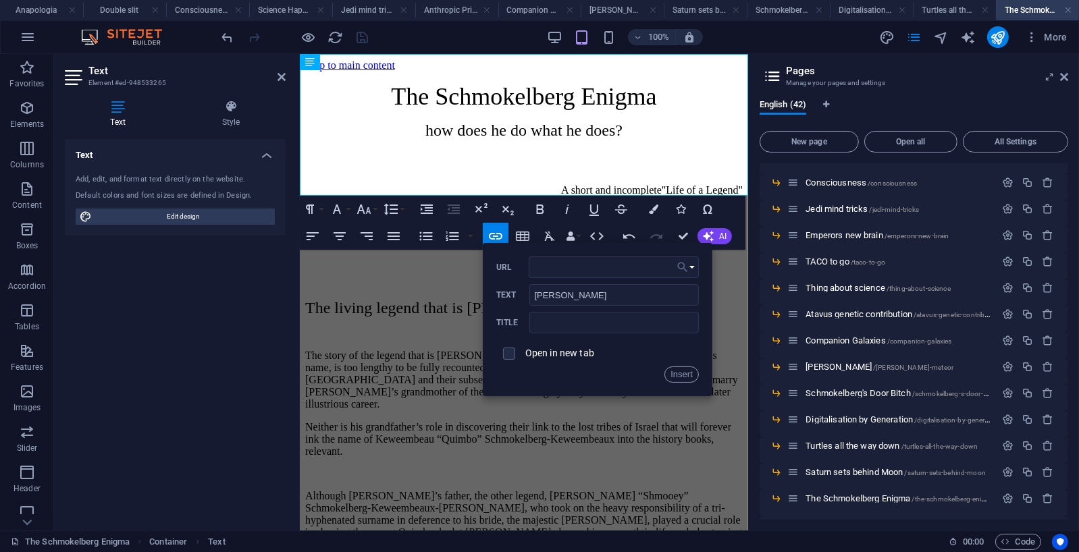
click at [691, 266] on button "Choose Link" at bounding box center [686, 267] width 26 height 22
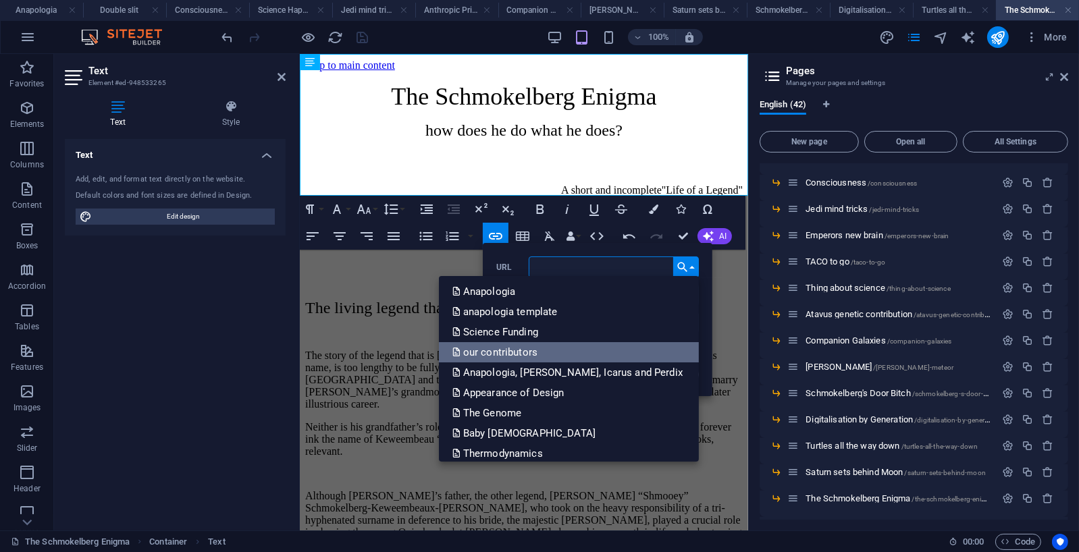
click at [540, 352] on p "our contributors" at bounding box center [496, 352] width 88 height 20
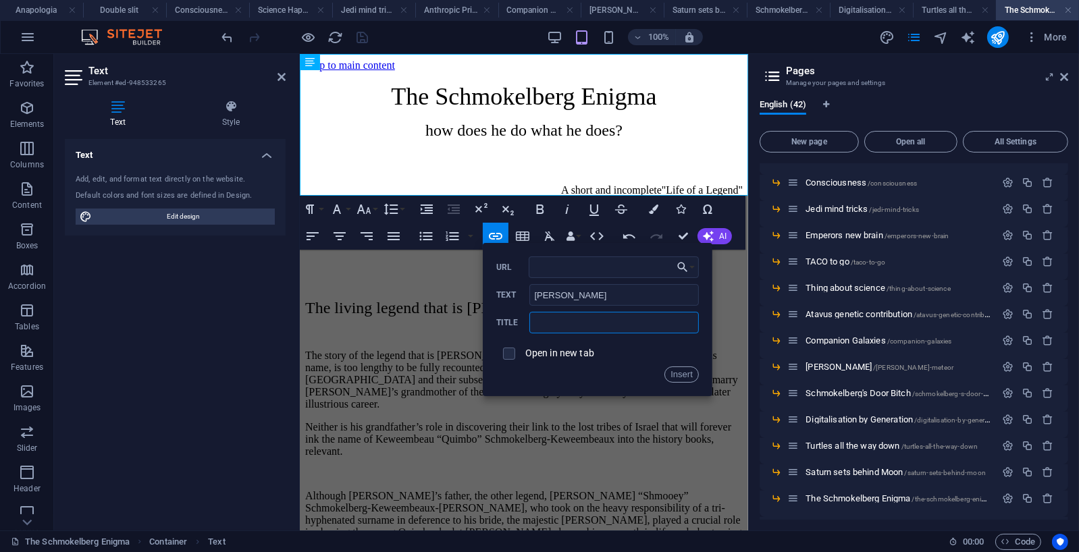
click at [559, 321] on input "text" at bounding box center [613, 323] width 169 height 22
type input "our contributors"
click at [686, 373] on button "Insert" at bounding box center [681, 374] width 34 height 16
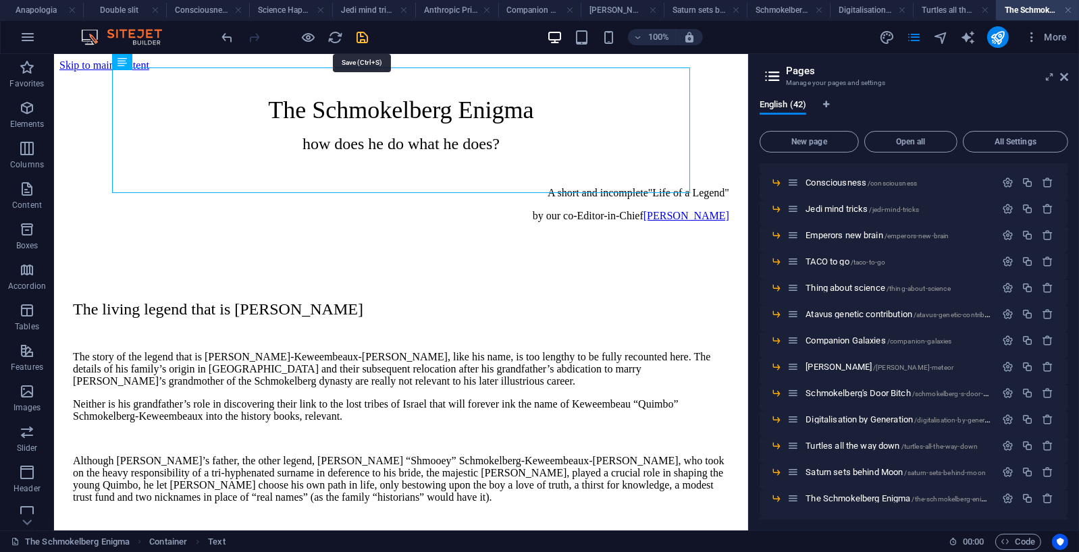
click at [357, 32] on icon "save" at bounding box center [363, 38] width 16 height 16
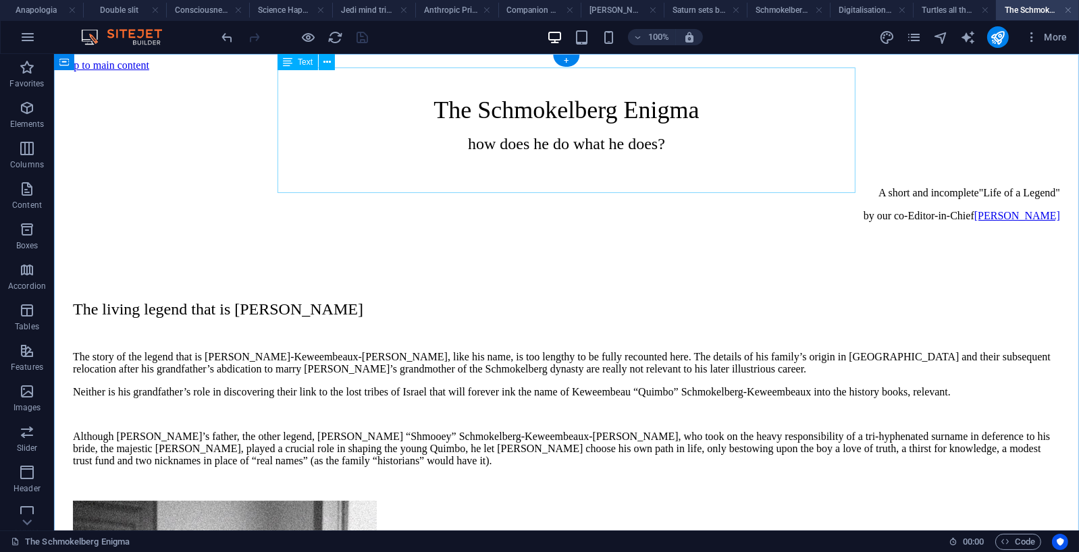
click at [775, 165] on div "The Schmokelberg Enigma how does he do what he does? A short and incomplete"Lif…" at bounding box center [565, 169] width 987 height 149
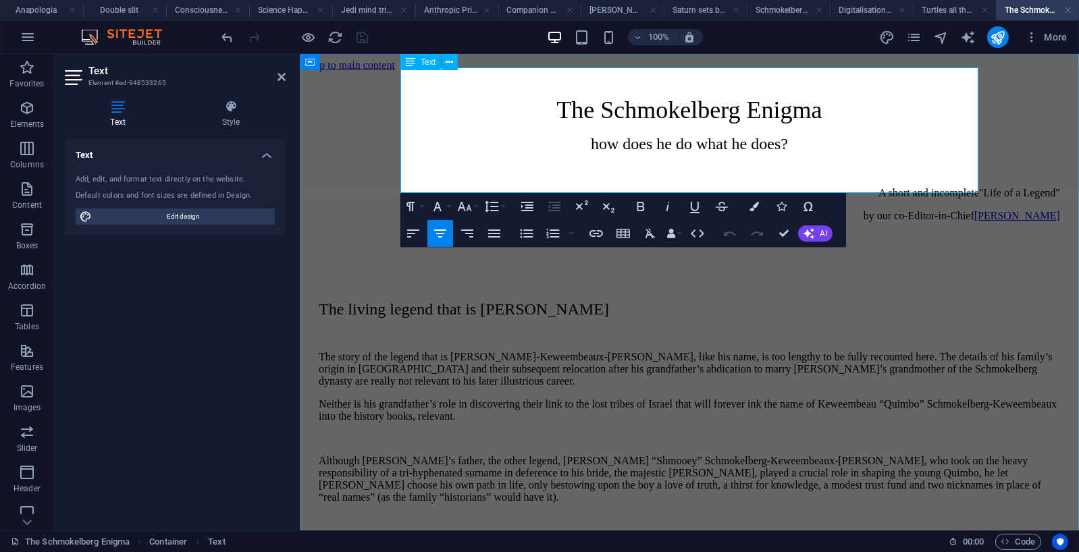
click at [888, 186] on p "A short and incomplete"Life of a Legend"" at bounding box center [688, 192] width 741 height 12
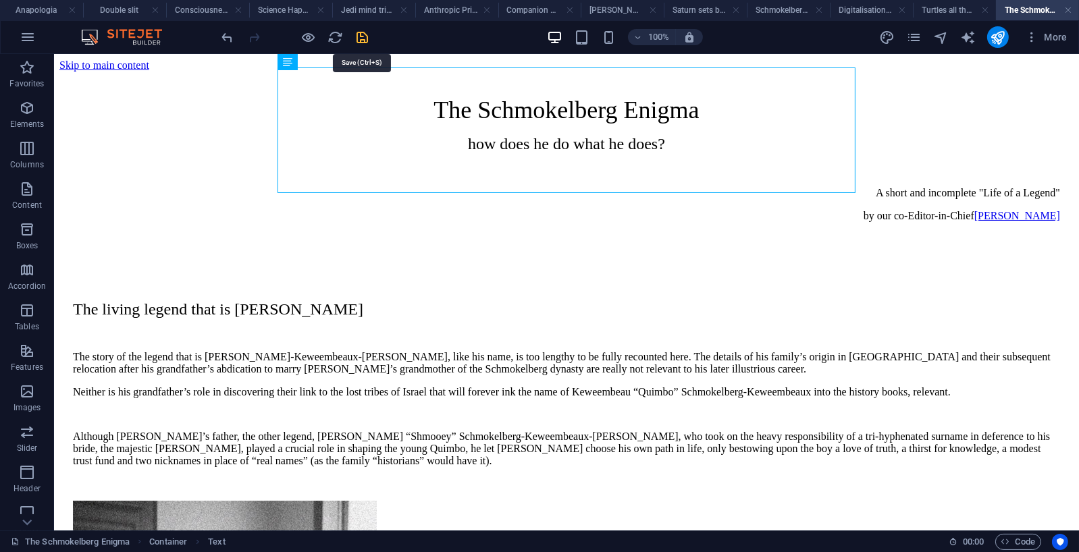
click at [362, 35] on icon "save" at bounding box center [363, 38] width 16 height 16
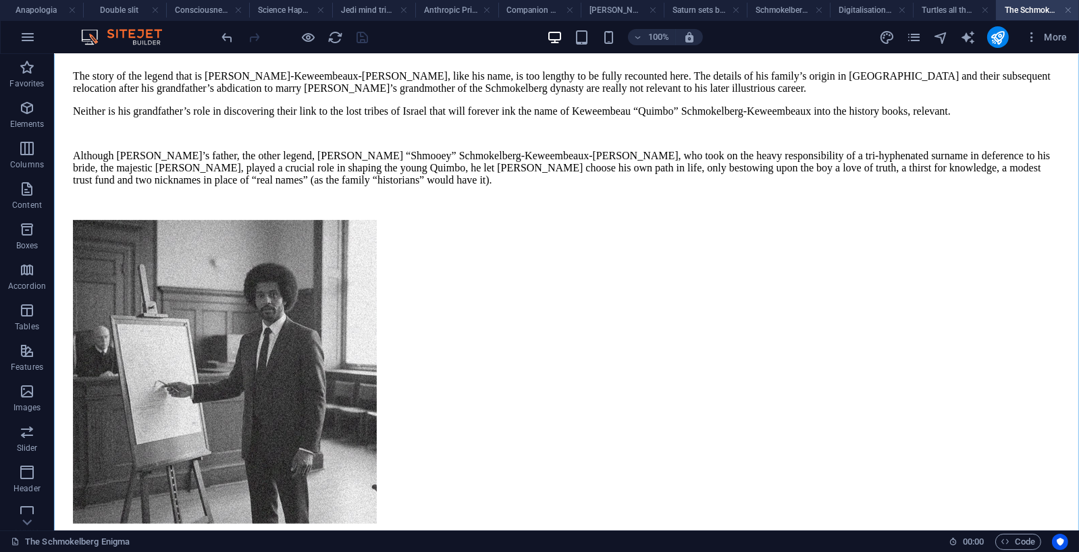
scroll to position [282, 0]
click at [852, 10] on h4 "Digitalisation by Generation" at bounding box center [870, 10] width 83 height 15
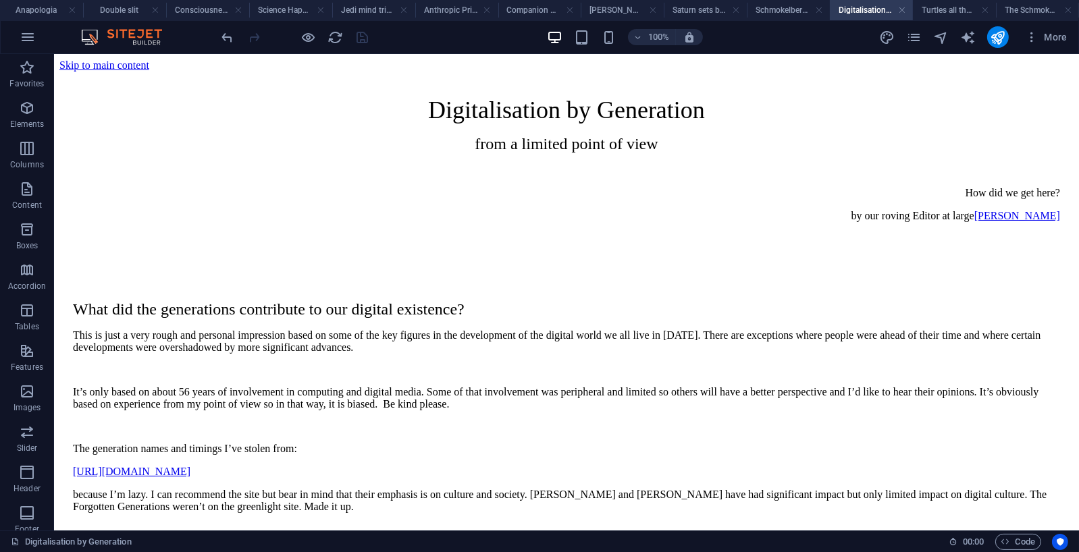
scroll to position [0, 0]
click at [746, 167] on div "Digitalisation by Generation from a limited point of view How did we get here? …" at bounding box center [565, 169] width 987 height 149
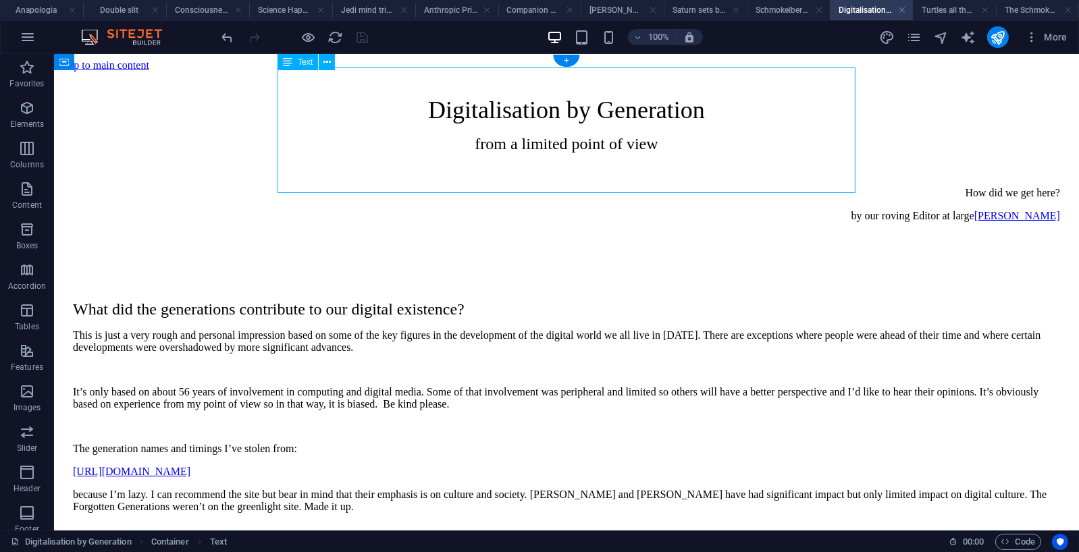
click at [736, 167] on div "Digitalisation by Generation from a limited point of view How did we get here? …" at bounding box center [565, 169] width 987 height 149
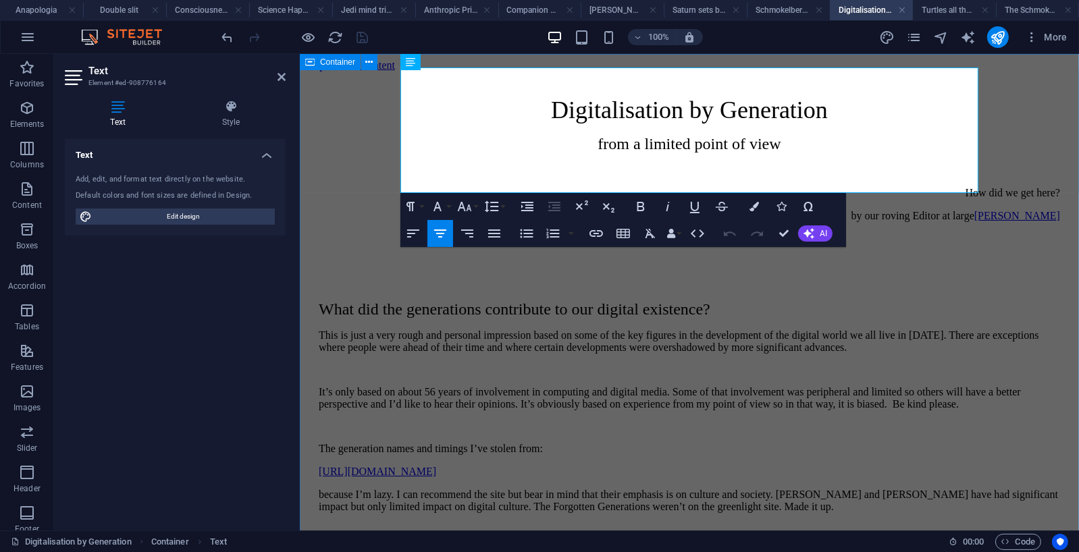
drag, startPoint x: 861, startPoint y: 169, endPoint x: 979, endPoint y: 165, distance: 118.2
drag, startPoint x: 823, startPoint y: 169, endPoint x: 1020, endPoint y: 197, distance: 199.0
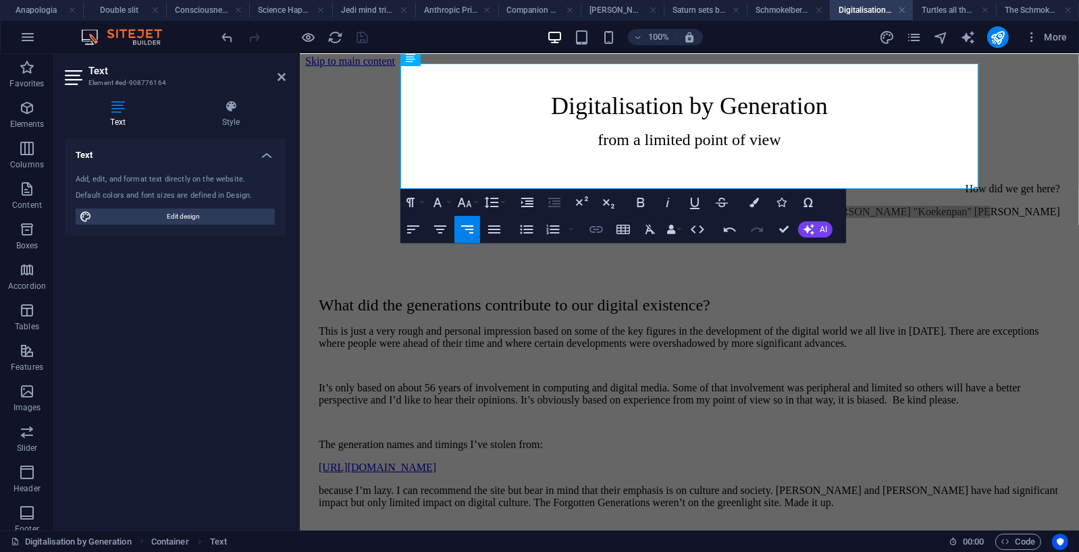
click at [599, 229] on icon "button" at bounding box center [596, 229] width 16 height 16
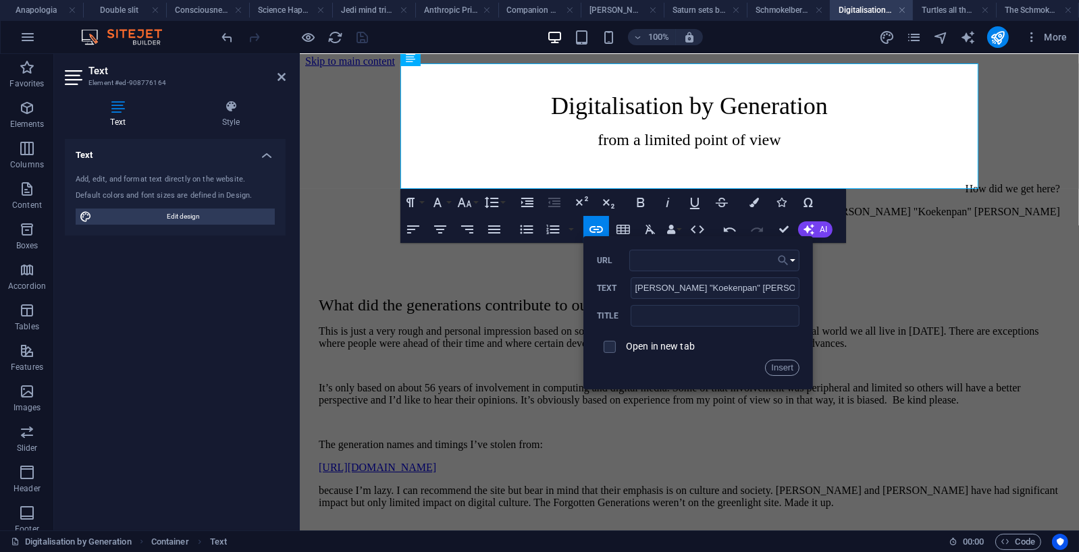
click at [794, 262] on button "Choose Link" at bounding box center [786, 261] width 26 height 22
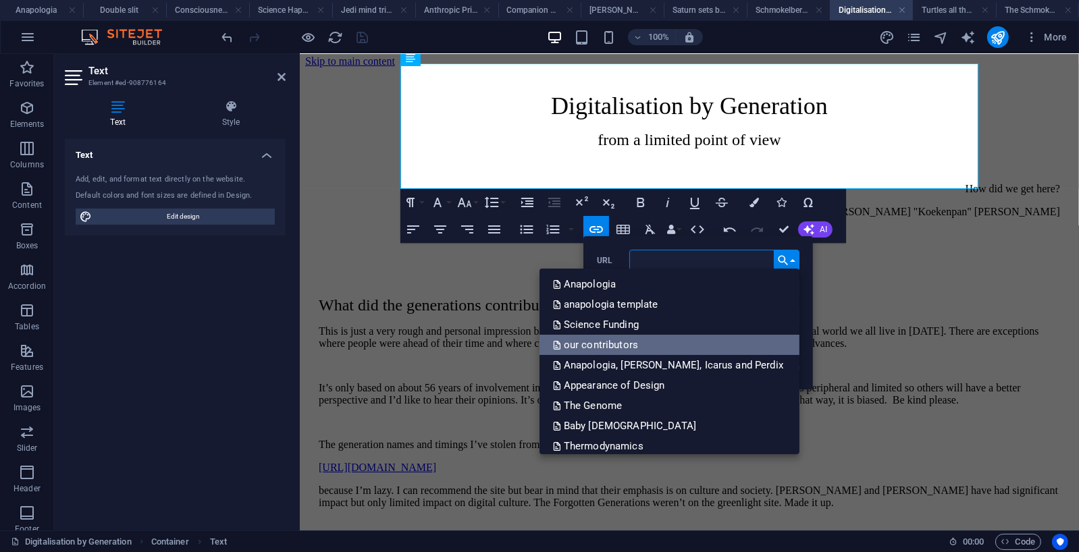
click at [641, 345] on p "our contributors" at bounding box center [597, 345] width 88 height 20
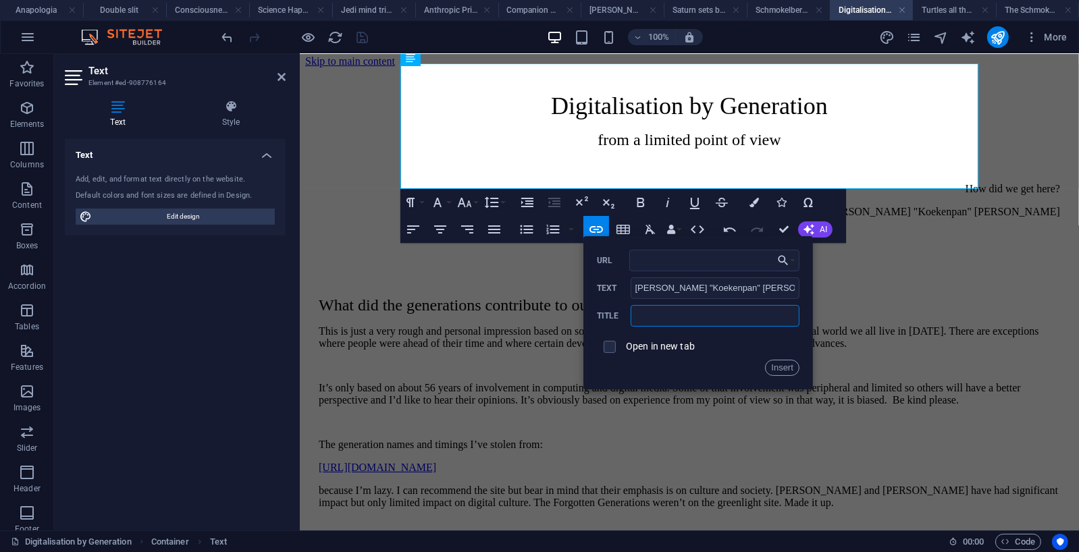
click at [662, 317] on input "text" at bounding box center [714, 316] width 169 height 22
type input "our contributors"
click at [784, 365] on button "Insert" at bounding box center [782, 368] width 34 height 16
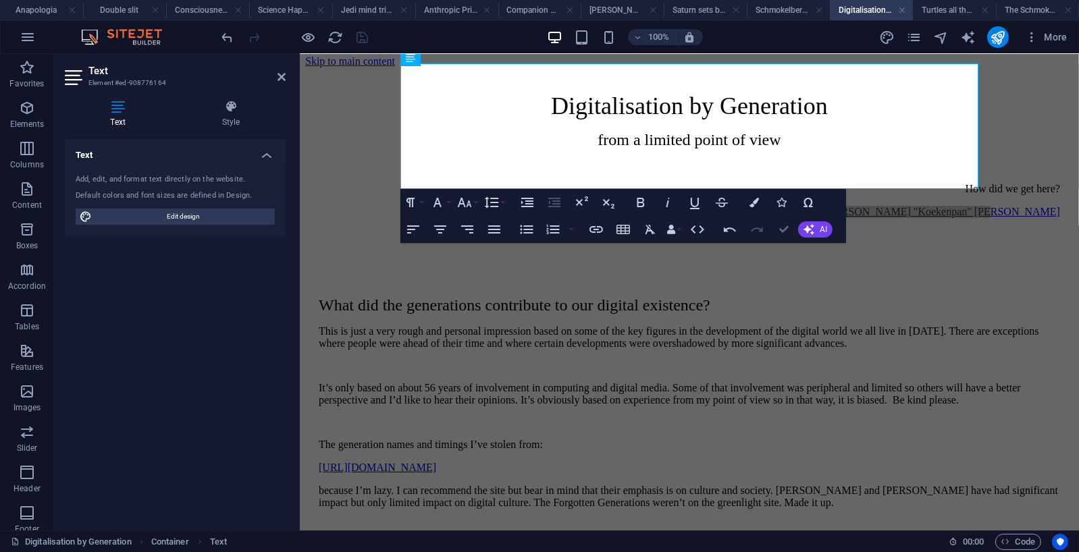
drag, startPoint x: 782, startPoint y: 229, endPoint x: 728, endPoint y: 175, distance: 76.4
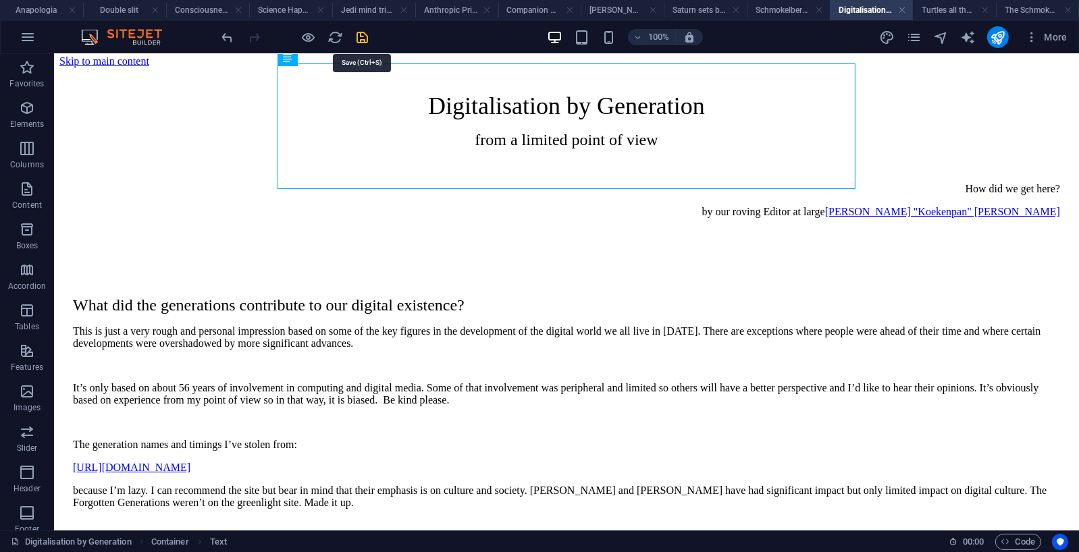
click at [367, 34] on icon "save" at bounding box center [363, 38] width 16 height 16
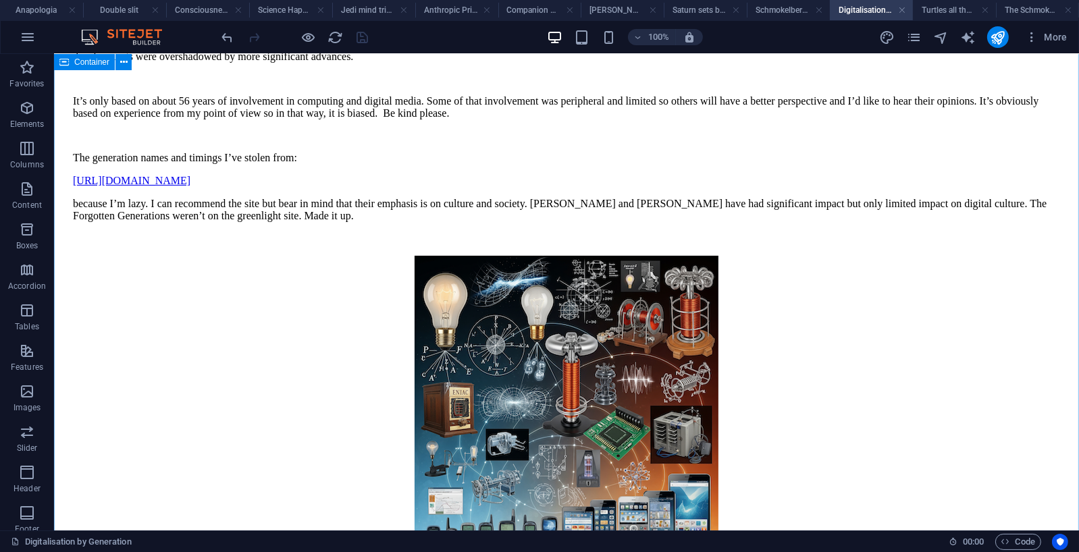
scroll to position [297, 0]
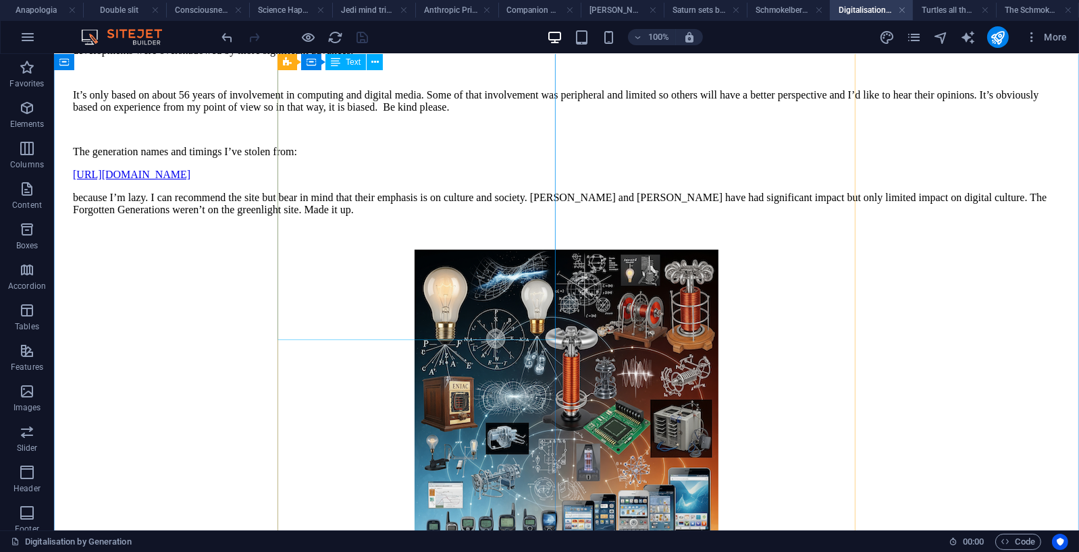
click at [405, 173] on div "What did the generations contribute to our digital existence? This is just a ve…" at bounding box center [565, 121] width 987 height 236
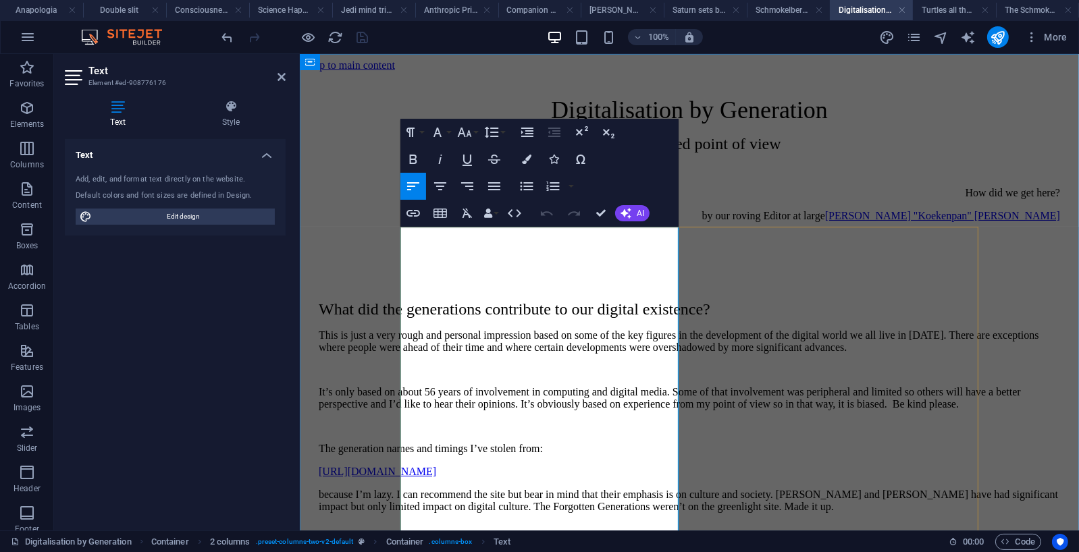
drag, startPoint x: 520, startPoint y: 473, endPoint x: 578, endPoint y: 477, distance: 58.9
click at [520, 410] on p "It’s only based on about 56 years of involvement in computing and digital media…" at bounding box center [688, 397] width 741 height 24
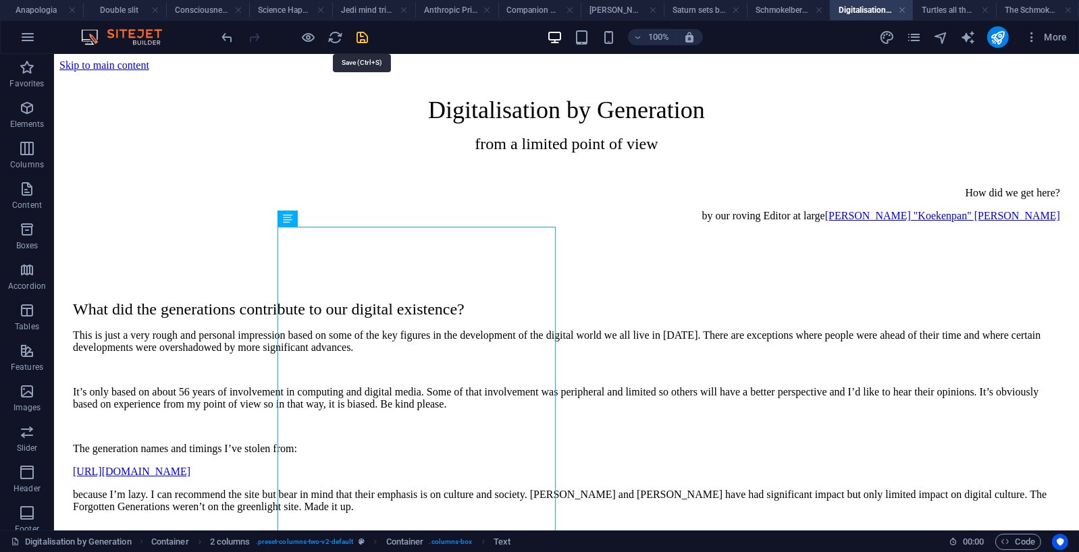
click at [362, 38] on icon "save" at bounding box center [363, 38] width 16 height 16
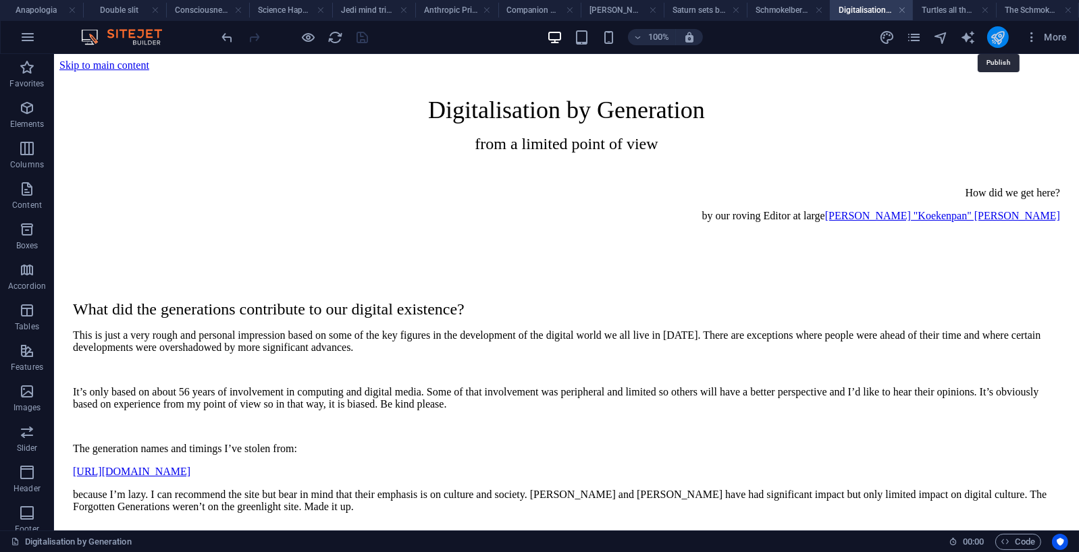
click at [1001, 31] on icon "publish" at bounding box center [997, 38] width 16 height 16
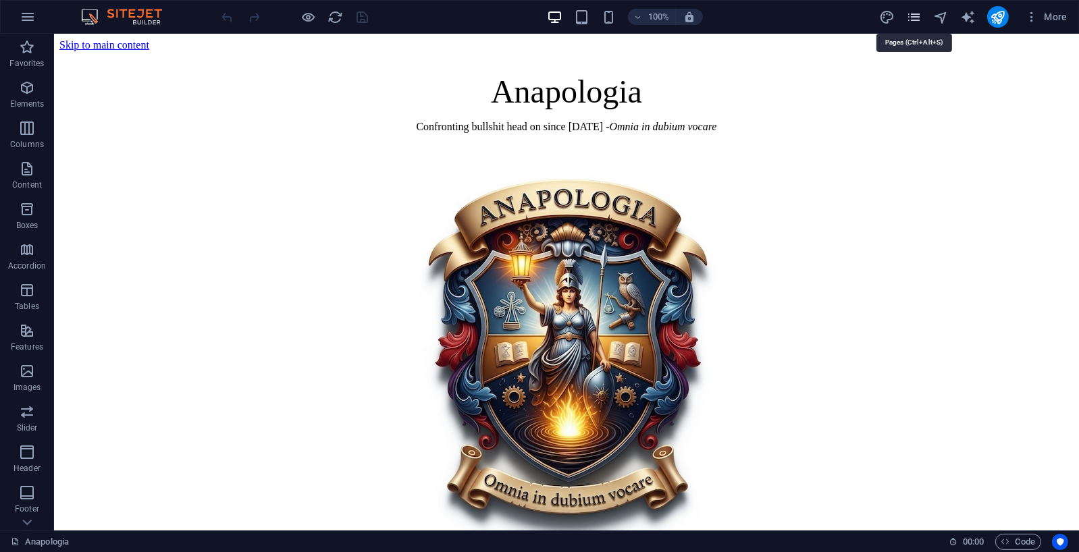
click at [913, 10] on icon "pages" at bounding box center [914, 17] width 16 height 16
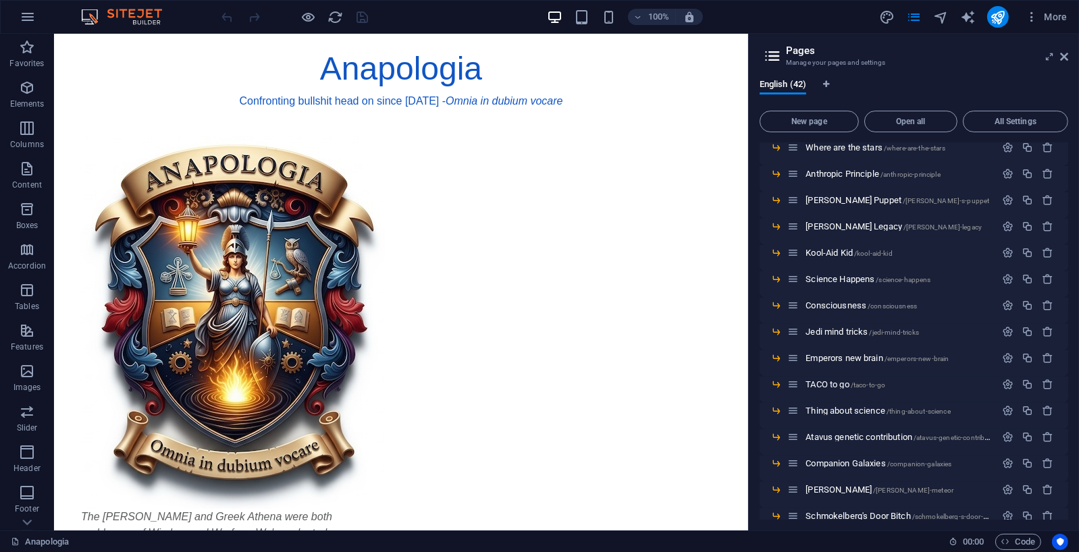
scroll to position [533, 0]
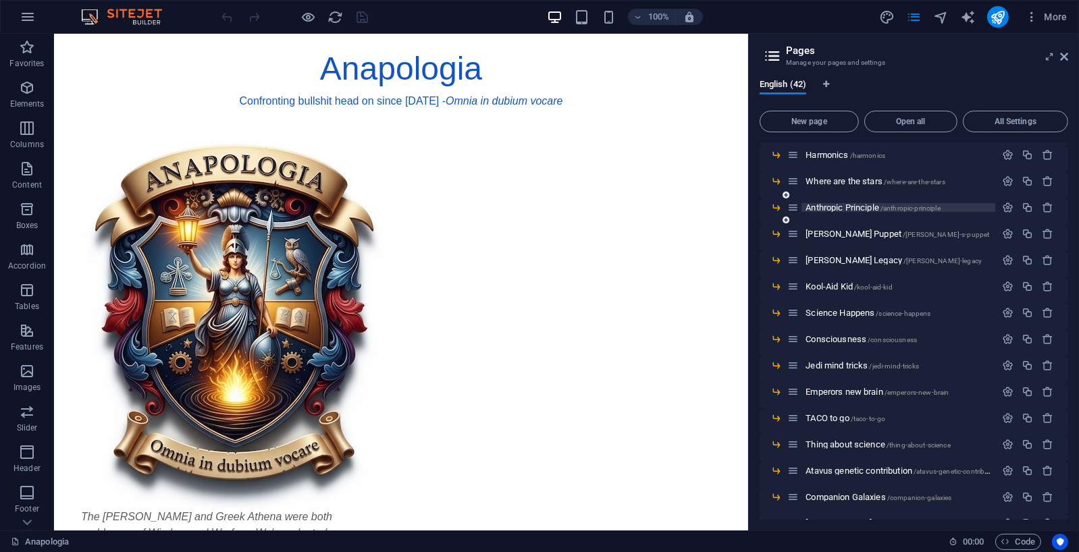
click at [862, 207] on span "Anthropic Principle /anthropic-principle" at bounding box center [872, 207] width 134 height 10
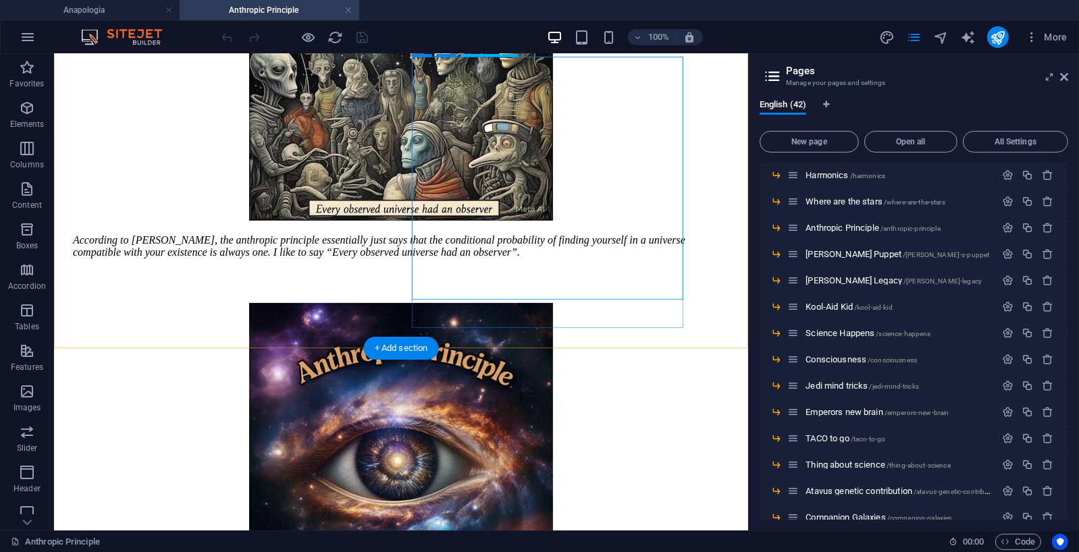
scroll to position [553, 0]
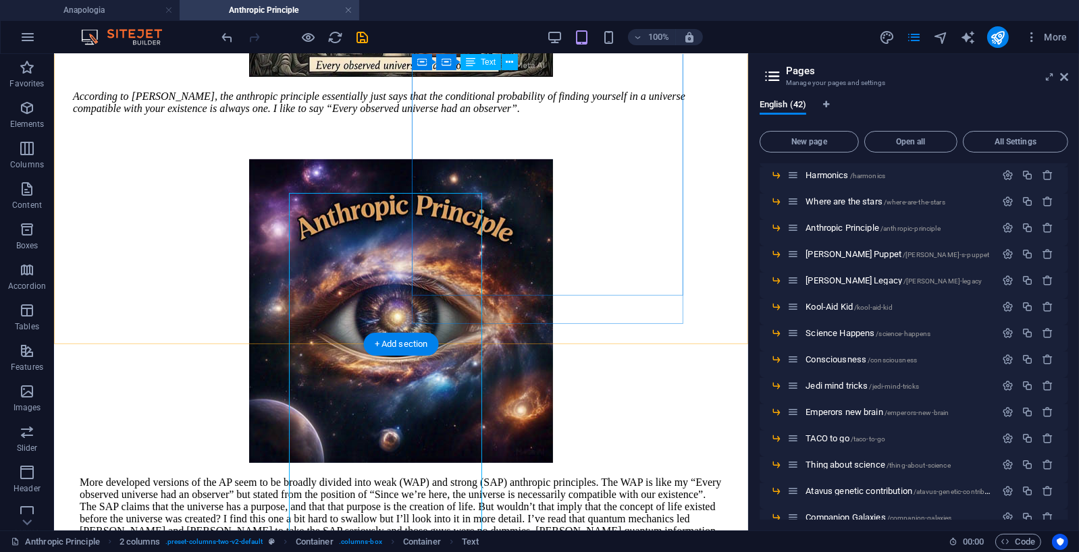
scroll to position [548, 0]
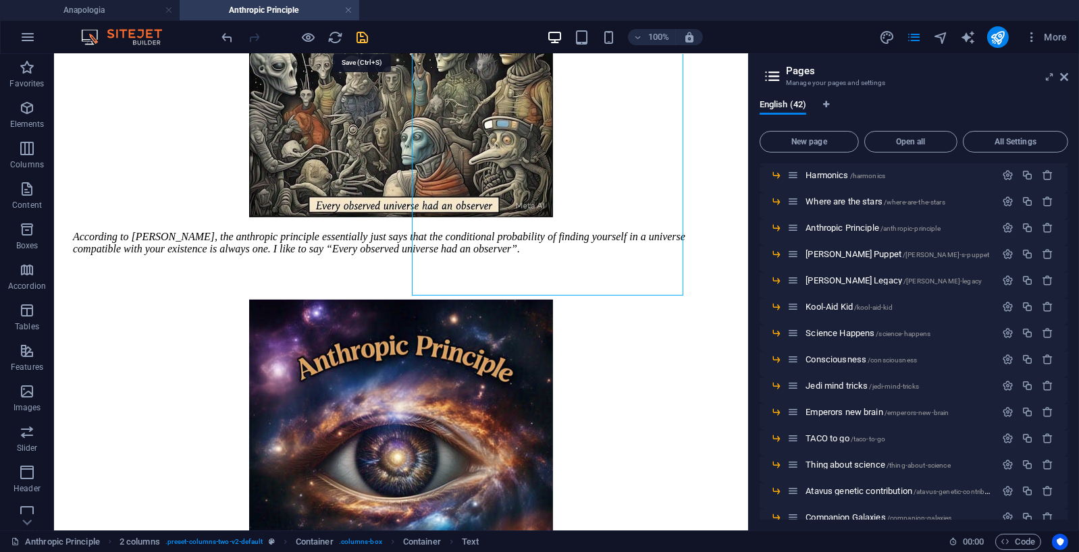
click at [360, 37] on icon "save" at bounding box center [363, 38] width 16 height 16
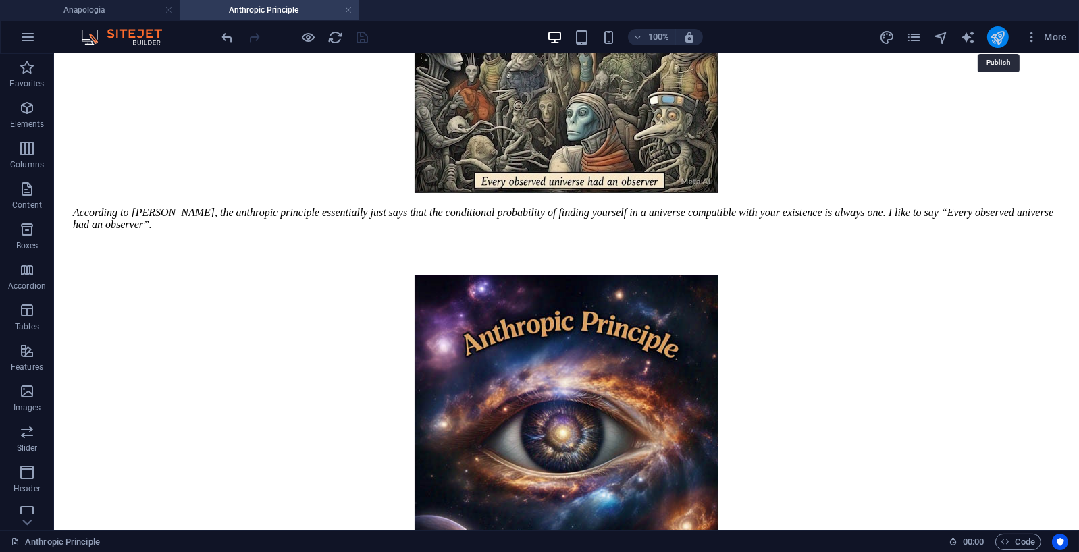
click at [1002, 35] on icon "publish" at bounding box center [997, 38] width 16 height 16
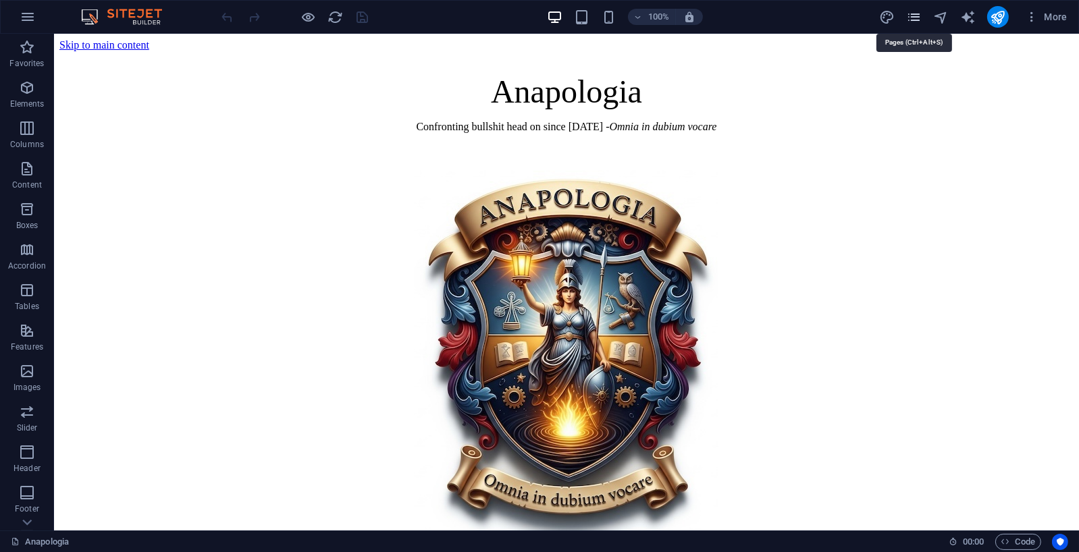
click at [910, 11] on icon "pages" at bounding box center [914, 17] width 16 height 16
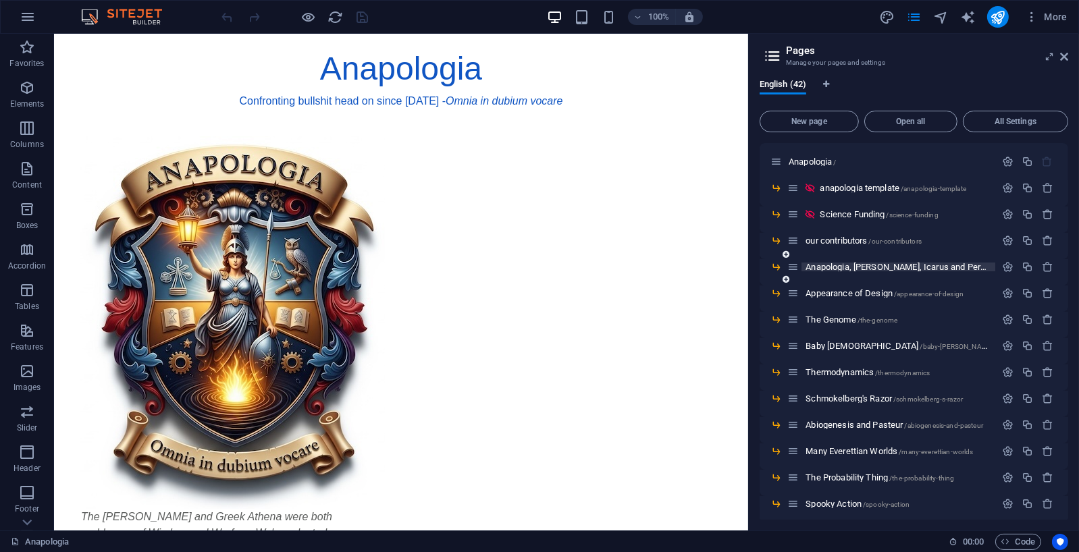
click at [882, 266] on span "Anapologia, Minerva, Icarus and Perdix /anapologia-minerva-icarus-and-perdix" at bounding box center [972, 267] width 335 height 10
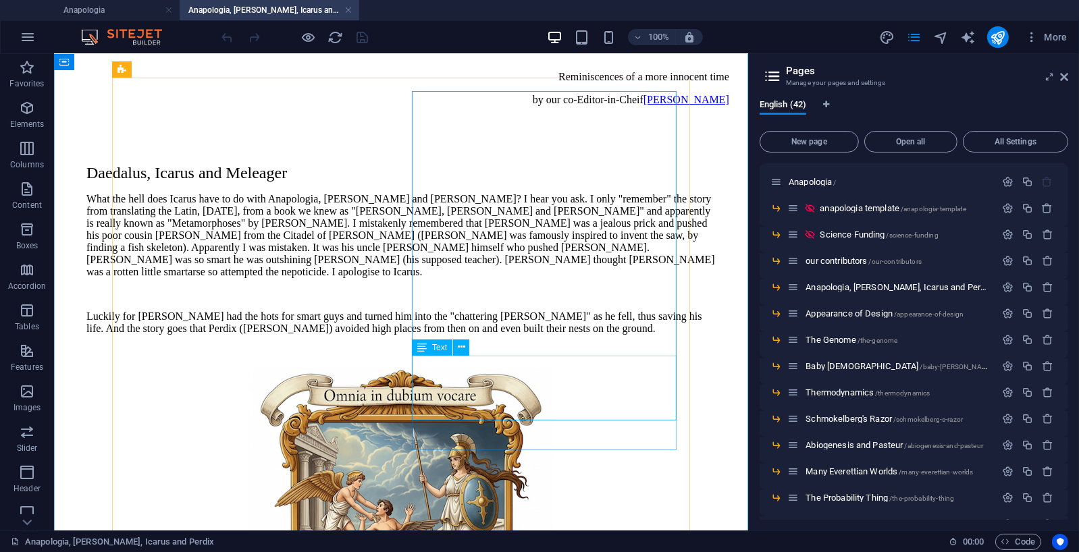
scroll to position [142, 0]
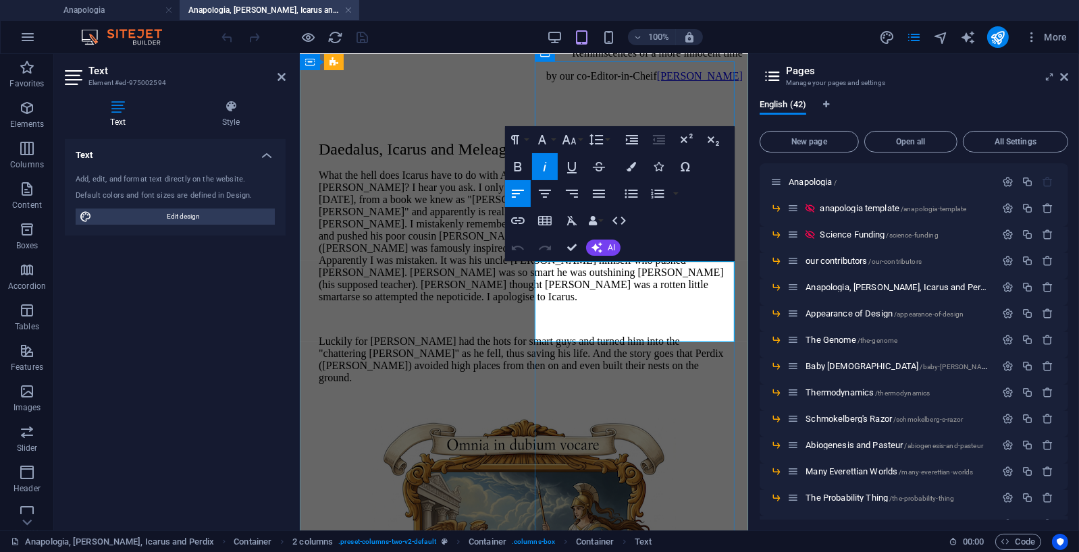
drag, startPoint x: 676, startPoint y: 318, endPoint x: 553, endPoint y: 337, distance: 123.6
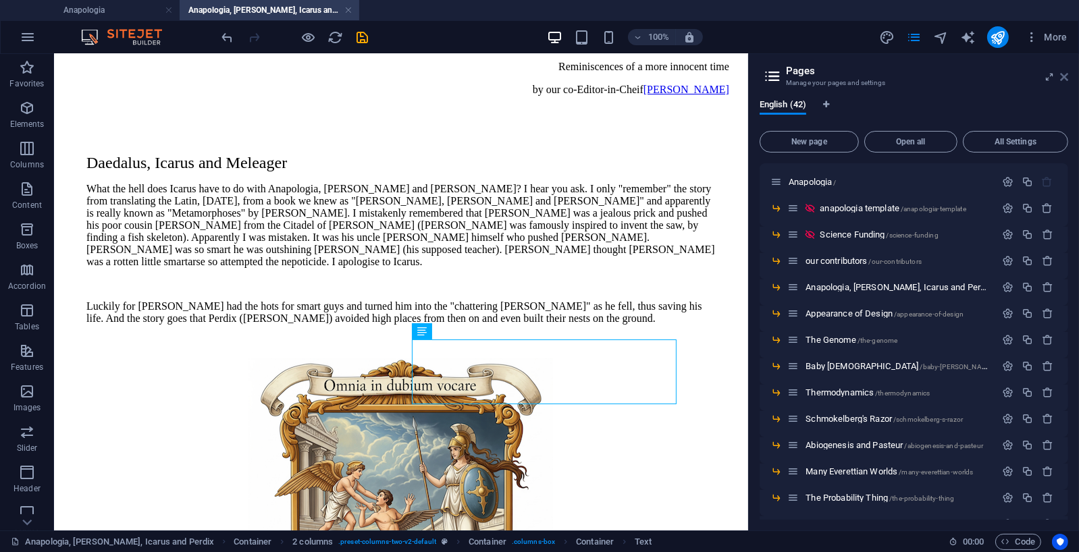
click at [1065, 77] on icon at bounding box center [1064, 77] width 8 height 11
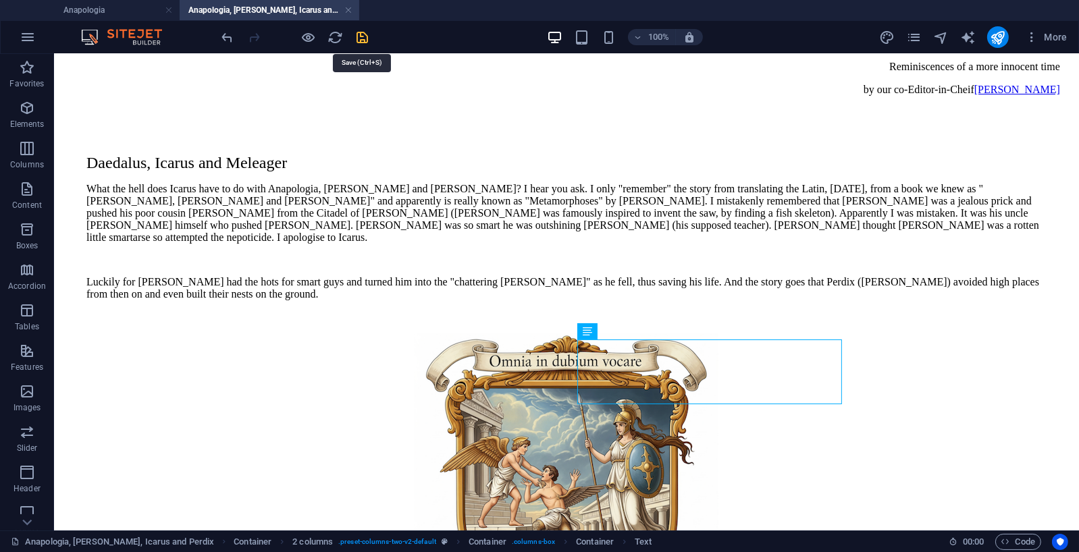
click at [364, 34] on icon "save" at bounding box center [363, 38] width 16 height 16
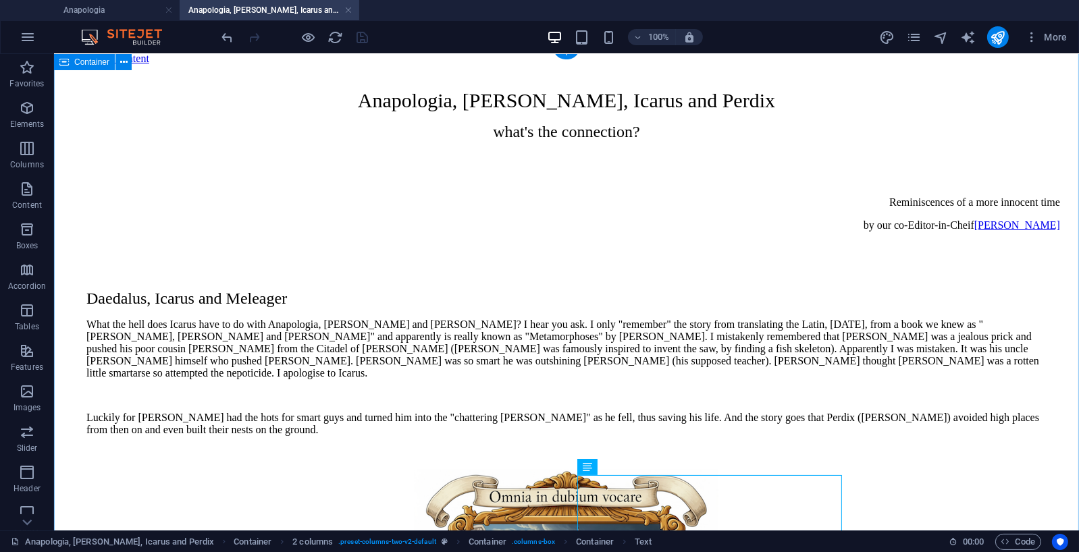
scroll to position [0, 0]
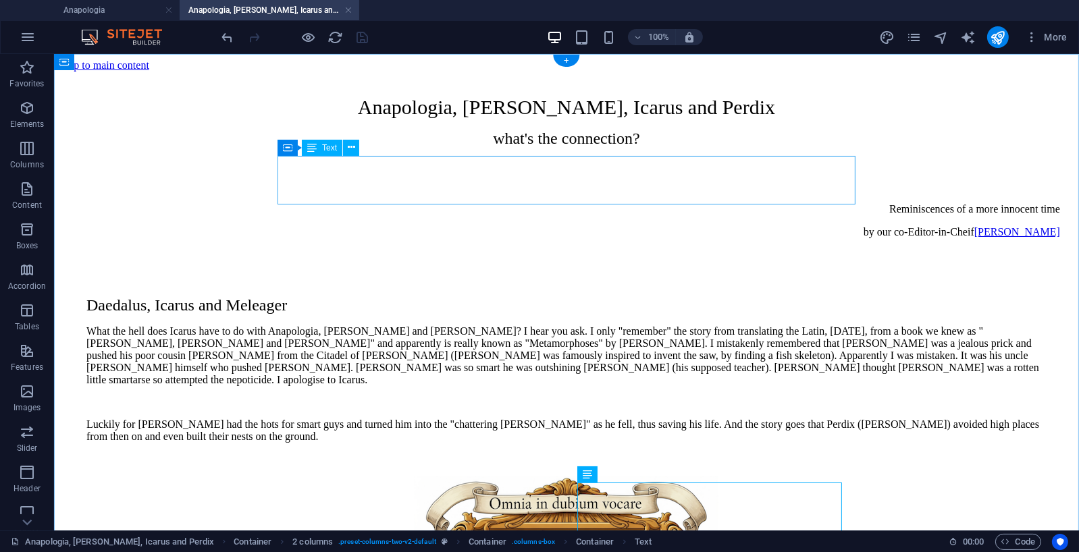
click at [814, 202] on div "Reminiscences of a more innocent time by our co-Editor-in-Cheif Ana Pologia" at bounding box center [565, 231] width 987 height 58
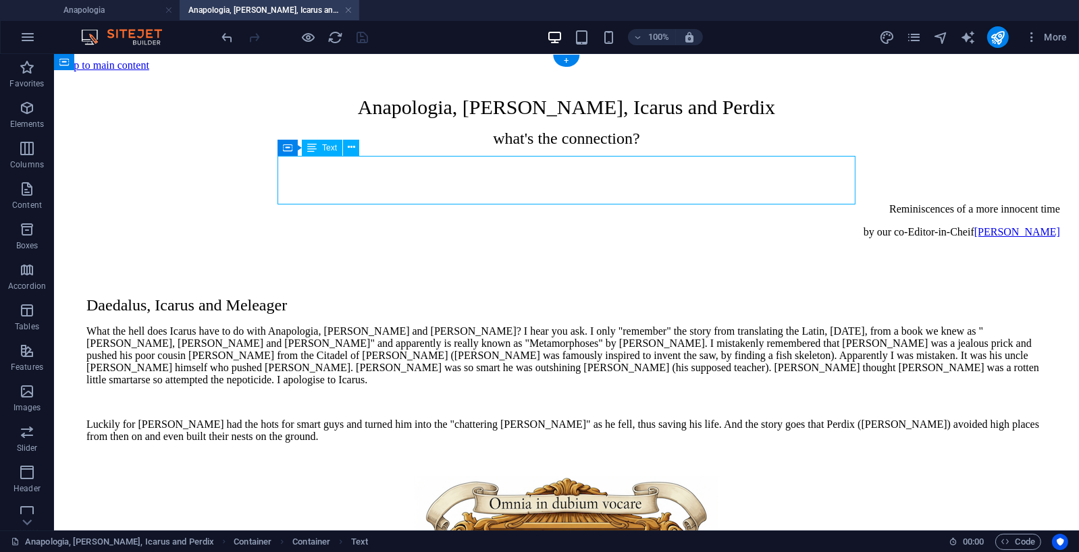
click at [810, 202] on div "Reminiscences of a more innocent time by our co-Editor-in-Cheif Ana Pologia" at bounding box center [565, 231] width 987 height 58
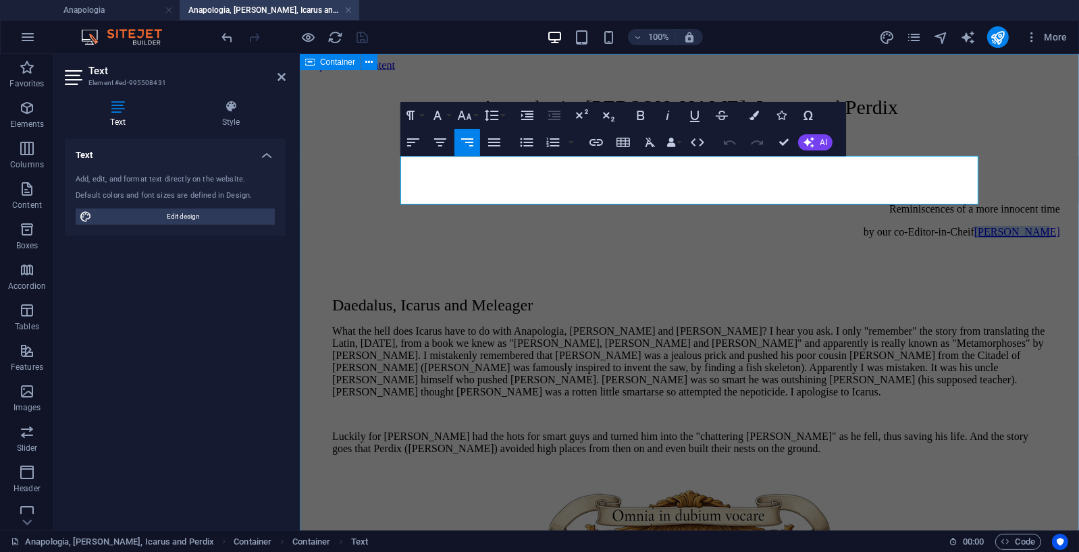
drag, startPoint x: 920, startPoint y: 184, endPoint x: 979, endPoint y: 185, distance: 59.4
click at [920, 225] on p "by our co-Editor-in-CheifLizard O Oz" at bounding box center [688, 231] width 741 height 12
drag, startPoint x: 921, startPoint y: 178, endPoint x: 985, endPoint y: 182, distance: 63.5
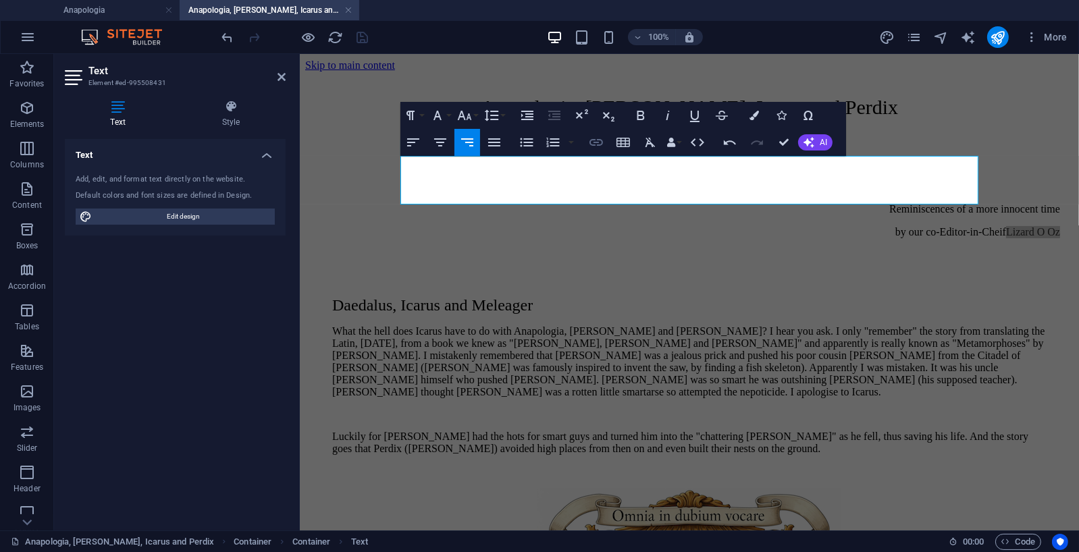
click at [598, 144] on icon "button" at bounding box center [596, 142] width 16 height 16
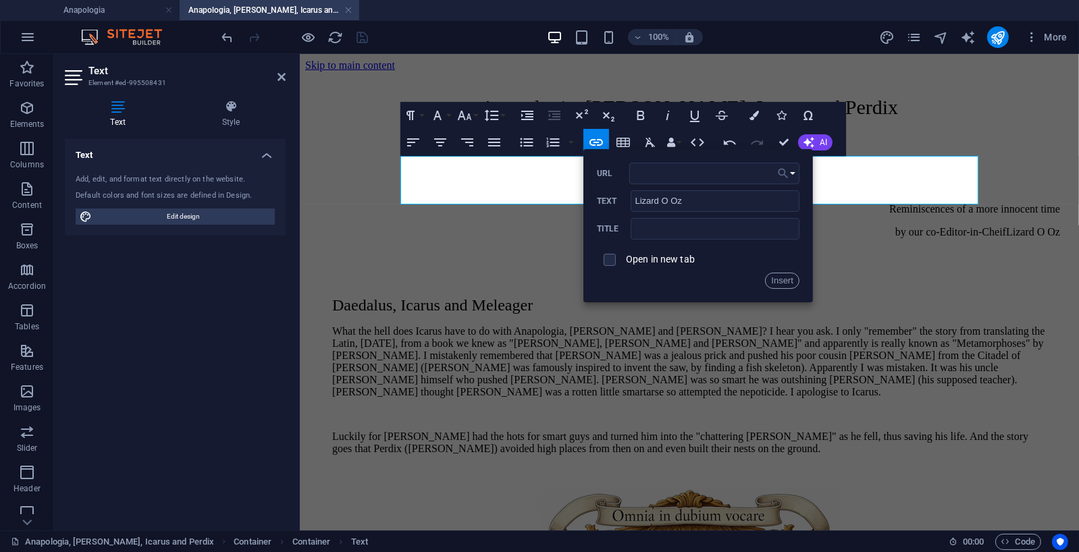
click at [788, 171] on icon "button" at bounding box center [782, 173] width 13 height 16
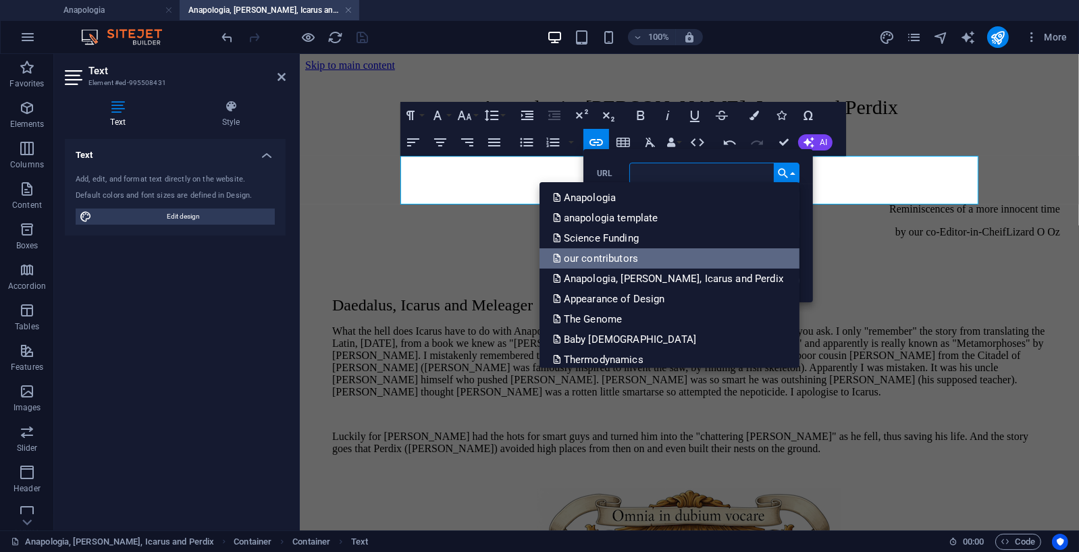
click at [641, 252] on p "our contributors" at bounding box center [597, 258] width 88 height 20
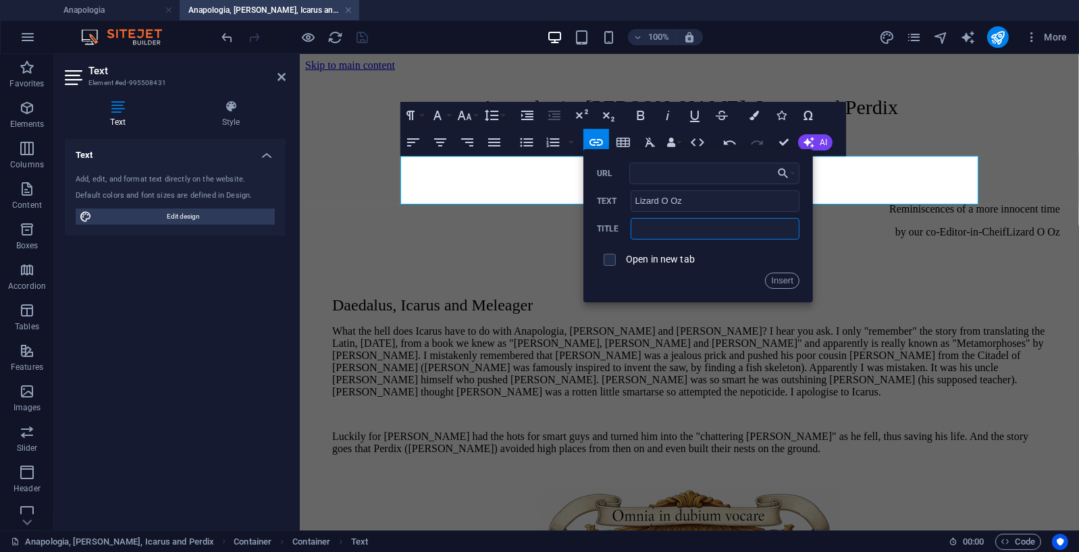
click at [668, 232] on input "text" at bounding box center [714, 229] width 169 height 22
type input "our contributors"
click at [775, 278] on button "Insert" at bounding box center [782, 281] width 34 height 16
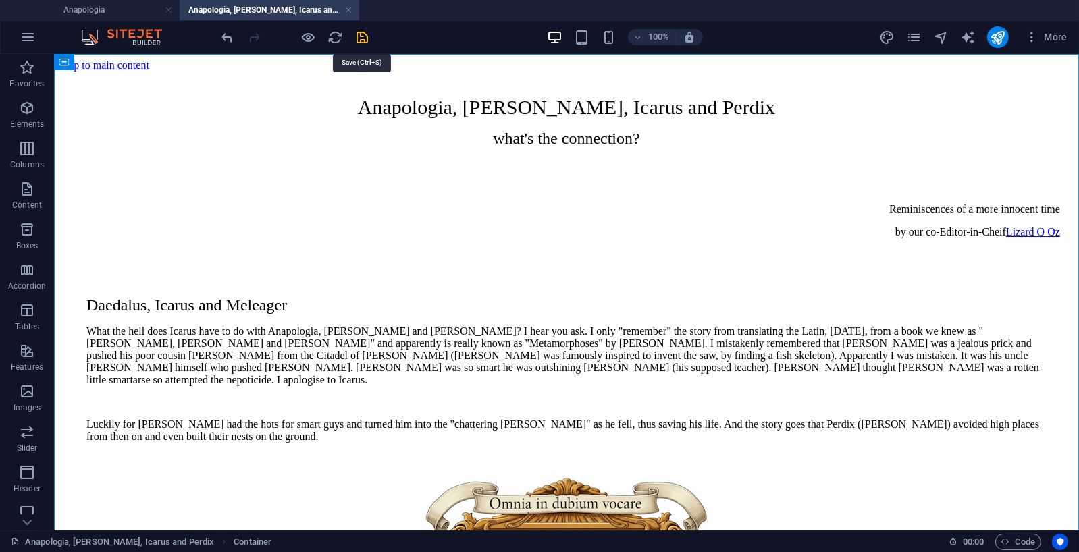
click at [362, 36] on icon "save" at bounding box center [363, 38] width 16 height 16
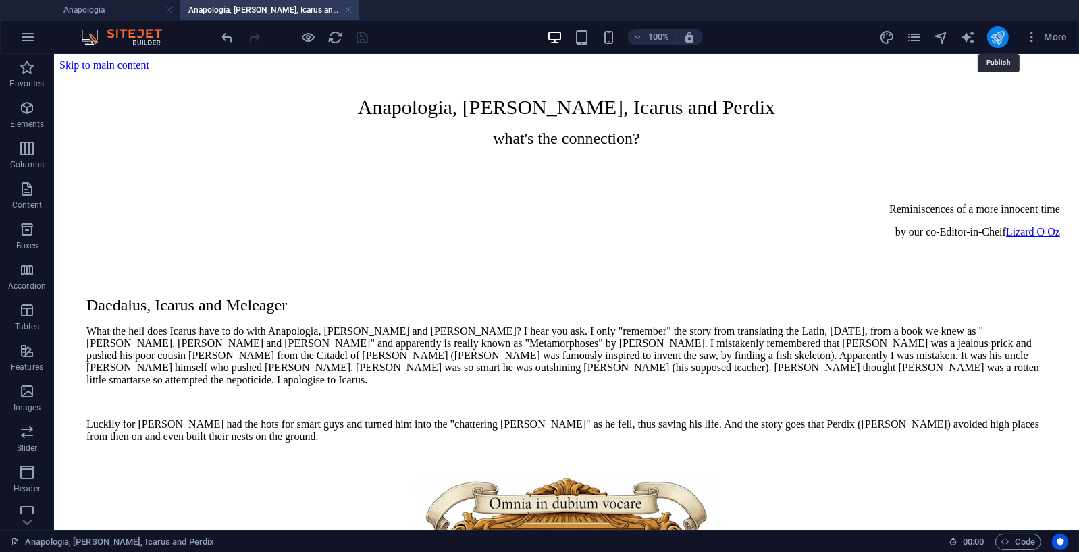
click at [996, 35] on icon "publish" at bounding box center [997, 38] width 16 height 16
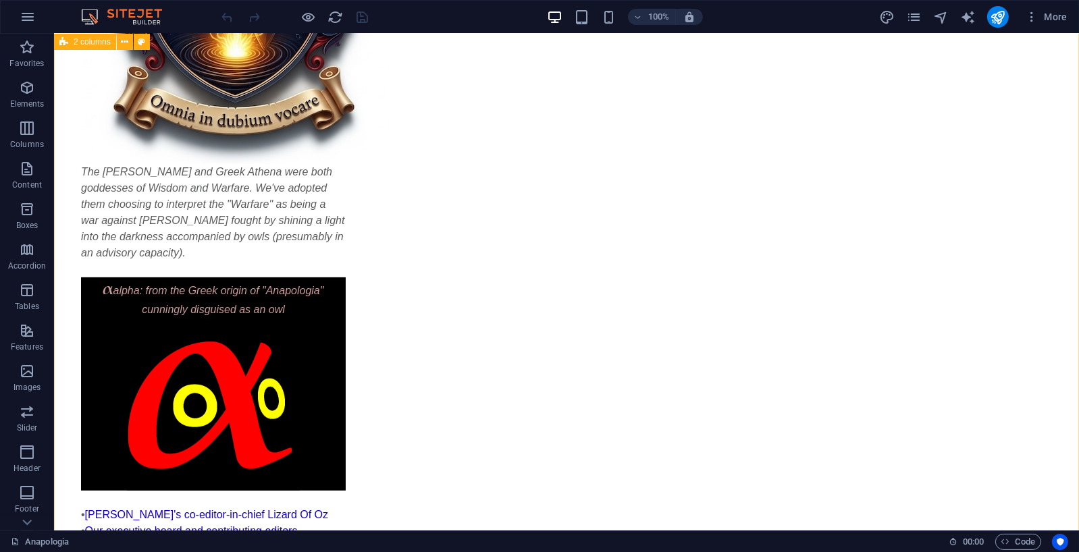
scroll to position [357, 0]
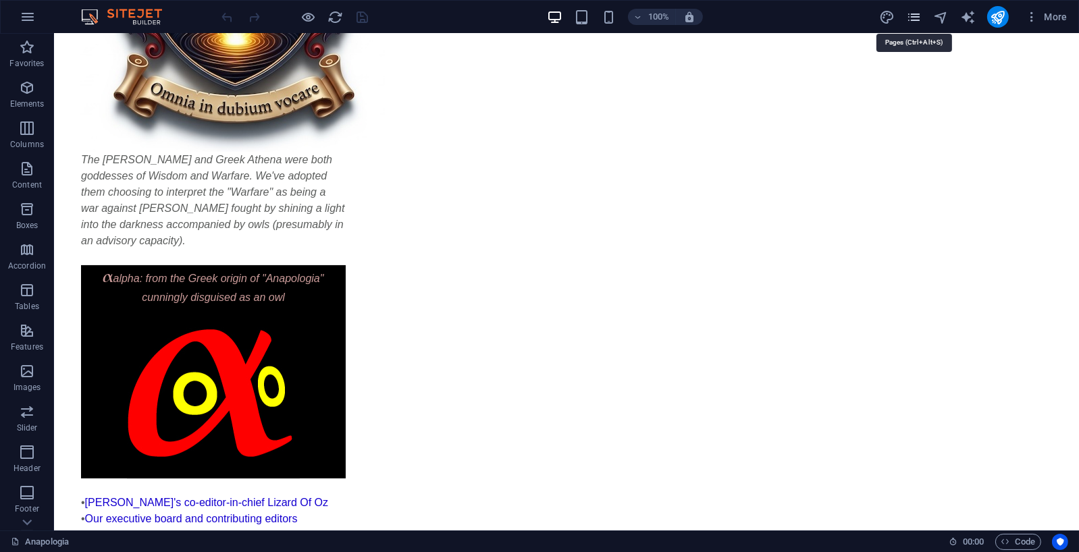
click at [914, 11] on icon "pages" at bounding box center [914, 17] width 16 height 16
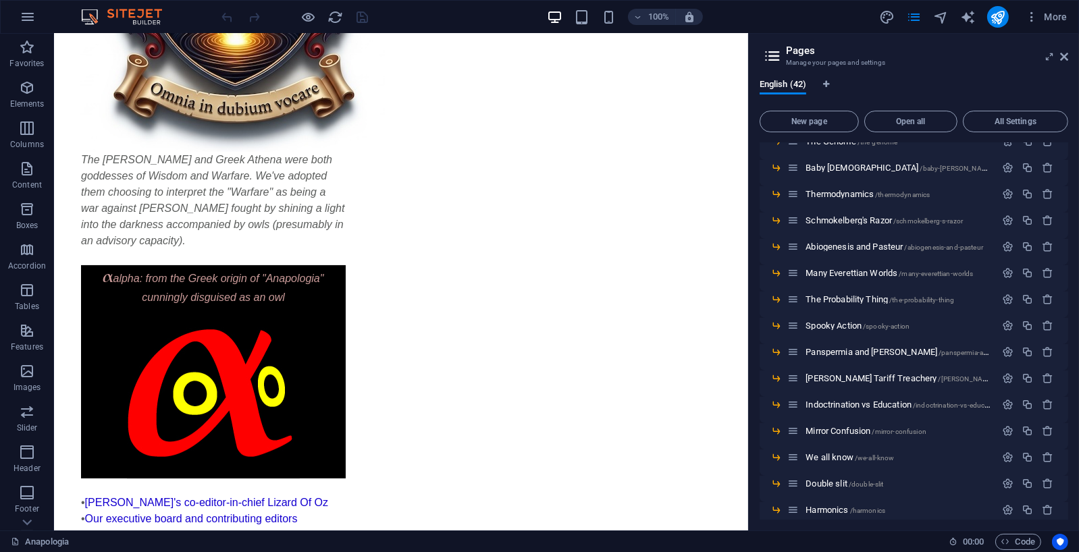
scroll to position [188, 0]
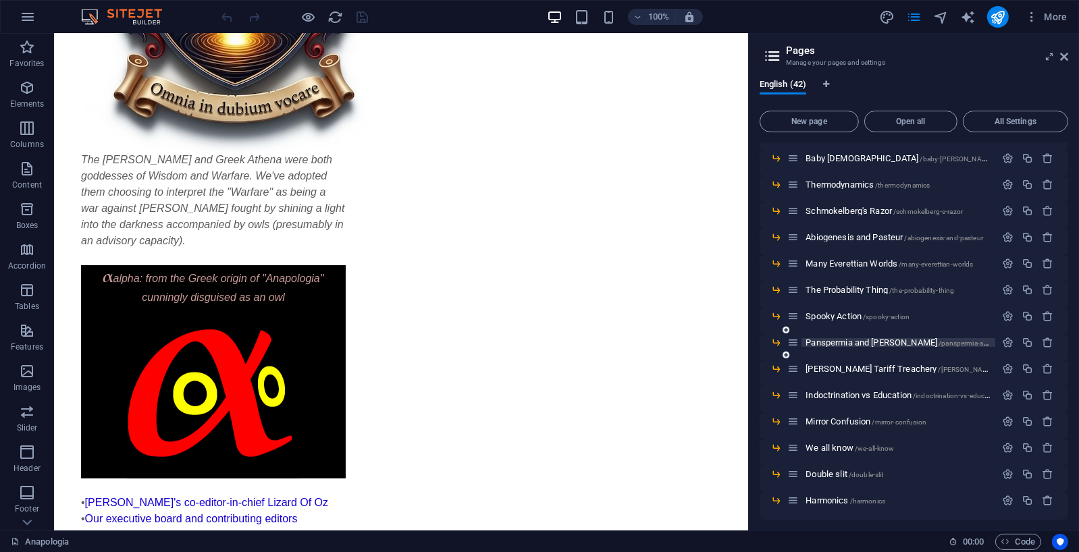
click at [843, 343] on span "Panspermia and Sir Fred /panspermia-and-sir-fred" at bounding box center [930, 342] width 251 height 10
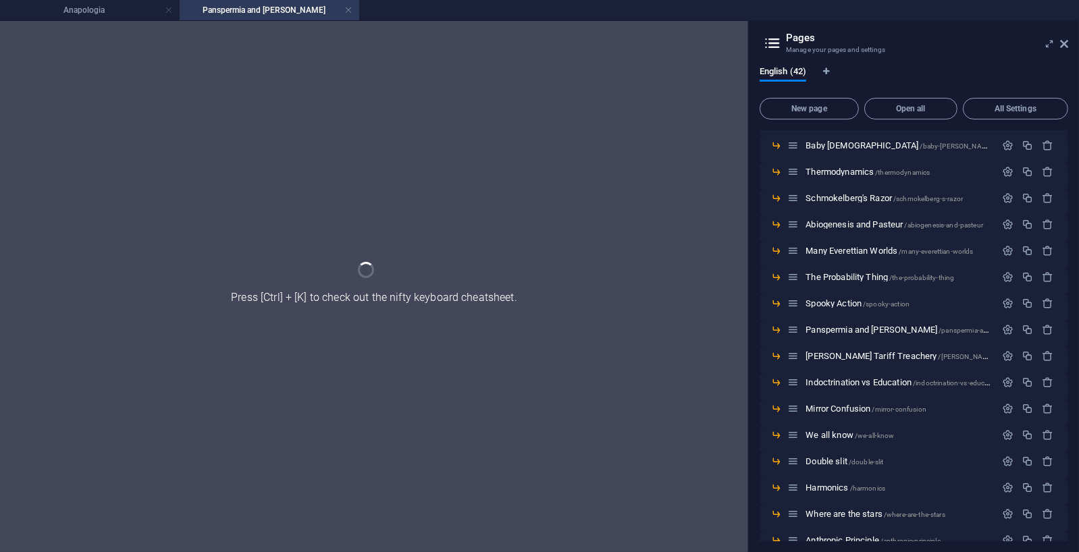
scroll to position [0, 0]
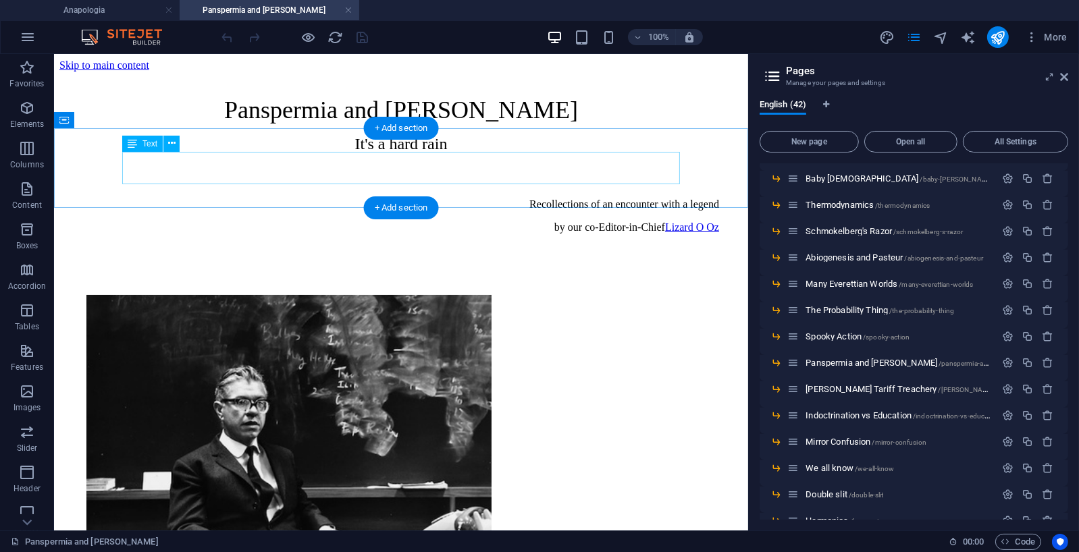
click at [643, 198] on div "Recollections of an encounter with a legend by our co-Editor-in-Chief Lizard O …" at bounding box center [400, 215] width 636 height 35
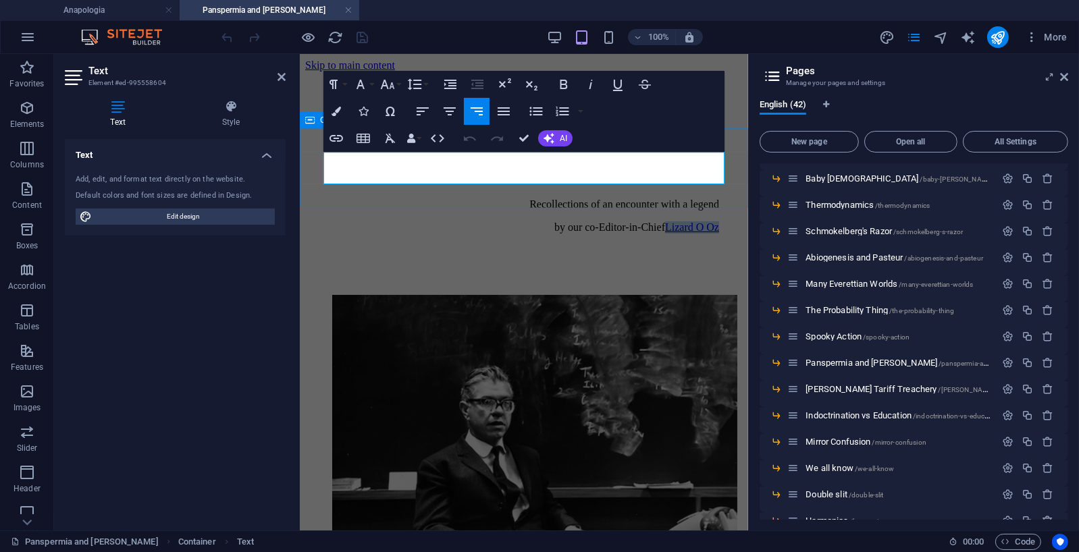
drag, startPoint x: 668, startPoint y: 178, endPoint x: 724, endPoint y: 175, distance: 56.1
click at [724, 175] on div "Recollections of an encounter with a legend by our co-Editor-in-Chief Lizard O …" at bounding box center [522, 215] width 437 height 104
drag, startPoint x: 665, startPoint y: 177, endPoint x: 725, endPoint y: 175, distance: 59.4
click at [725, 175] on div "Recollections of an encounter with a legend by our co-Editor-in-Chief Ana Polog…" at bounding box center [522, 215] width 437 height 104
click at [345, 137] on button "Insert Link" at bounding box center [336, 138] width 26 height 27
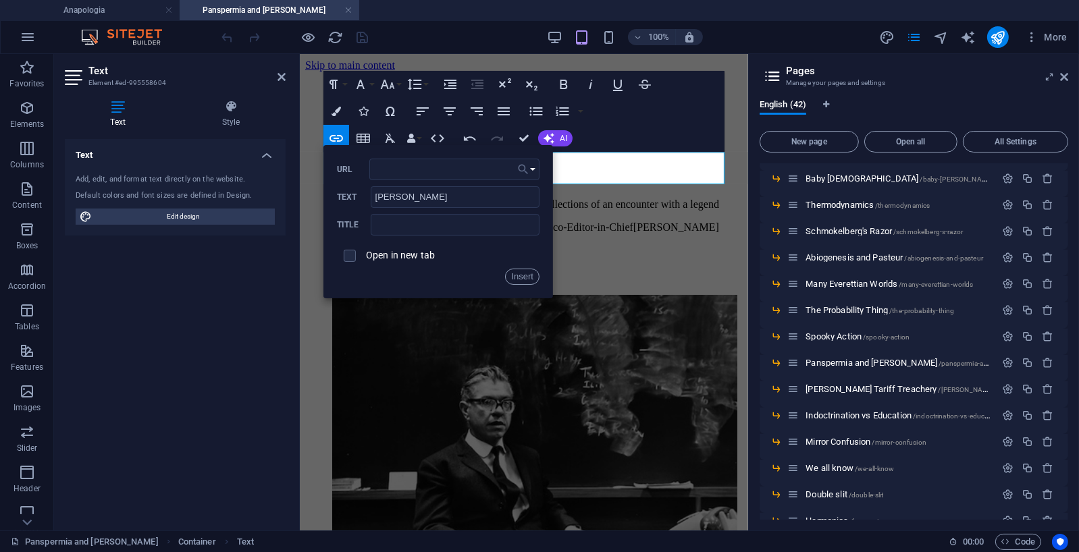
click at [533, 169] on button "Choose Link" at bounding box center [527, 170] width 26 height 22
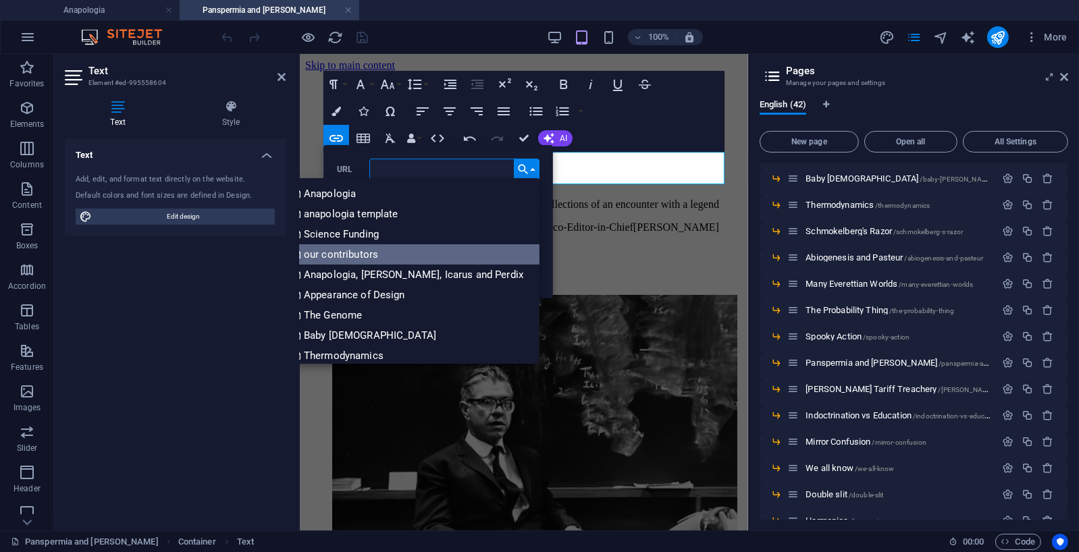
click at [381, 248] on p "our contributors" at bounding box center [337, 254] width 88 height 20
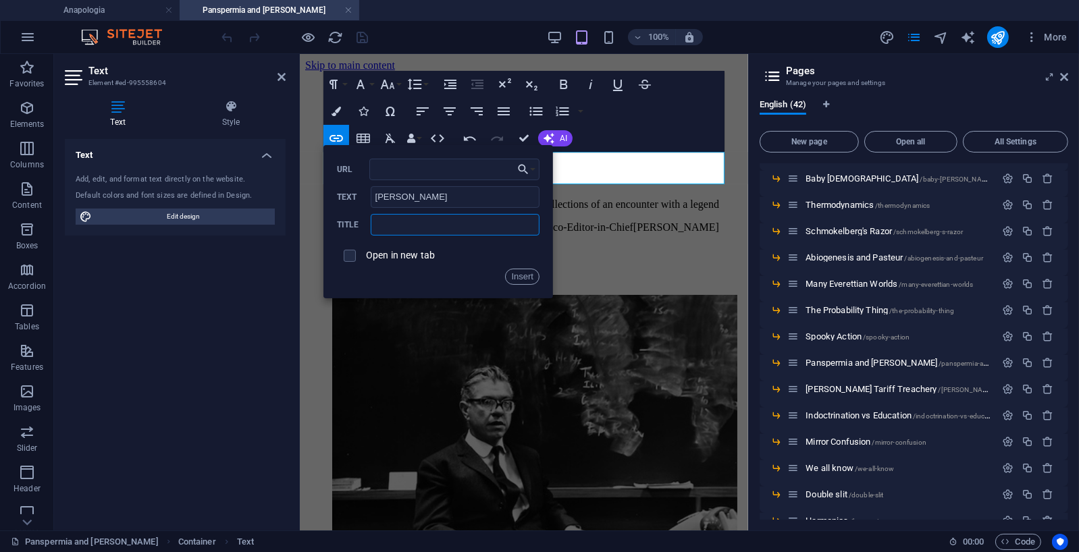
click at [392, 227] on input "text" at bounding box center [455, 225] width 169 height 22
type input "our contributors"
click at [526, 275] on button "Insert" at bounding box center [522, 277] width 34 height 16
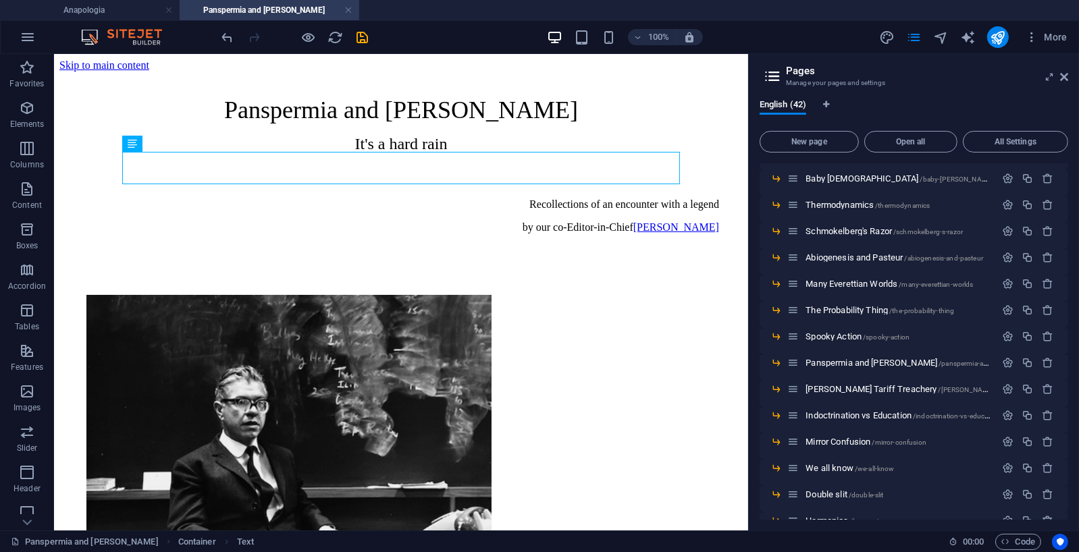
click at [1068, 76] on aside "Pages Manage your pages and settings English (42) New page Open all All Setting…" at bounding box center [913, 292] width 331 height 476
drag, startPoint x: 1062, startPoint y: 77, endPoint x: 1003, endPoint y: 28, distance: 76.2
click at [1062, 77] on icon at bounding box center [1064, 77] width 8 height 11
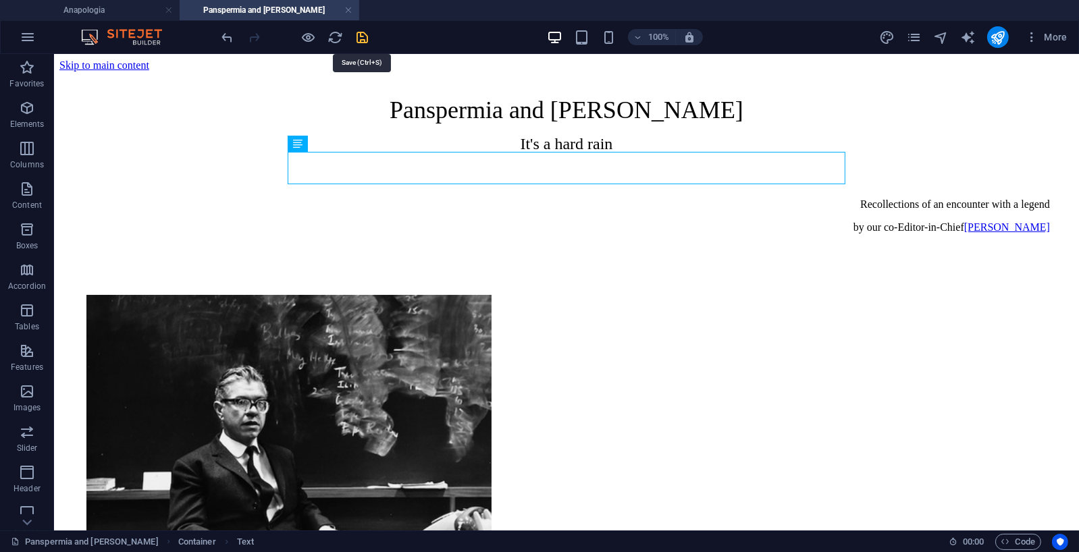
click at [360, 36] on icon "save" at bounding box center [363, 38] width 16 height 16
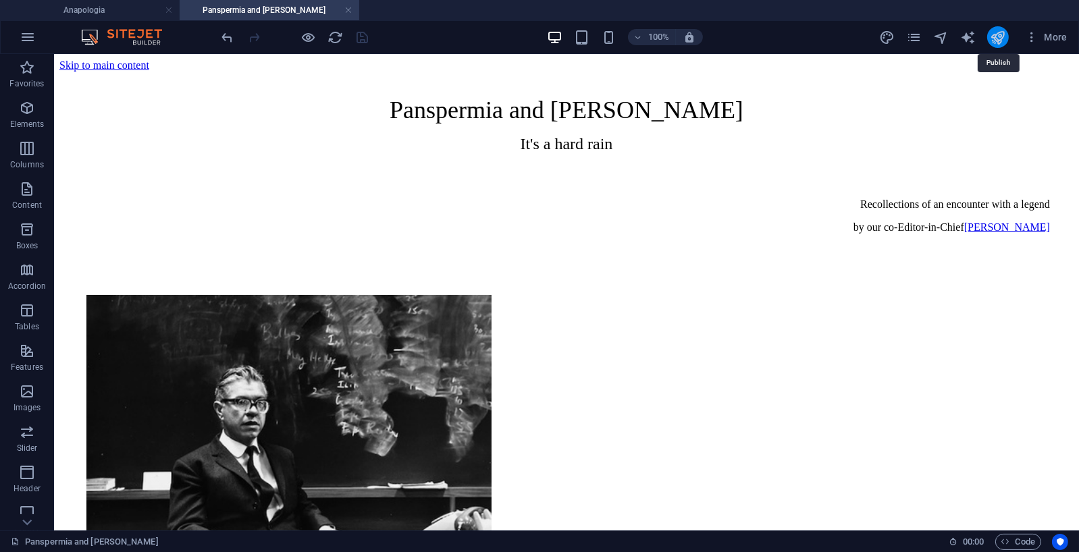
click at [1000, 31] on icon "publish" at bounding box center [997, 38] width 16 height 16
